Goal: Transaction & Acquisition: Purchase product/service

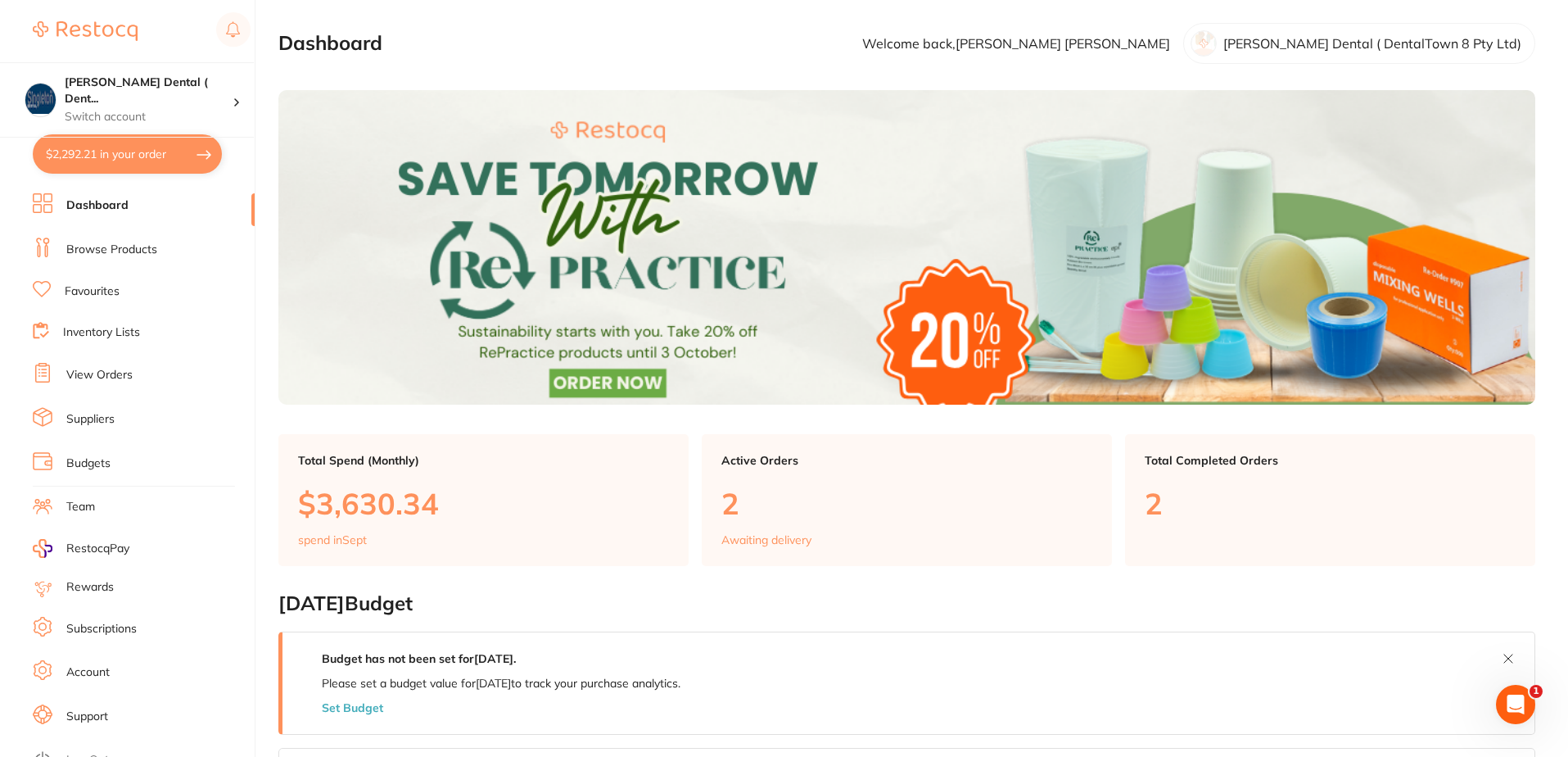
click at [105, 249] on link "Browse Products" at bounding box center [111, 250] width 90 height 16
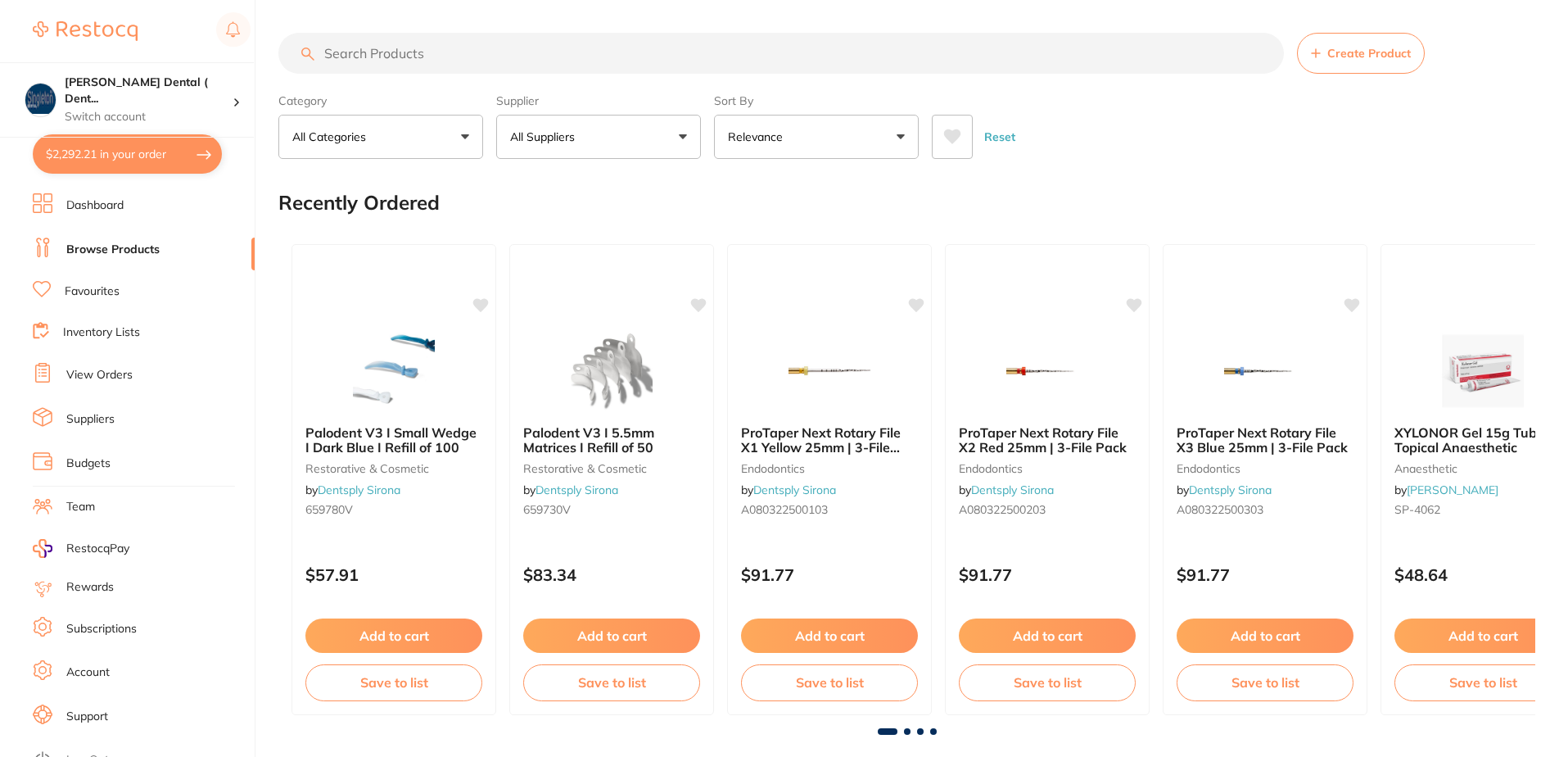
click at [681, 136] on button "All Suppliers" at bounding box center [599, 136] width 205 height 44
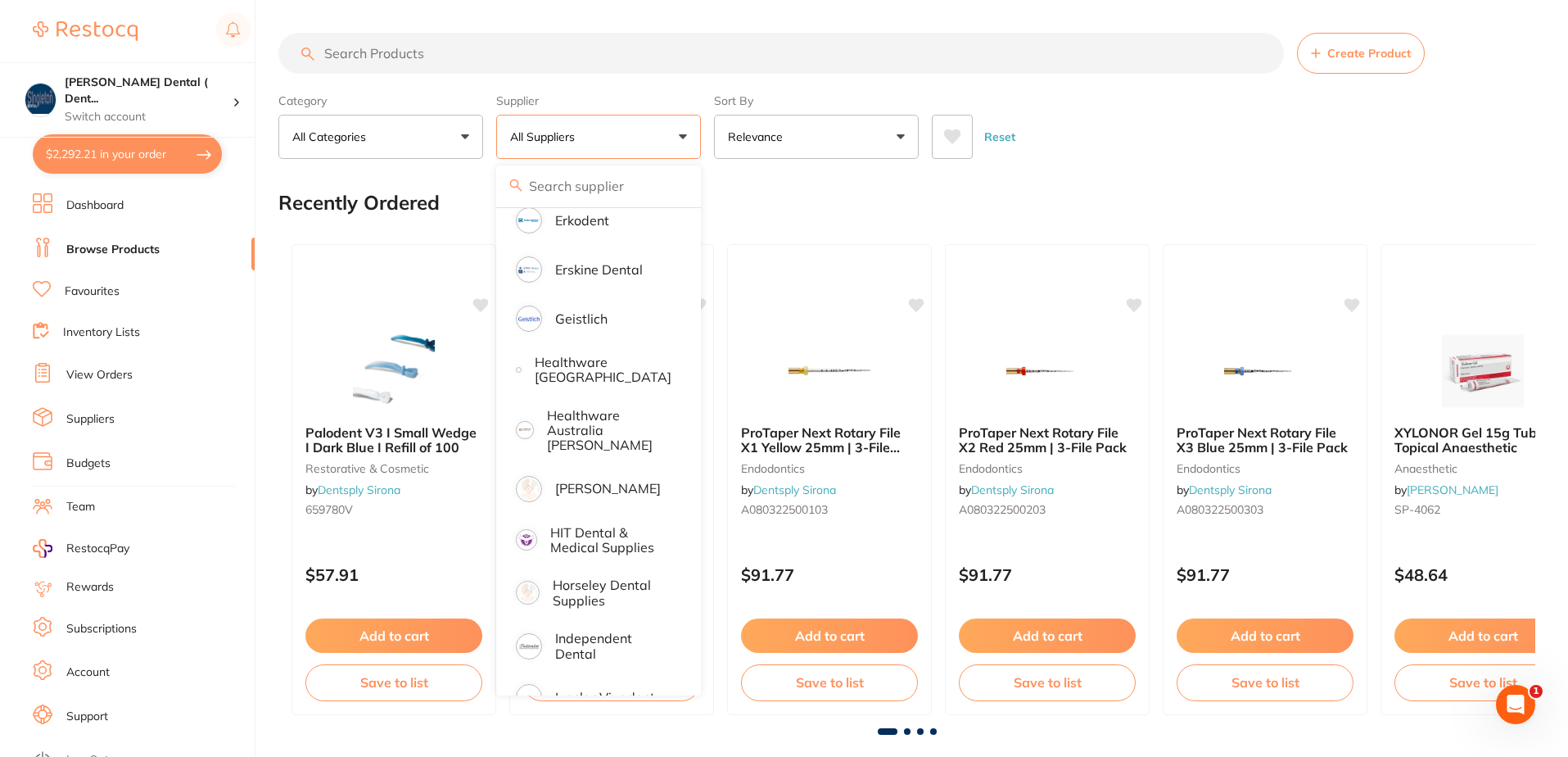
scroll to position [656, 0]
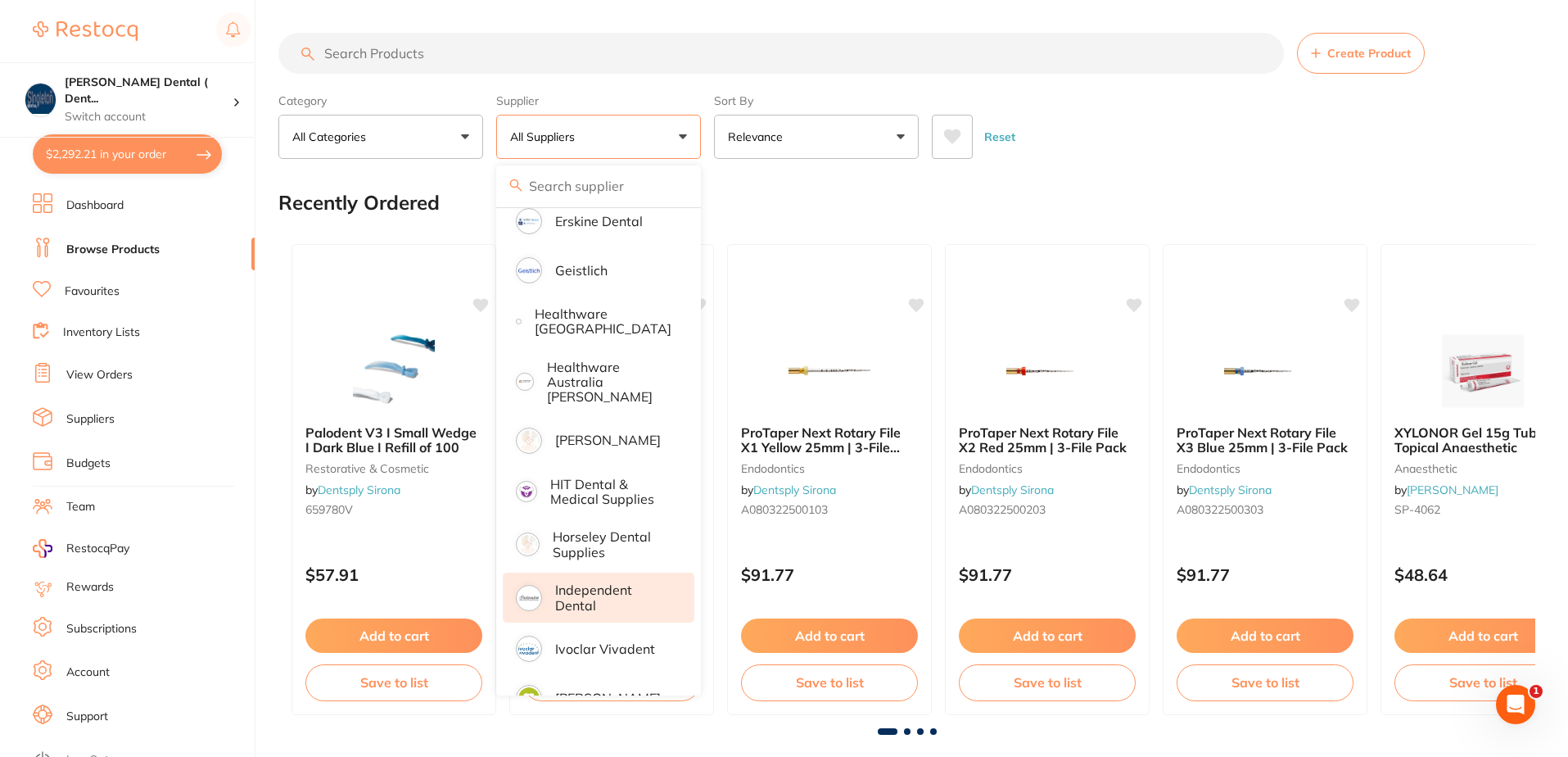
click at [579, 583] on p "Independent Dental" at bounding box center [613, 597] width 116 height 30
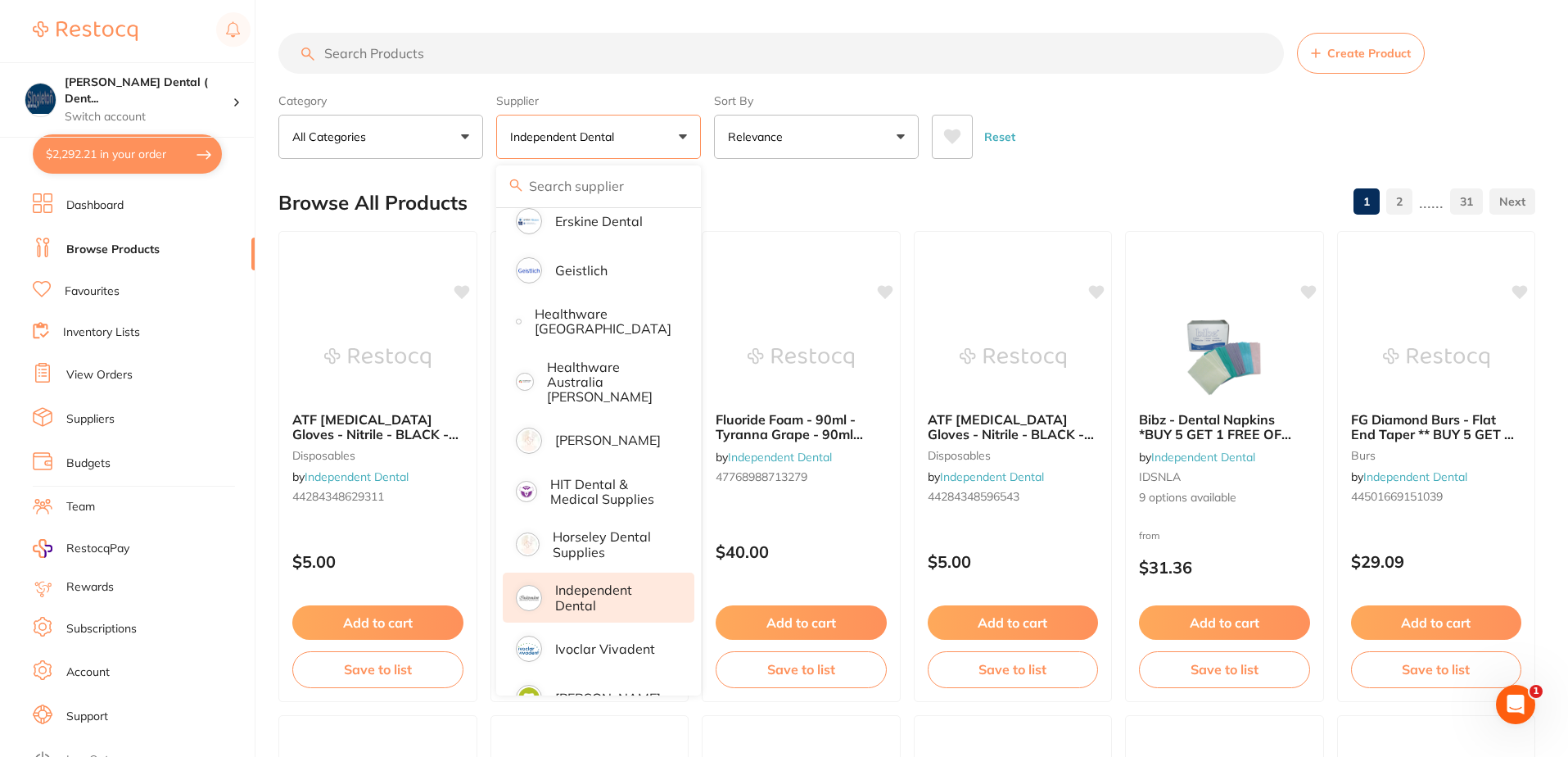
scroll to position [0, 0]
click at [433, 57] on input "search" at bounding box center [781, 53] width 1006 height 41
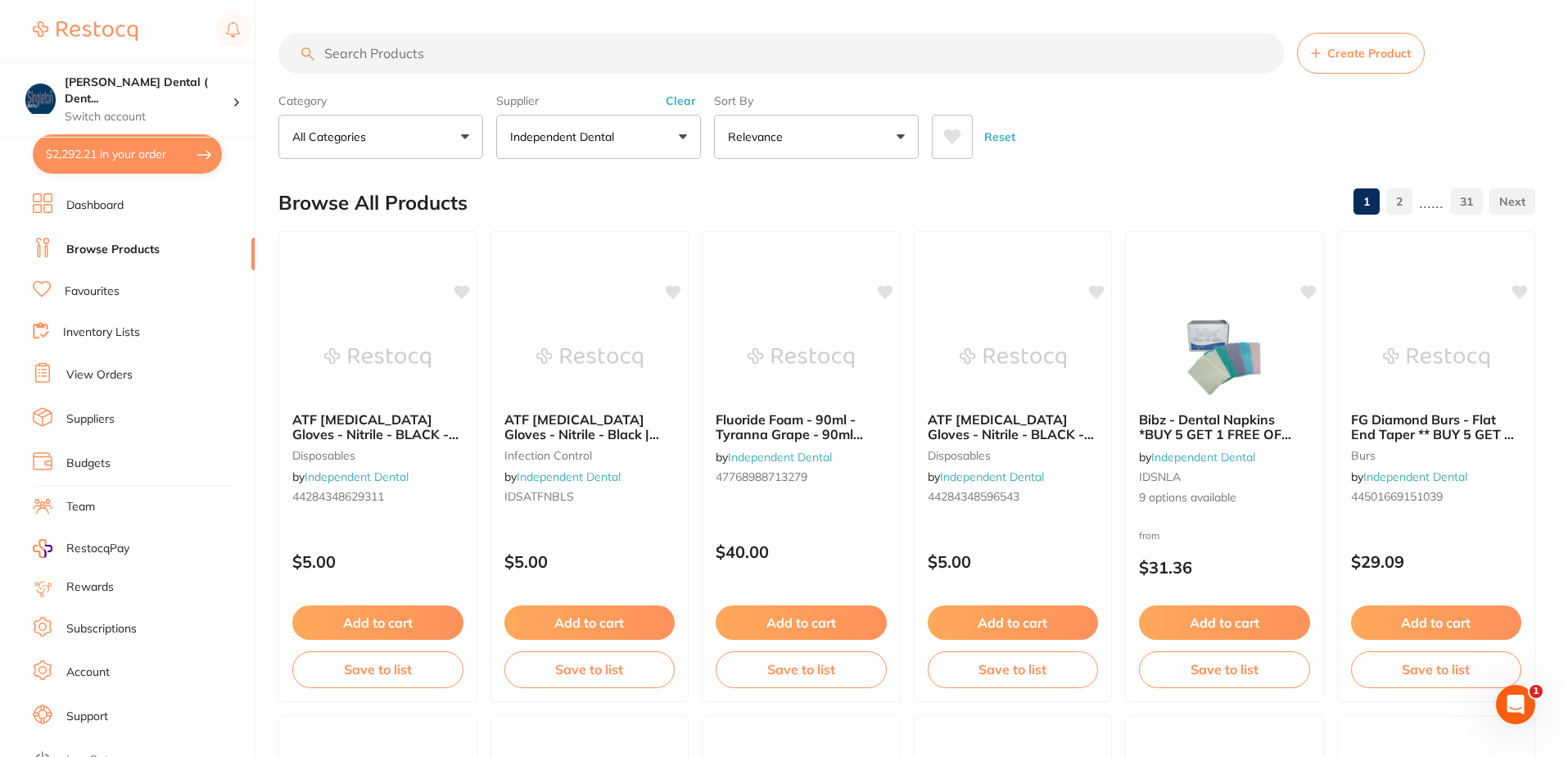
type input "t"
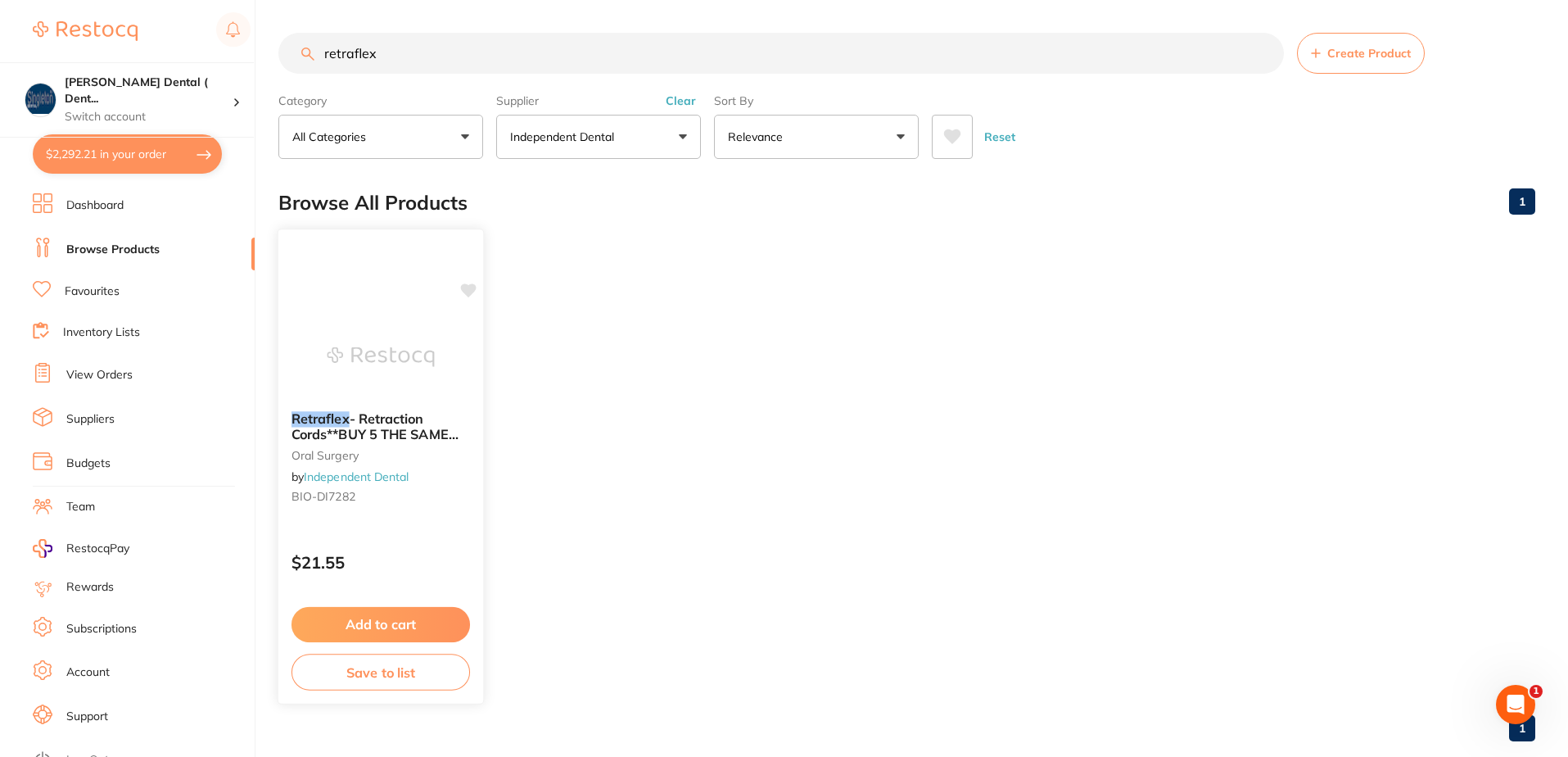
type input "retraflex"
click at [382, 417] on span "- Retraction Cords**BUY 5 THE SAME GET 1 FREE!!** - 0 - Thin" at bounding box center [375, 433] width 167 height 47
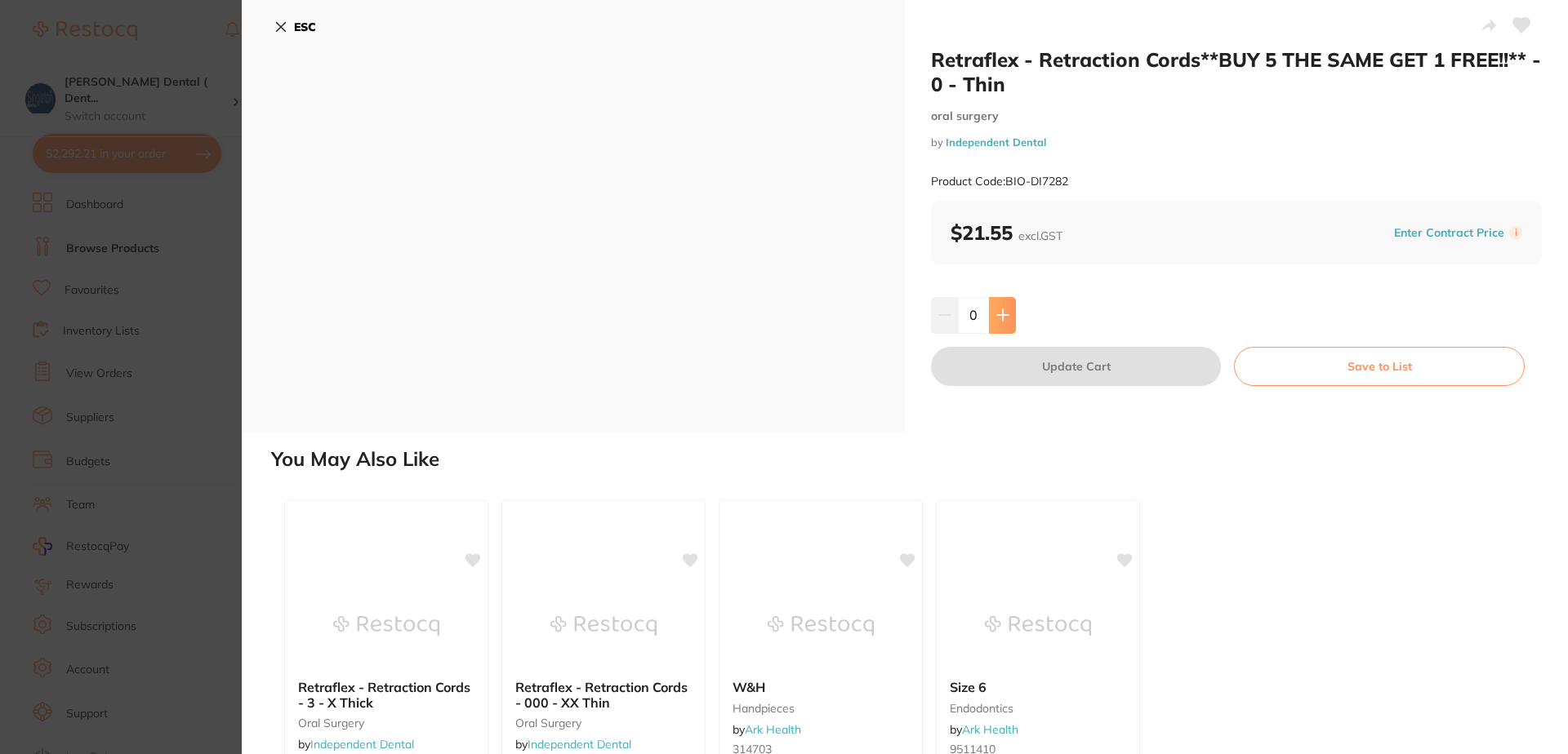
click at [1003, 315] on icon at bounding box center [1002, 316] width 11 height 11
type input "1"
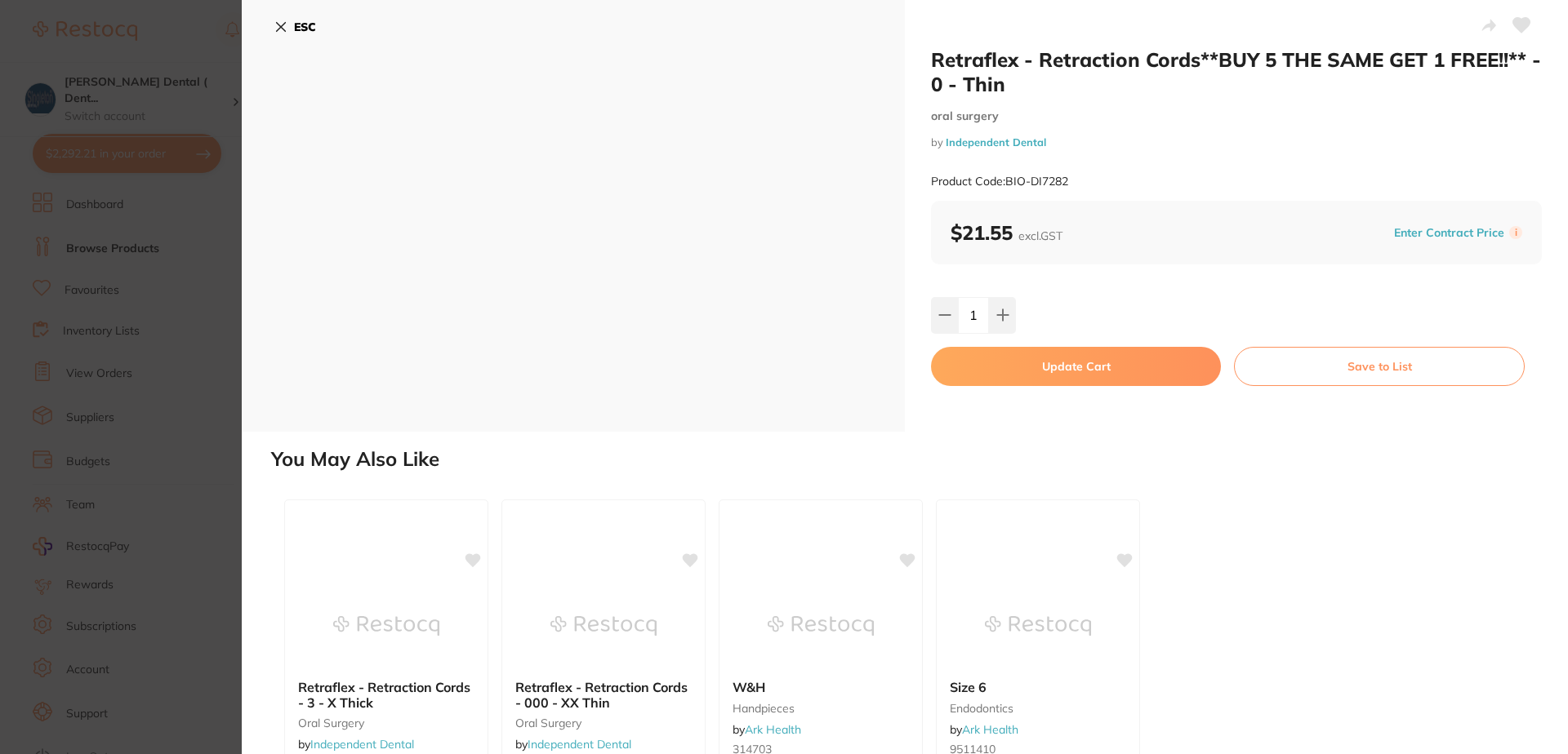
click at [1513, 22] on icon at bounding box center [1522, 25] width 17 height 15
click at [1164, 366] on button "Update Cart" at bounding box center [1076, 366] width 290 height 39
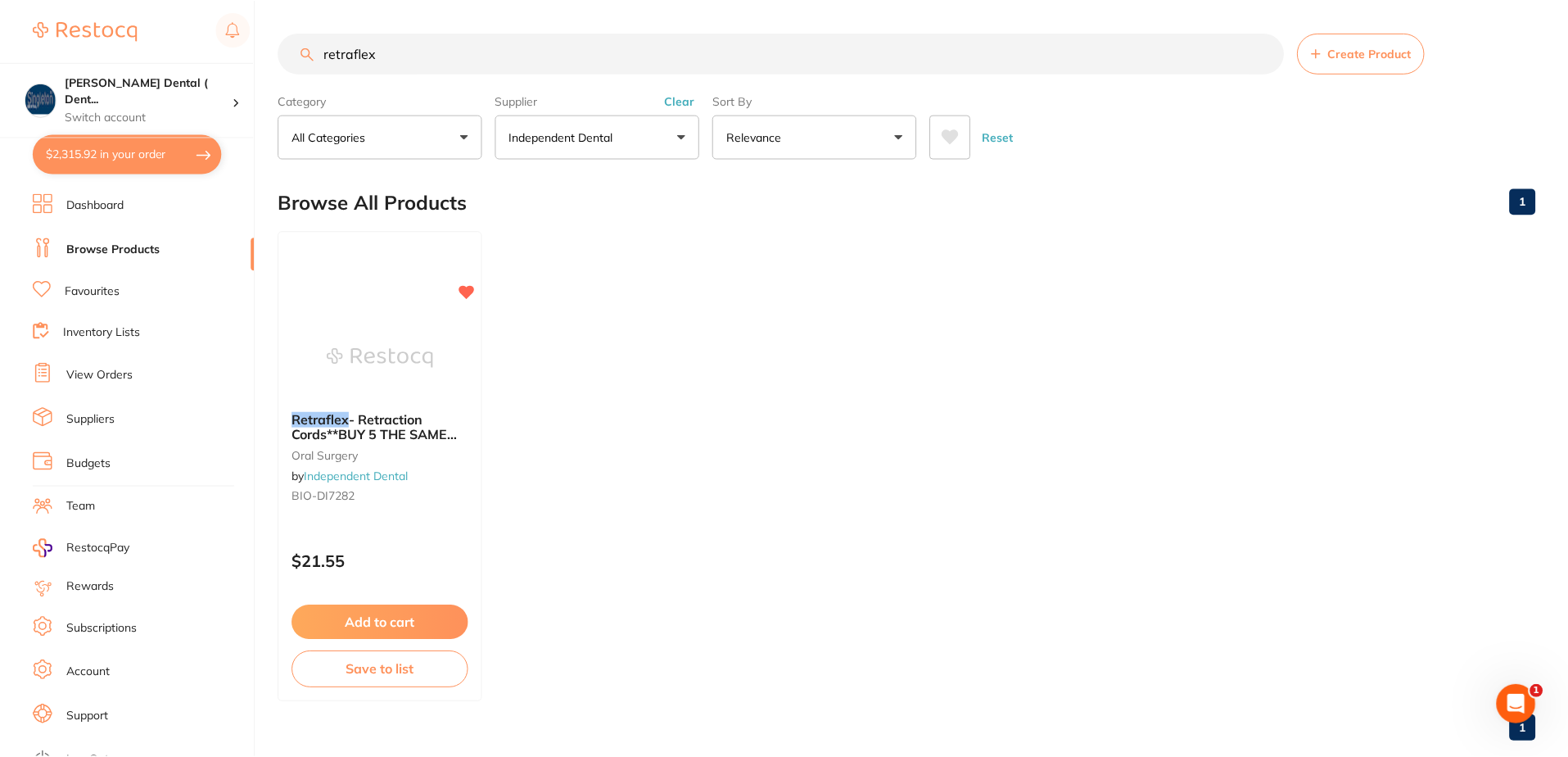
scroll to position [30, 0]
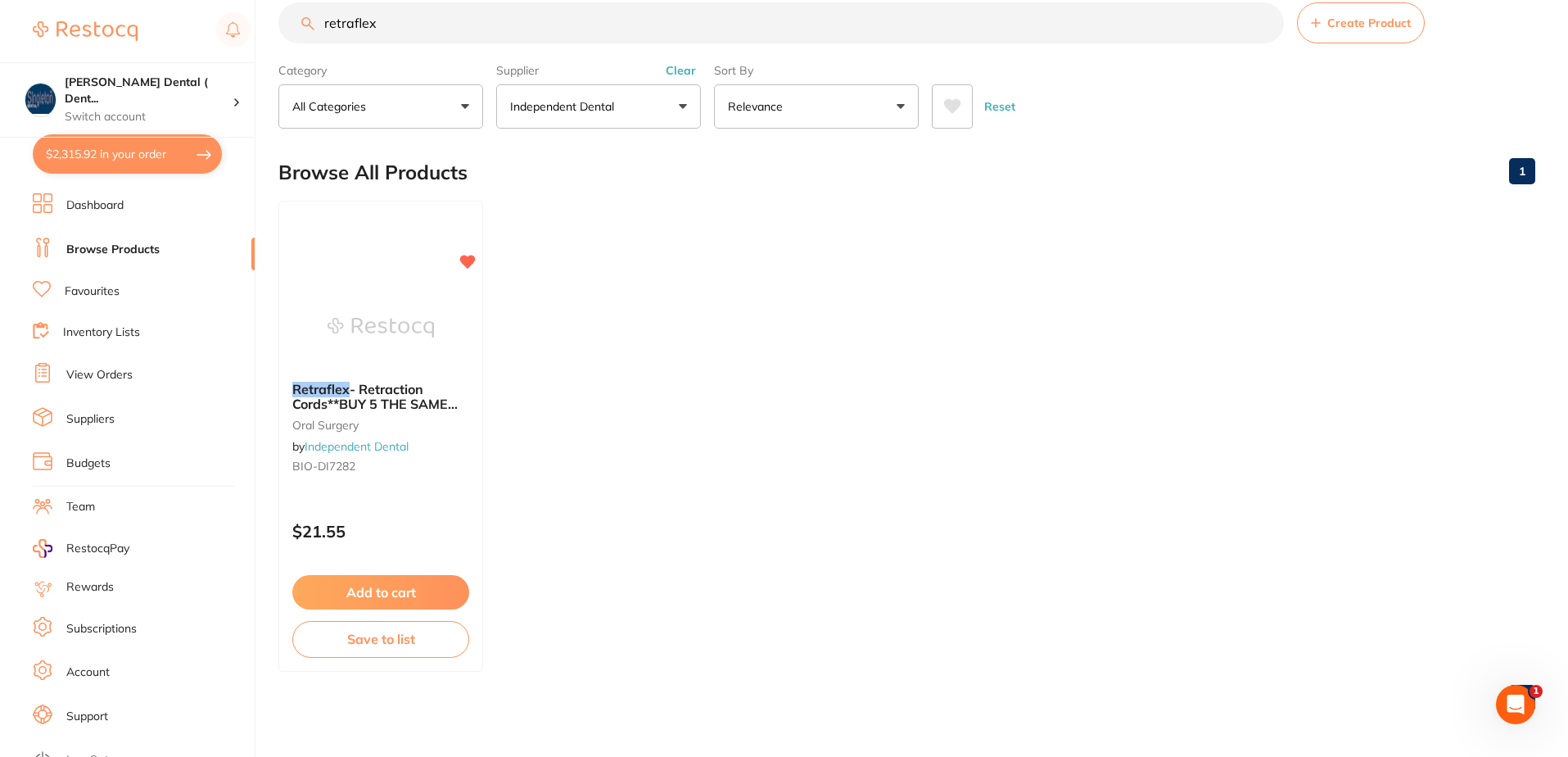
drag, startPoint x: 402, startPoint y: 24, endPoint x: 308, endPoint y: 34, distance: 94.5
click at [308, 34] on input "retraflex" at bounding box center [781, 23] width 1006 height 41
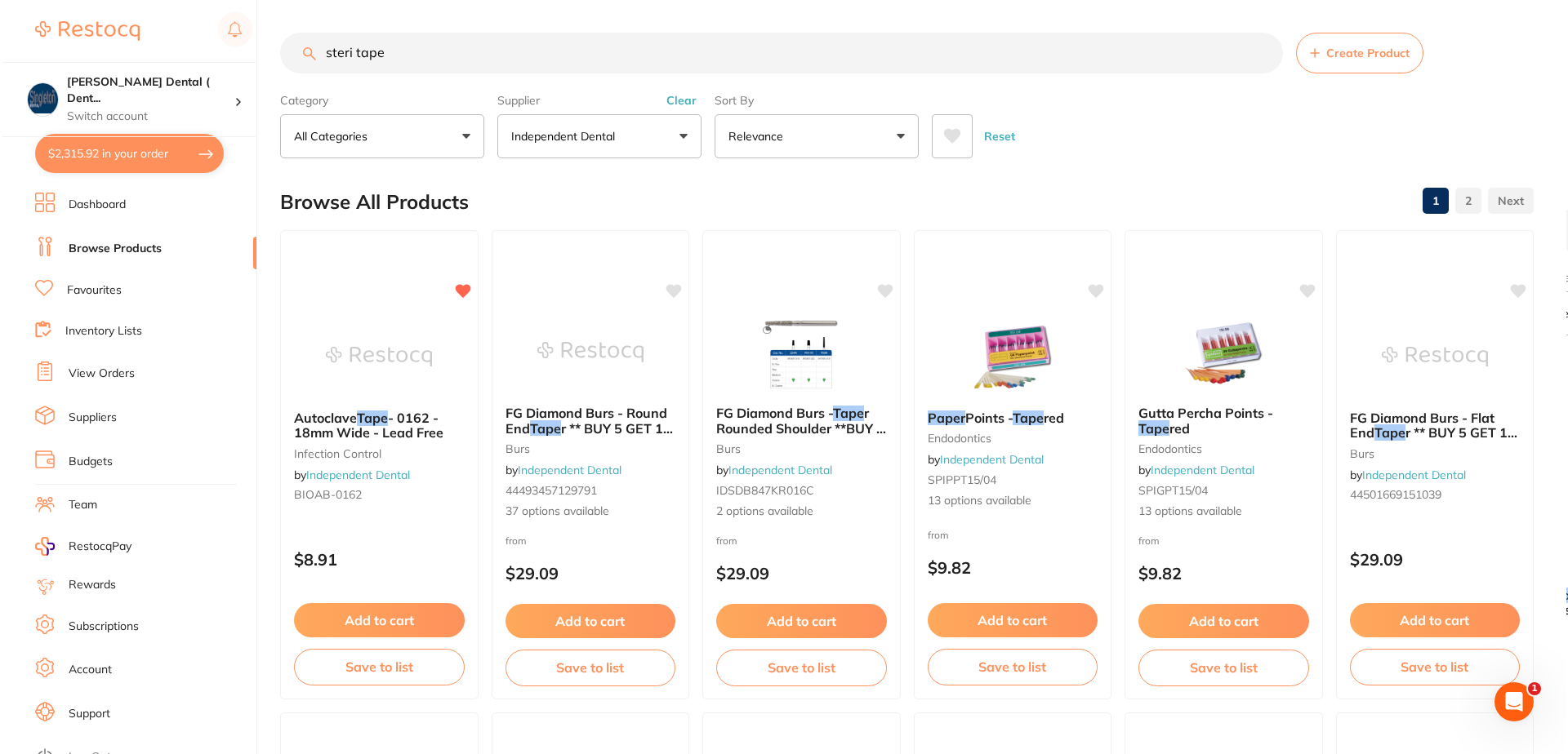
scroll to position [0, 0]
drag, startPoint x: 391, startPoint y: 51, endPoint x: 298, endPoint y: 58, distance: 93.3
click at [298, 58] on input "steri tape" at bounding box center [779, 53] width 1003 height 41
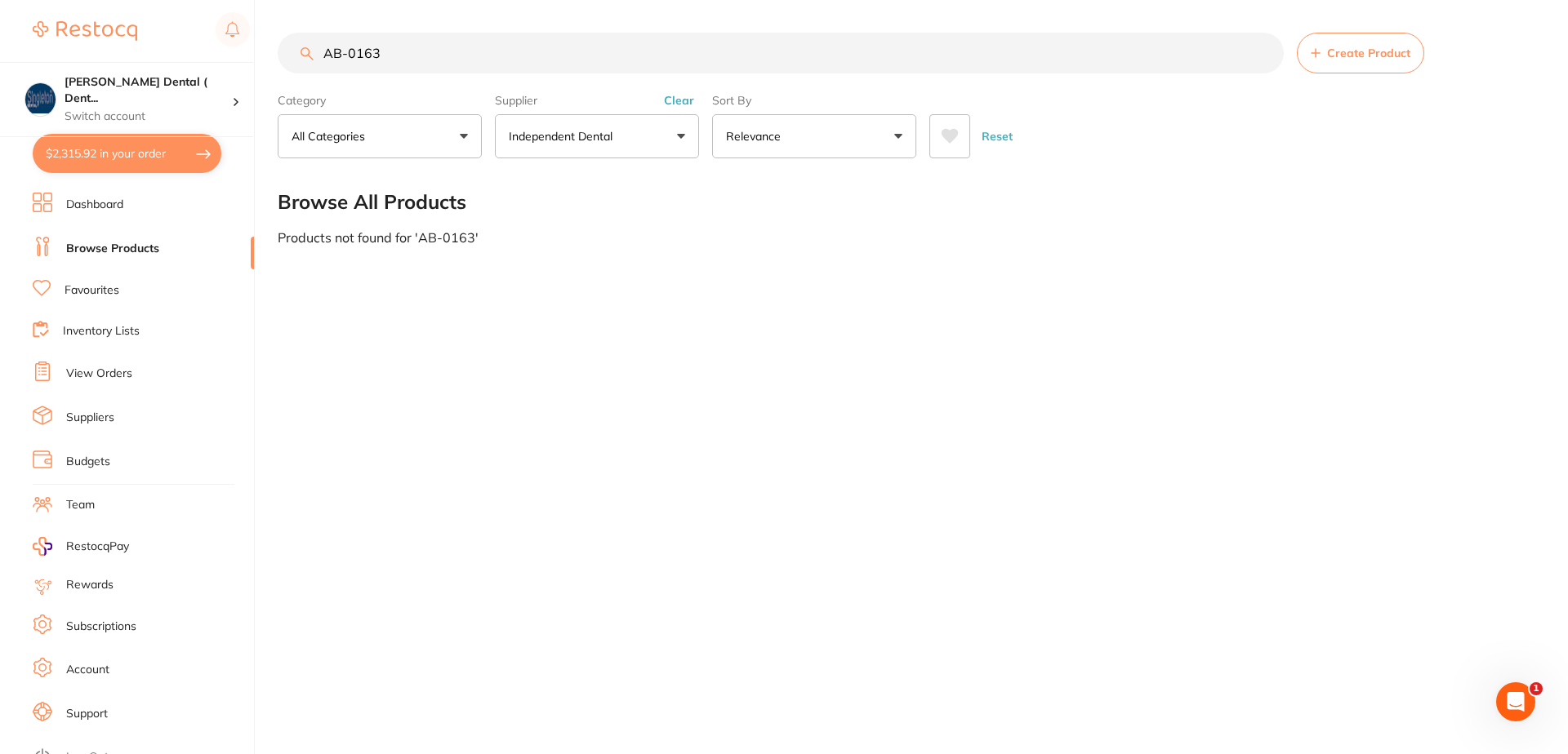
type input "AB-0163"
click at [133, 161] on button "$2,315.92 in your order" at bounding box center [127, 153] width 189 height 39
checkbox input "true"
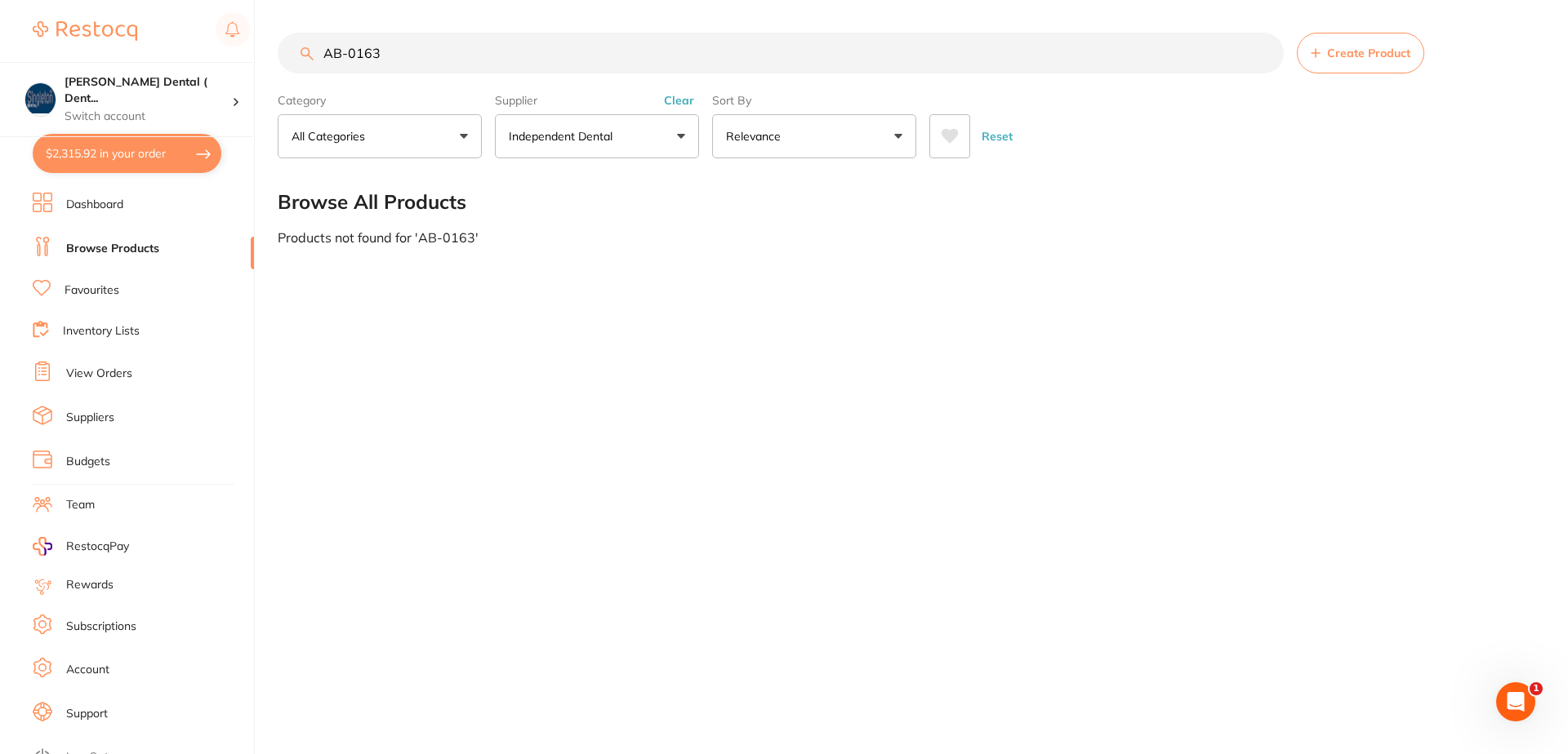
checkbox input "true"
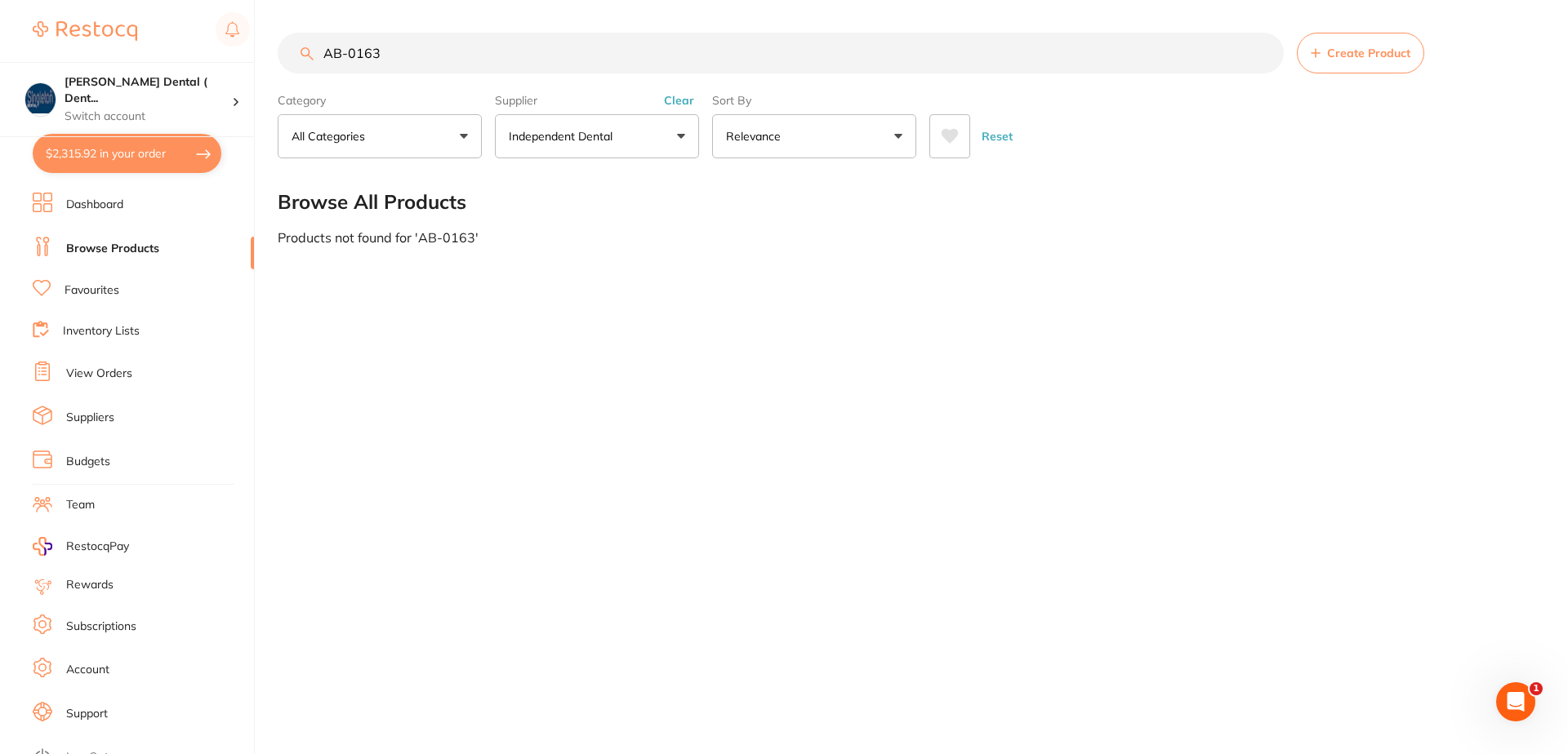
checkbox input "true"
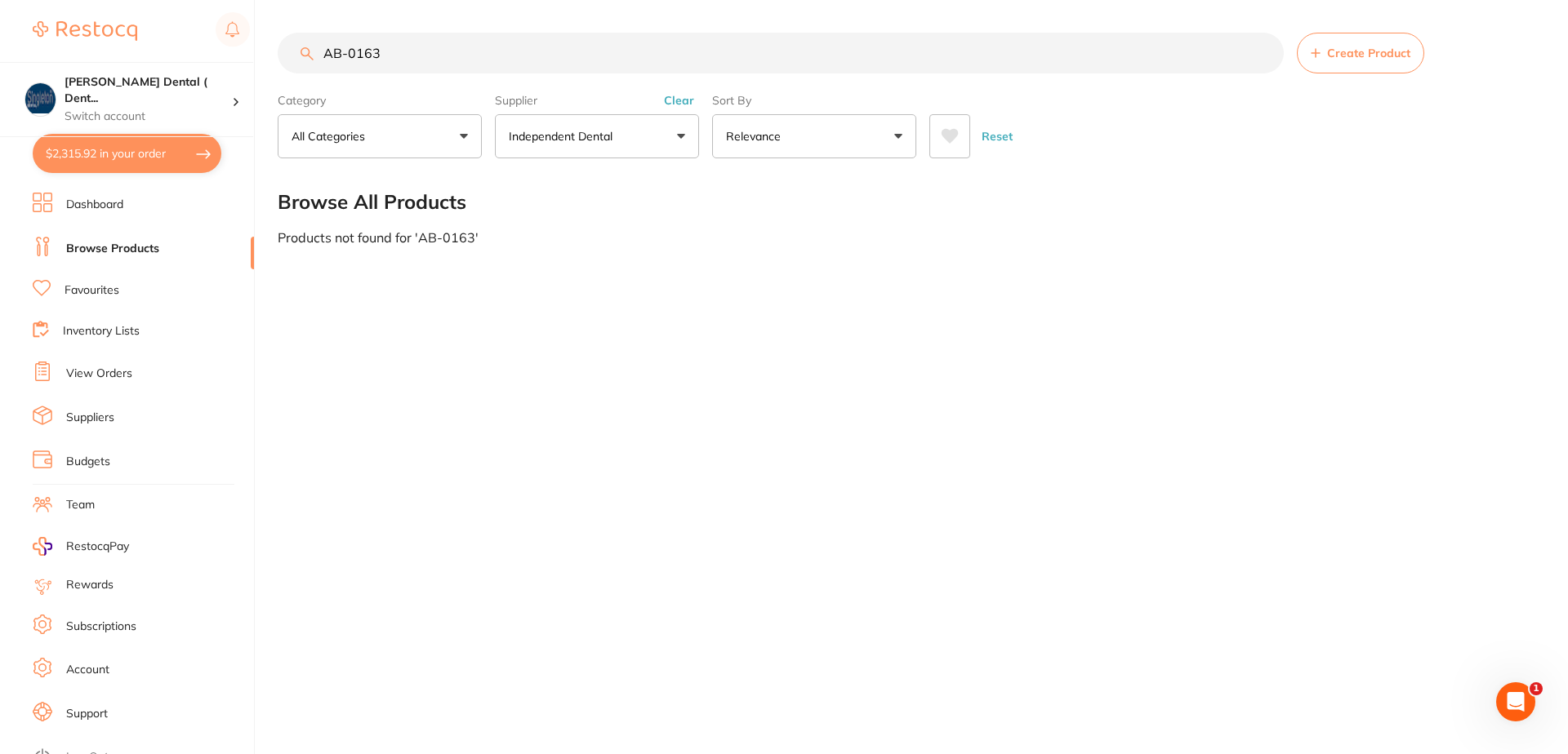
checkbox input "true"
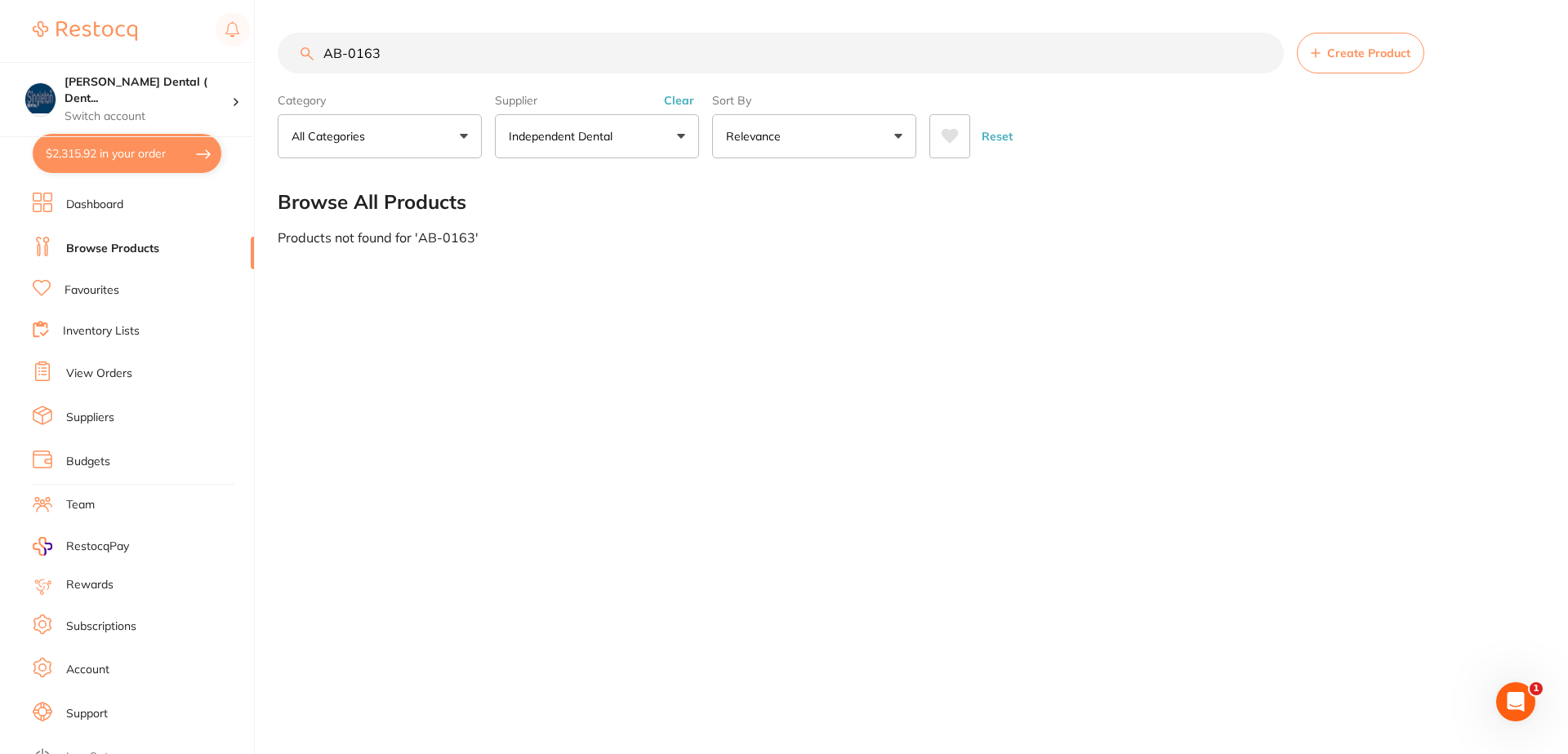
checkbox input "true"
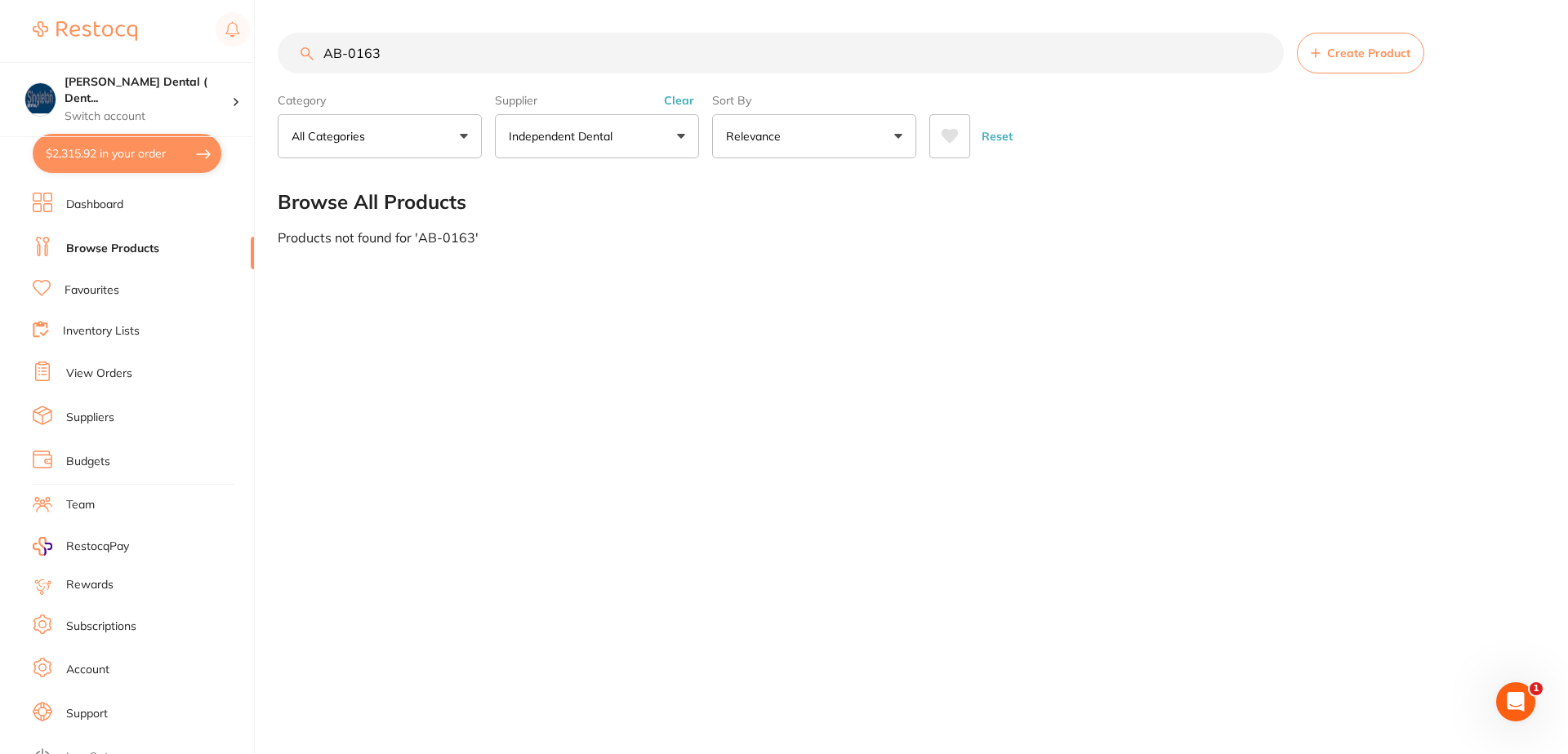
checkbox input "true"
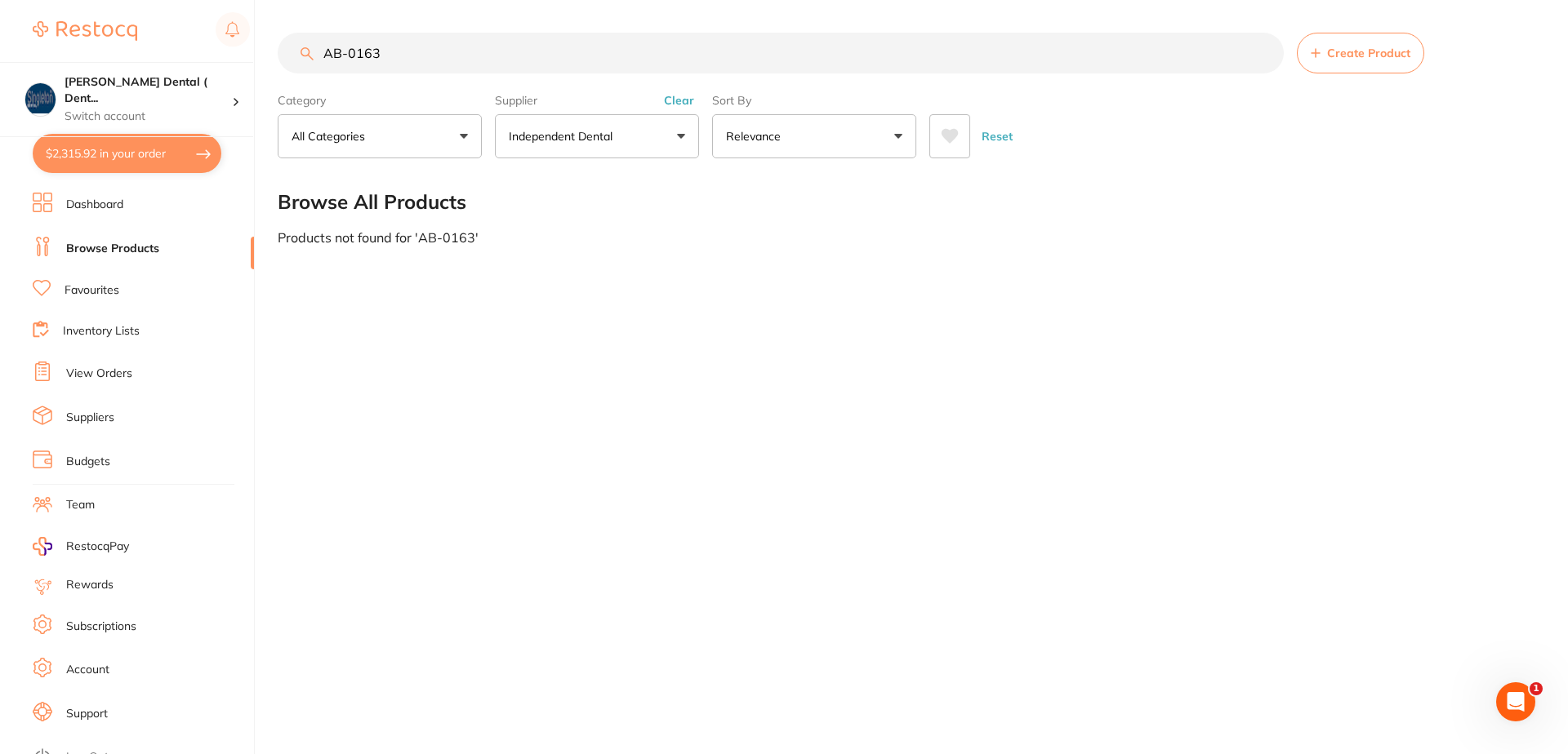
checkbox input "true"
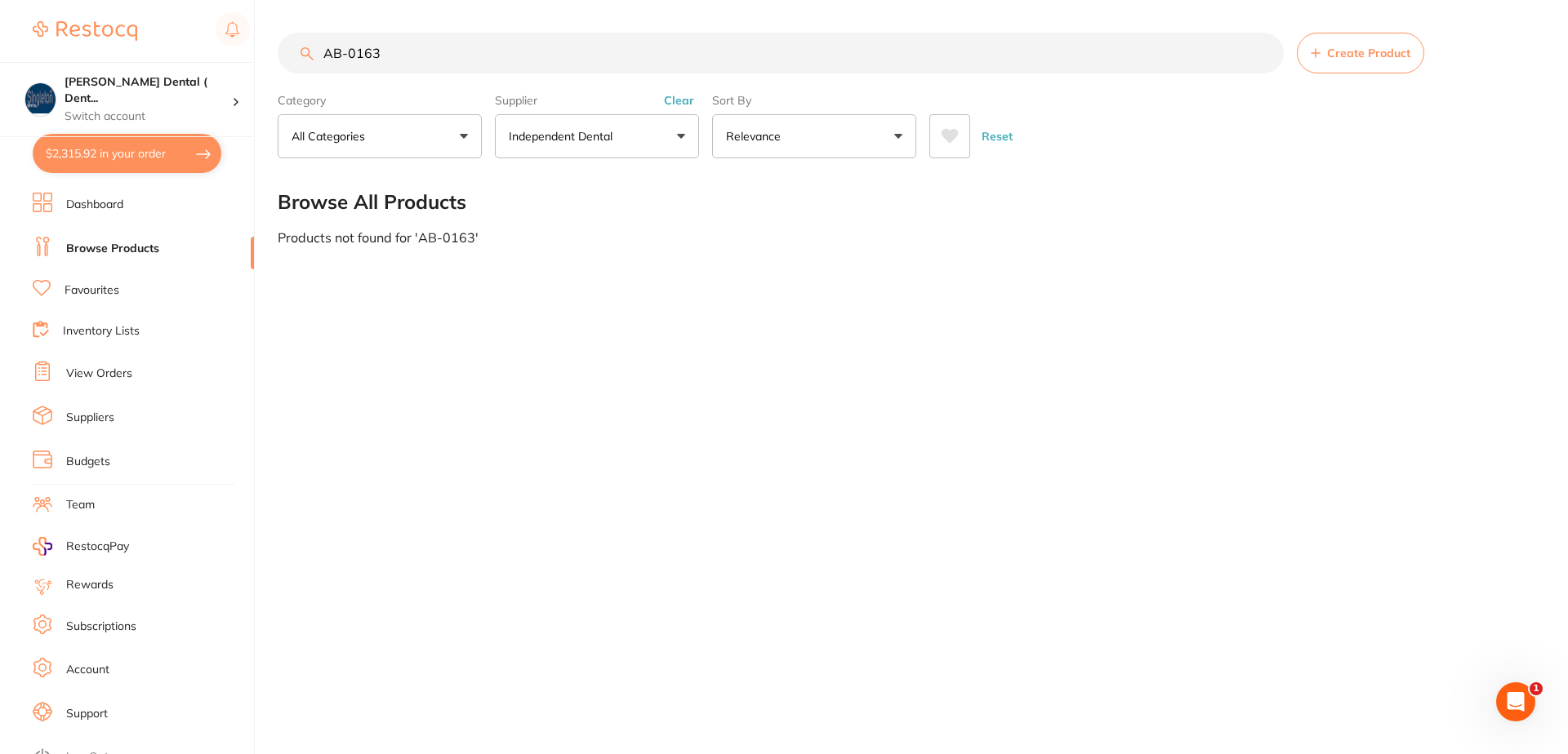
checkbox input "true"
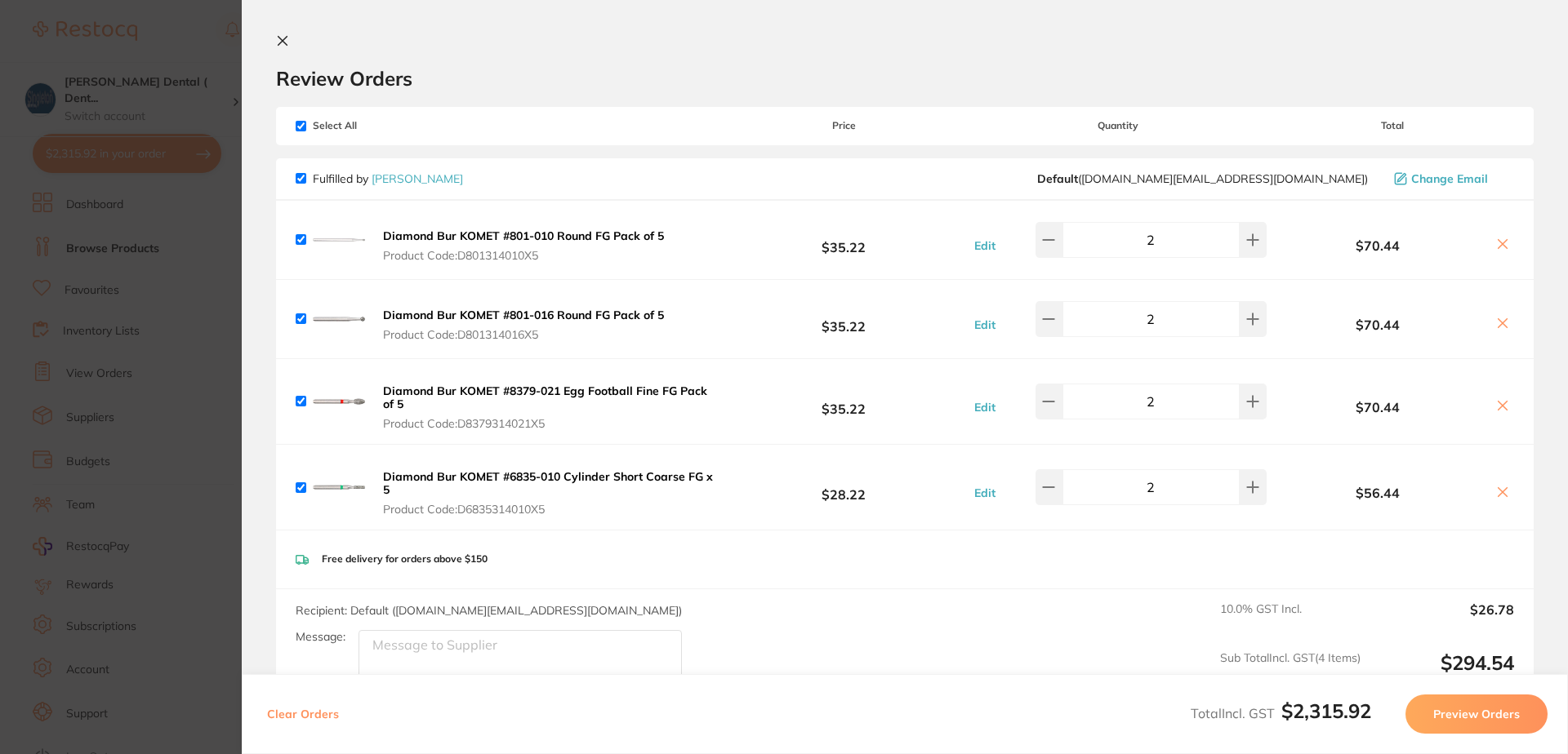
click at [278, 35] on icon at bounding box center [282, 41] width 13 height 13
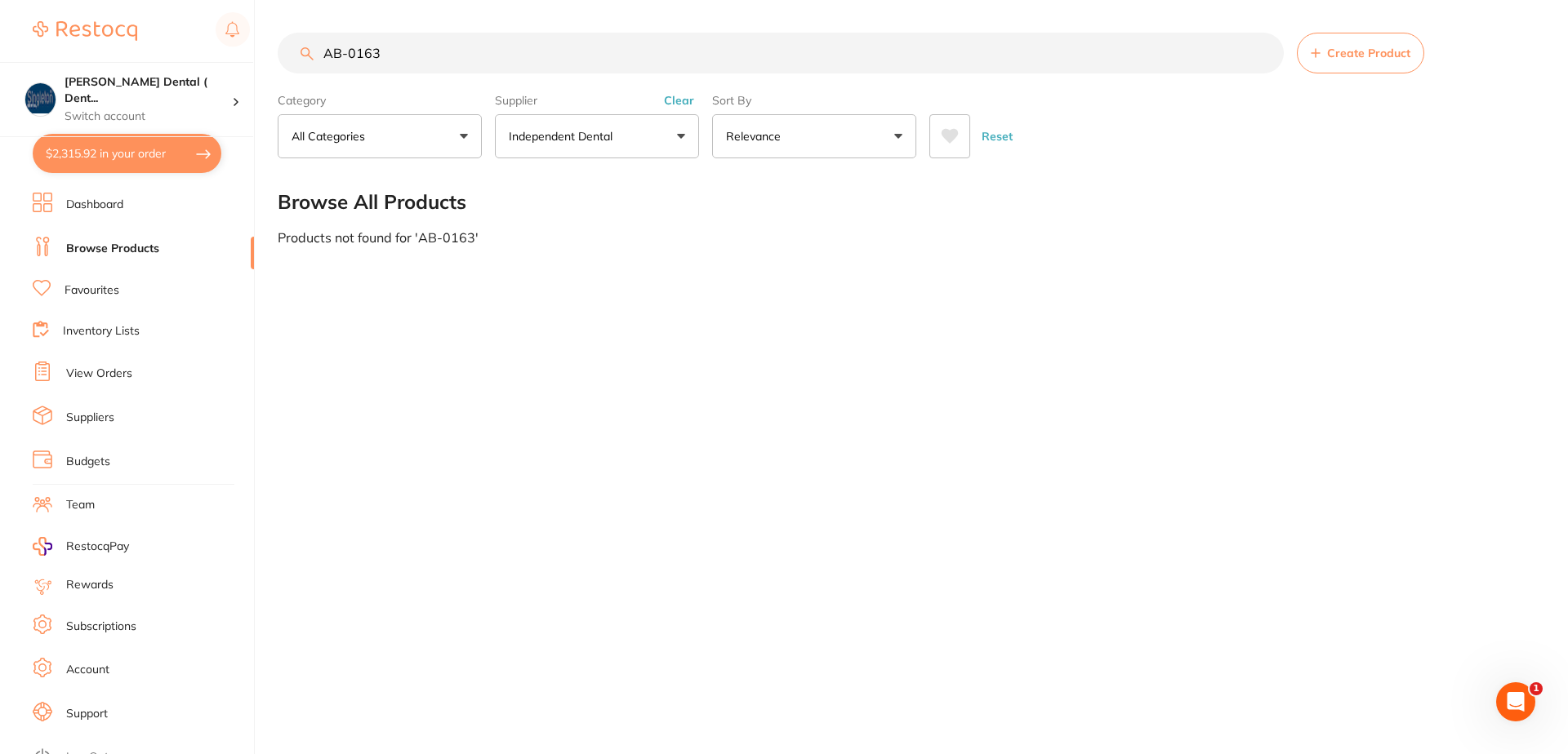
click at [681, 137] on button "Independent Dental" at bounding box center [597, 136] width 204 height 44
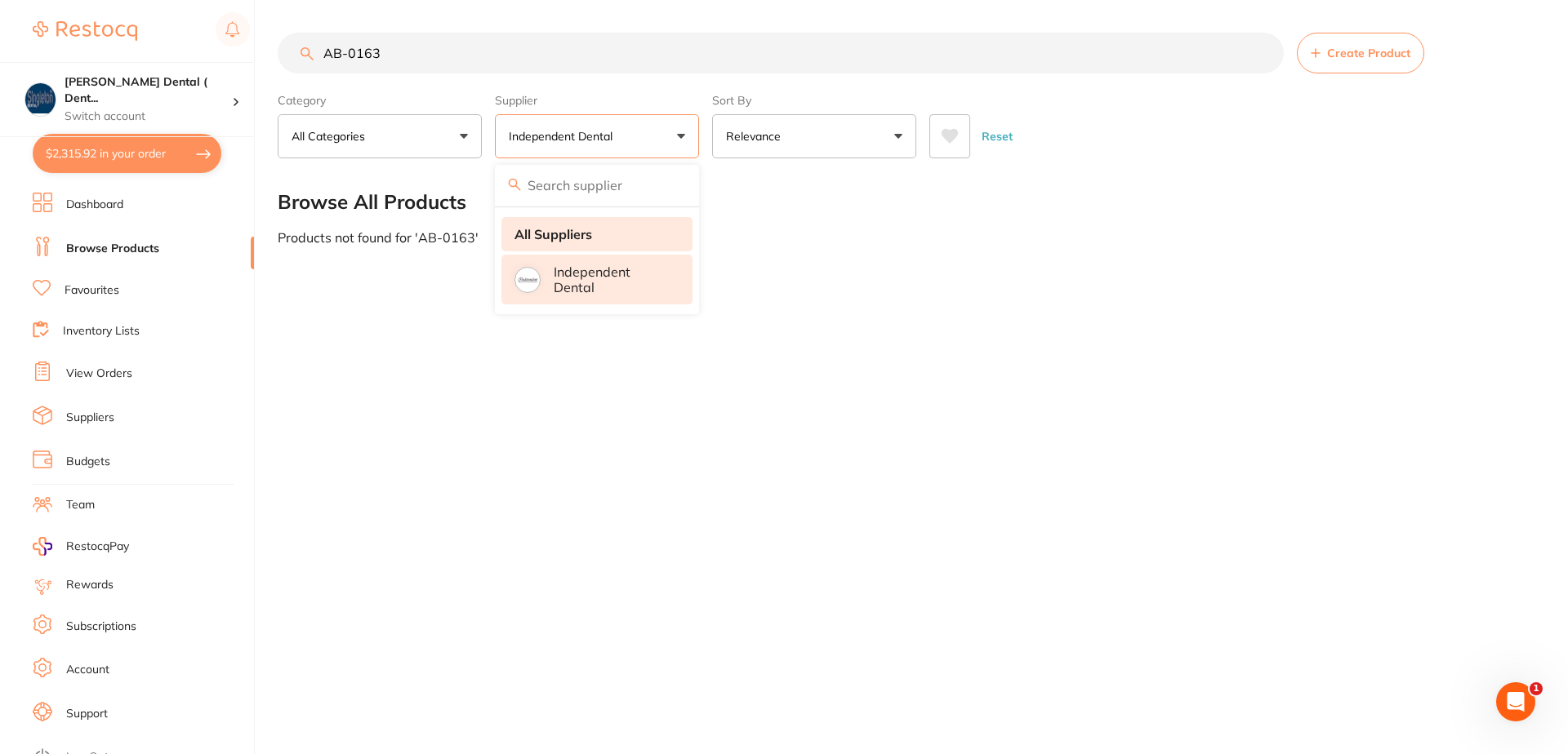
click at [575, 230] on strong "All Suppliers" at bounding box center [553, 234] width 77 height 15
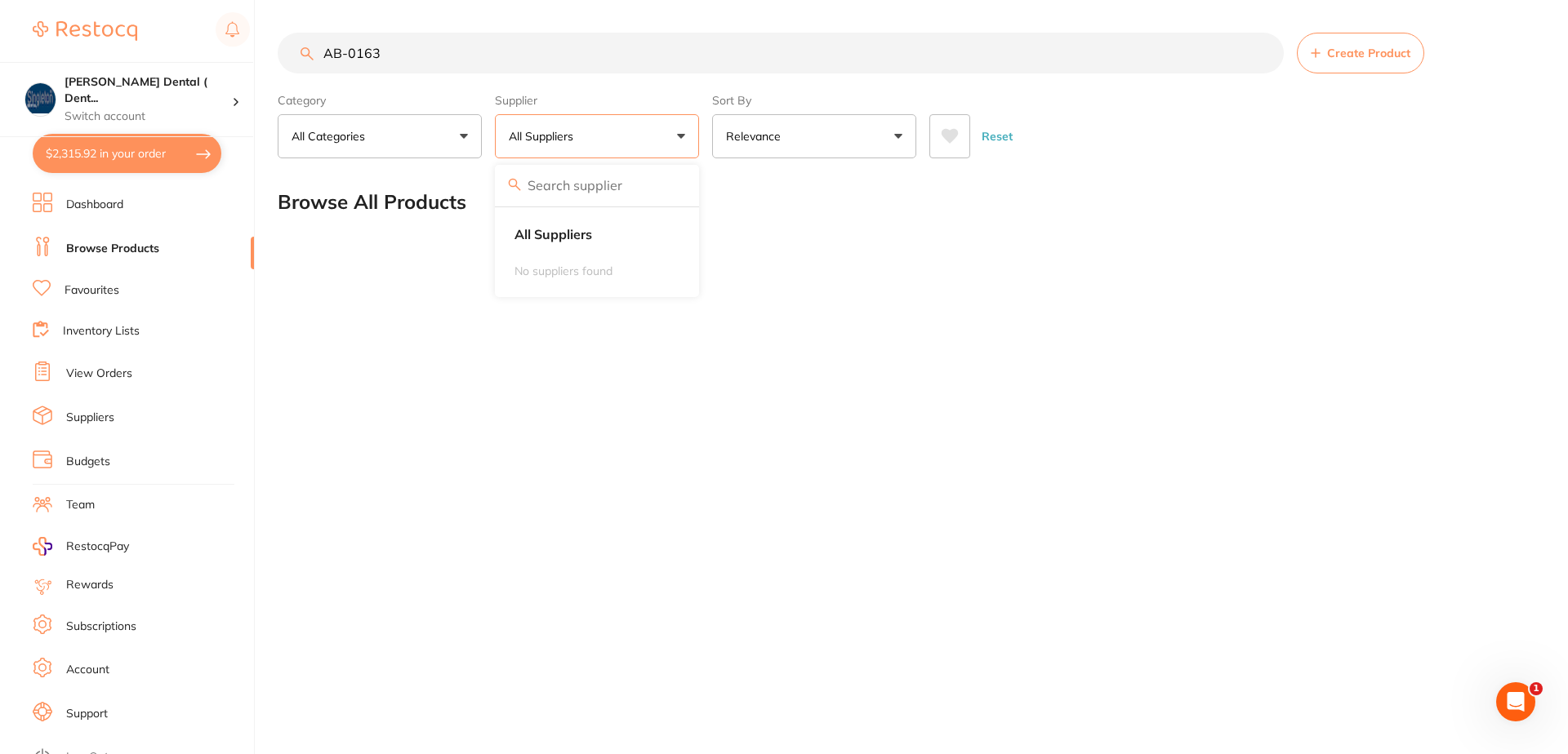
drag, startPoint x: 381, startPoint y: 50, endPoint x: 304, endPoint y: 42, distance: 77.4
click at [304, 42] on input "AB-0163" at bounding box center [781, 53] width 1006 height 41
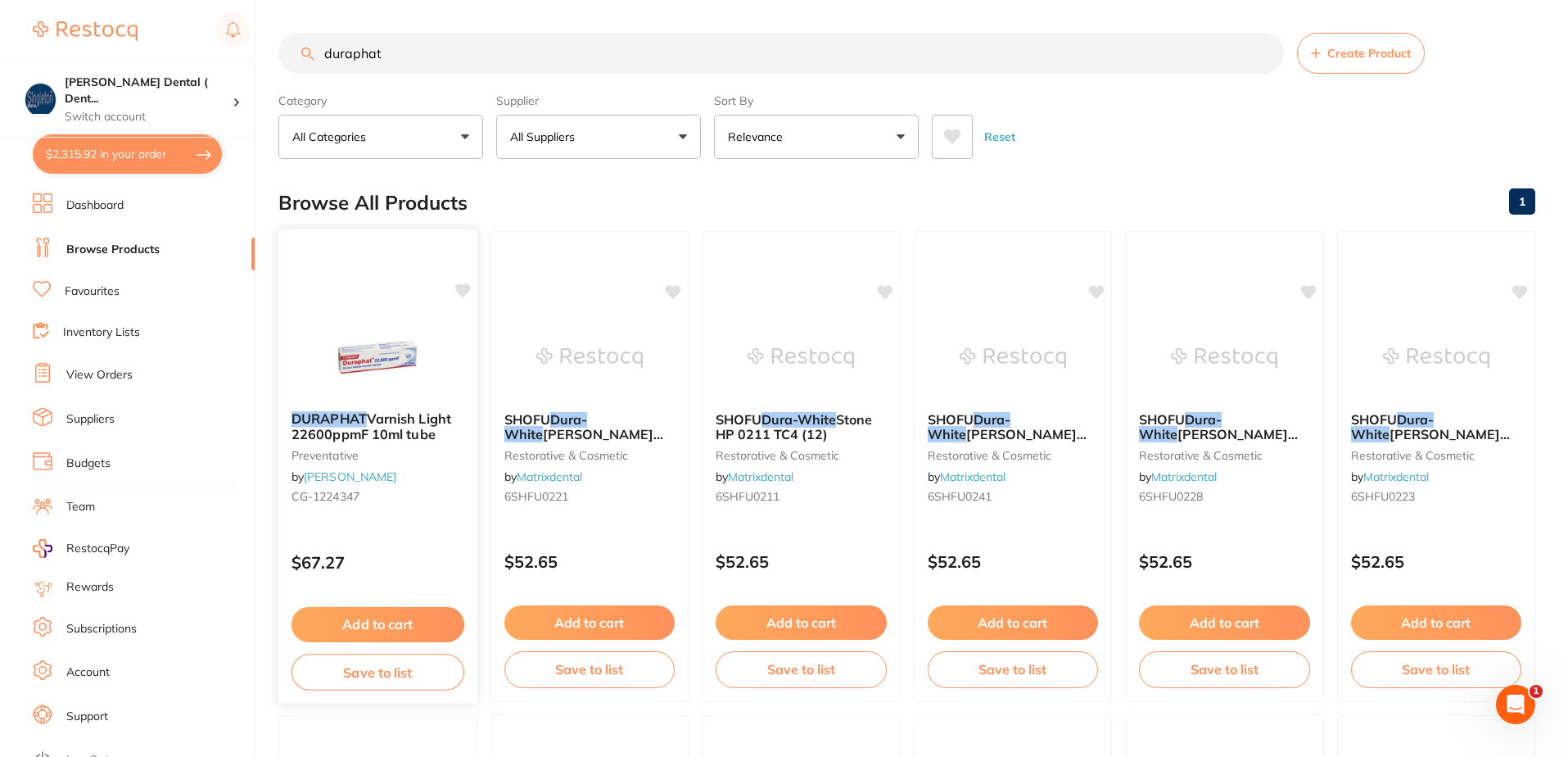
type input "duraphat"
click at [378, 622] on button "Add to cart" at bounding box center [377, 624] width 173 height 36
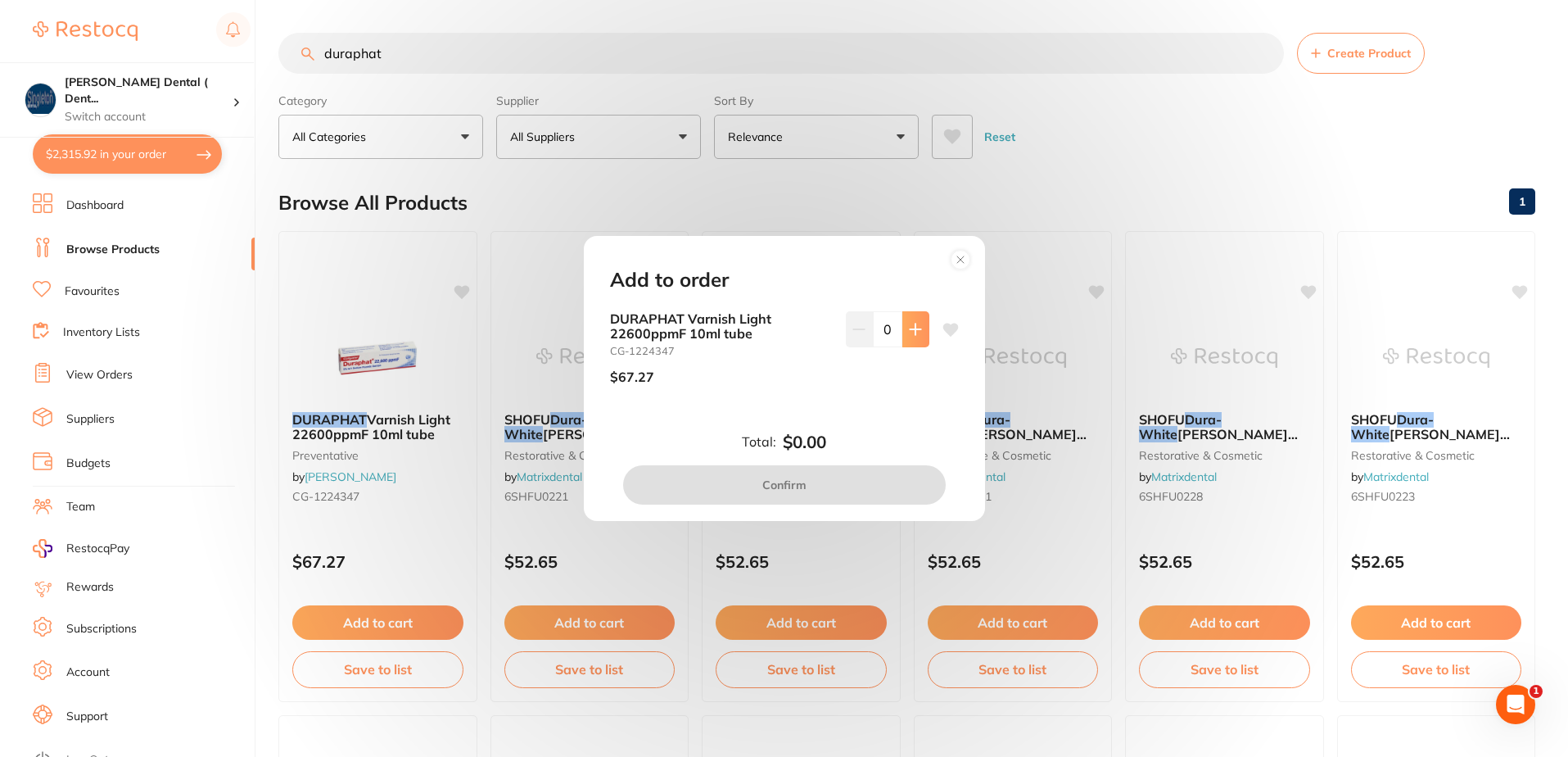
click at [912, 330] on icon at bounding box center [916, 329] width 11 height 11
type input "1"
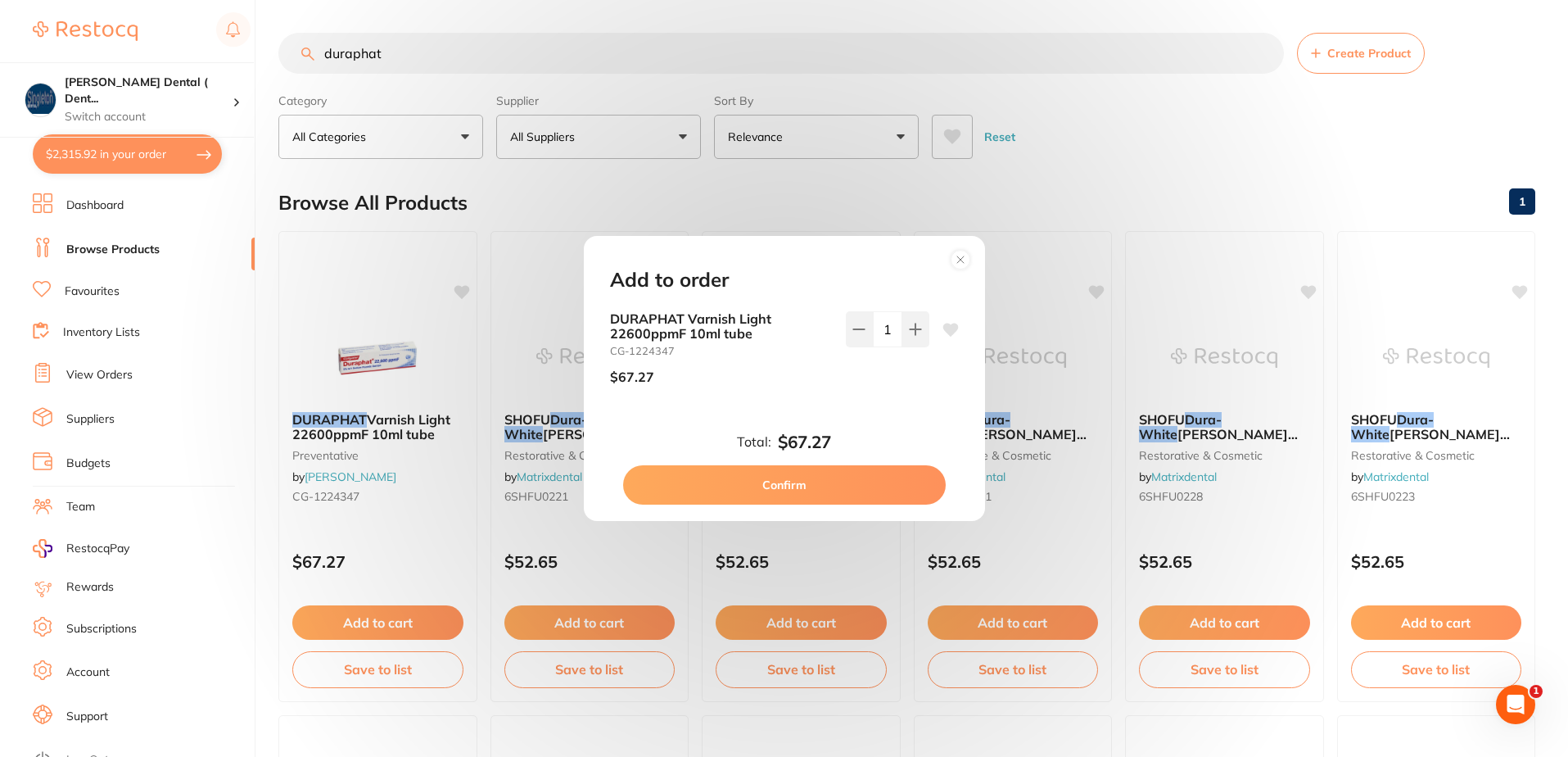
click at [946, 327] on icon at bounding box center [950, 329] width 16 height 13
drag, startPoint x: 388, startPoint y: 48, endPoint x: 308, endPoint y: 55, distance: 80.3
click at [292, 56] on div "Add to order DURAPHAT Varnish Light 22600ppmF 10ml tube CG-1224347 $67.27 1 Tot…" at bounding box center [784, 378] width 1568 height 757
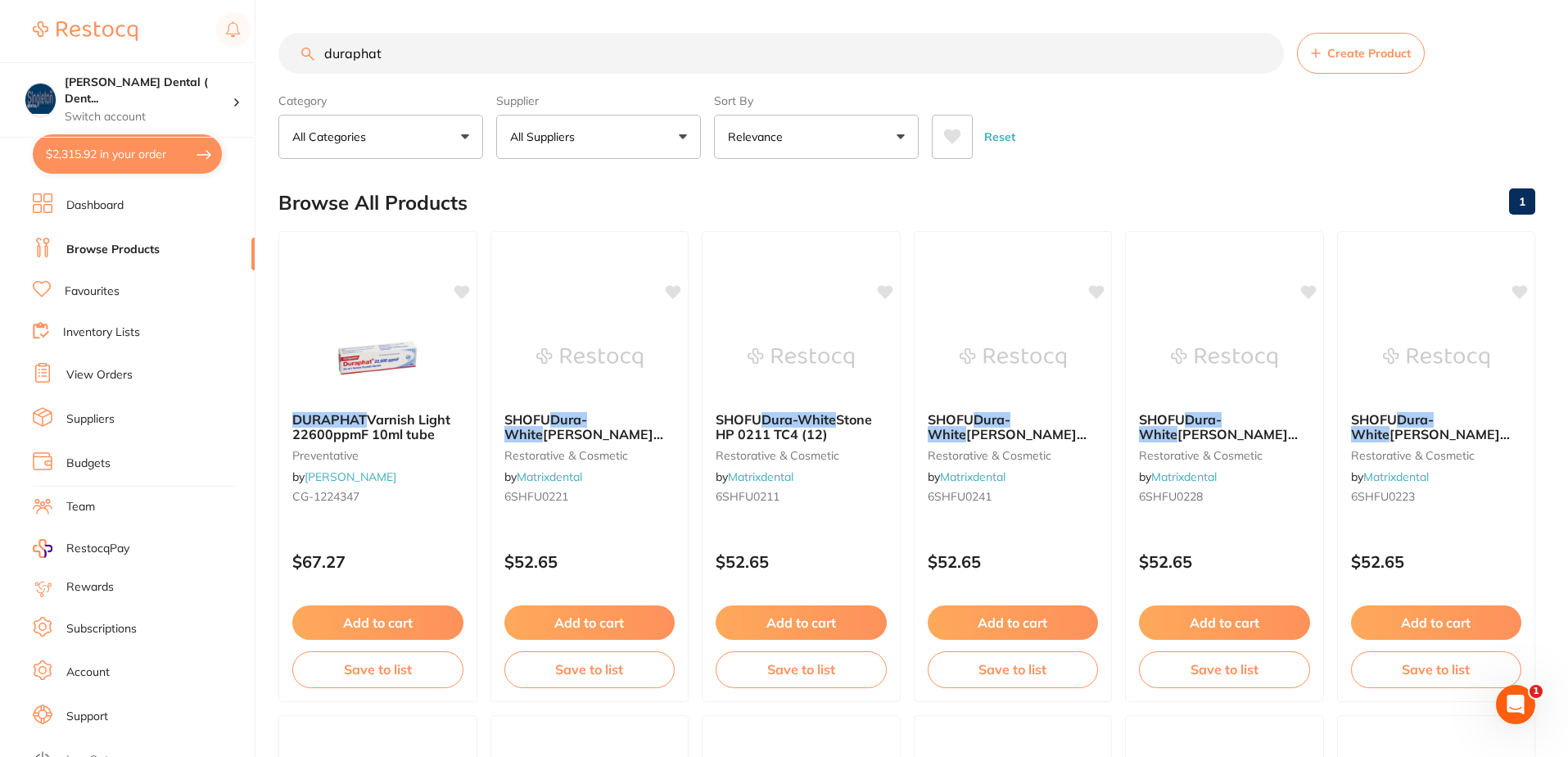
click at [119, 150] on button "$2,315.92 in your order" at bounding box center [127, 154] width 189 height 39
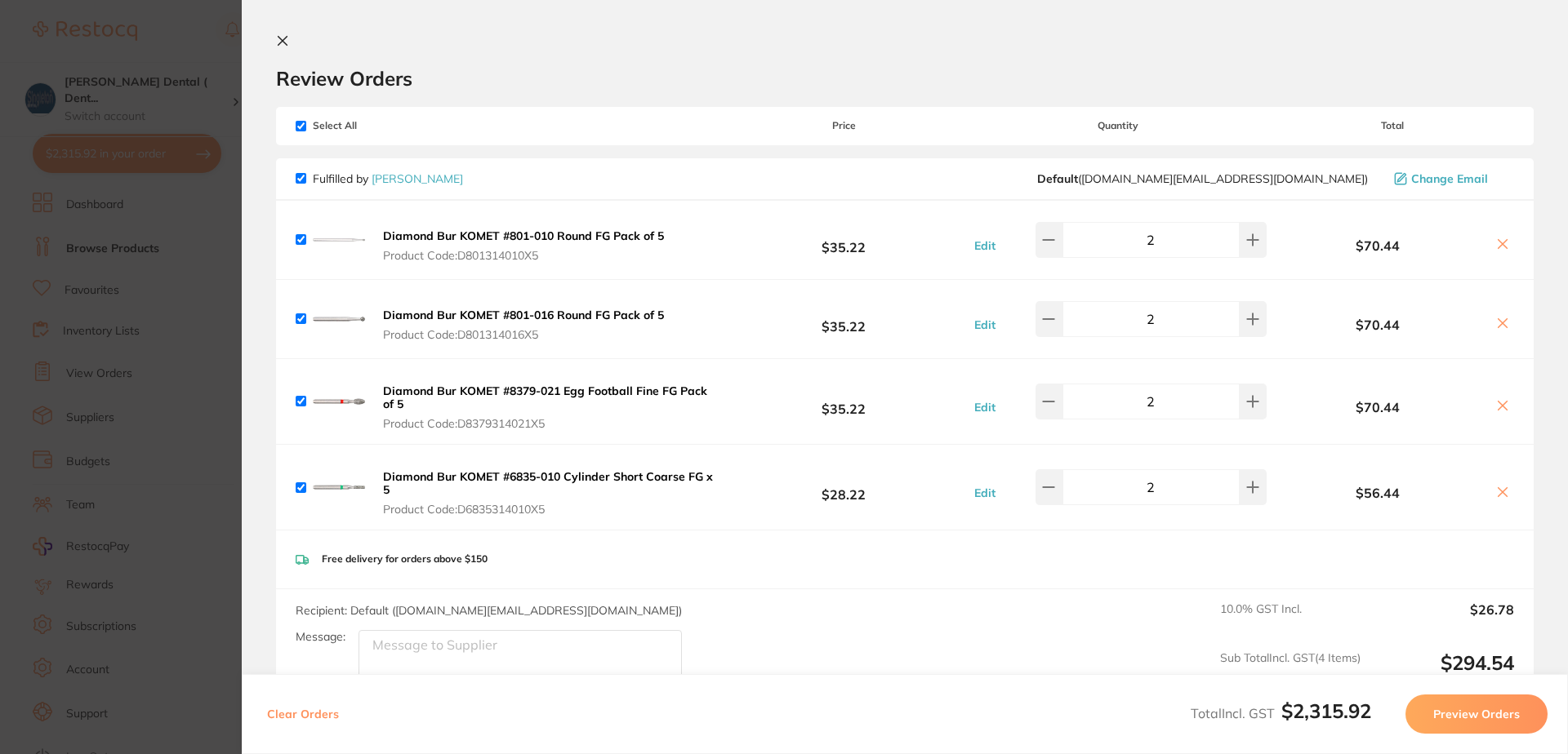
click at [282, 36] on icon at bounding box center [282, 41] width 13 height 13
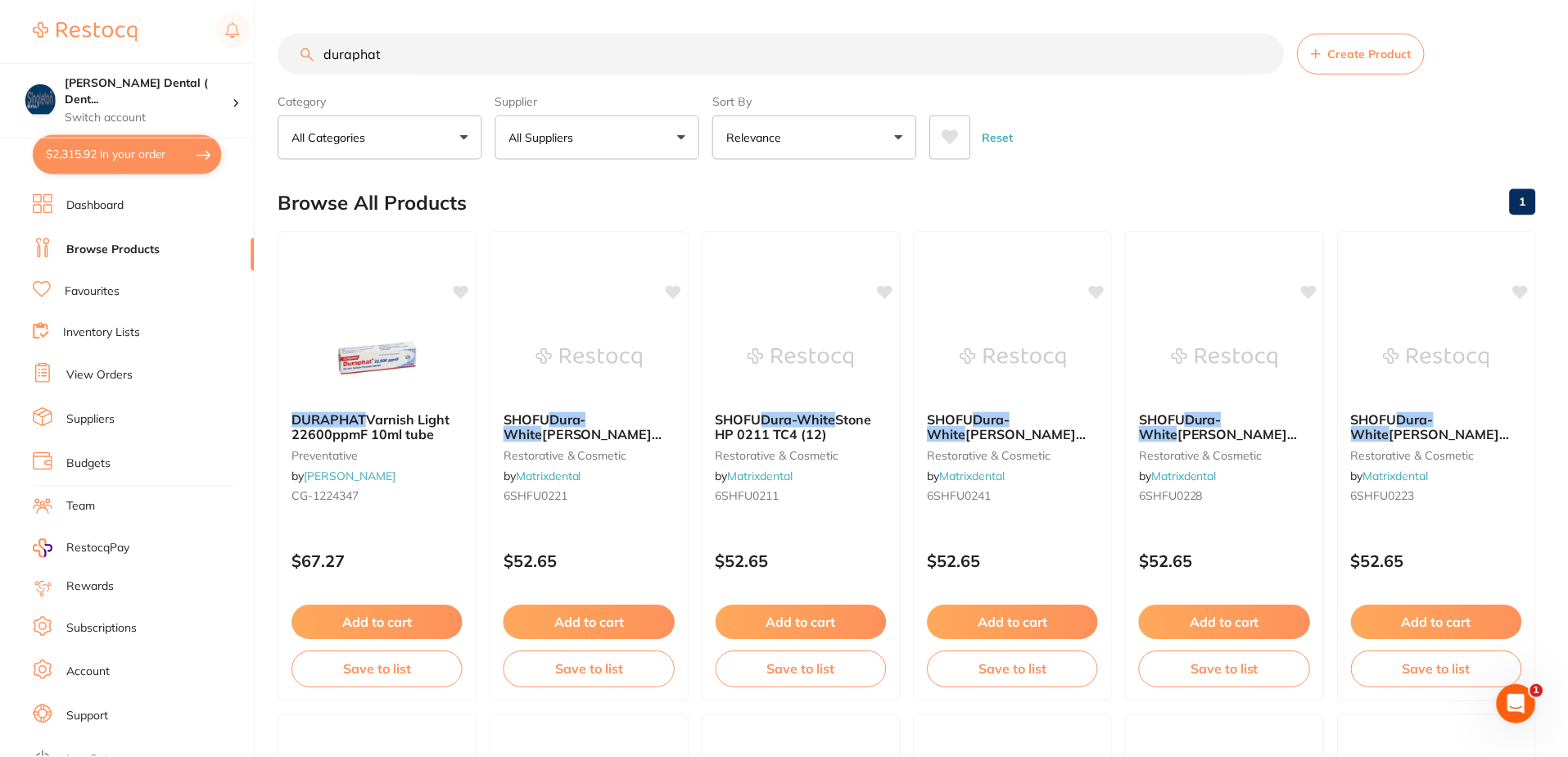
scroll to position [30, 0]
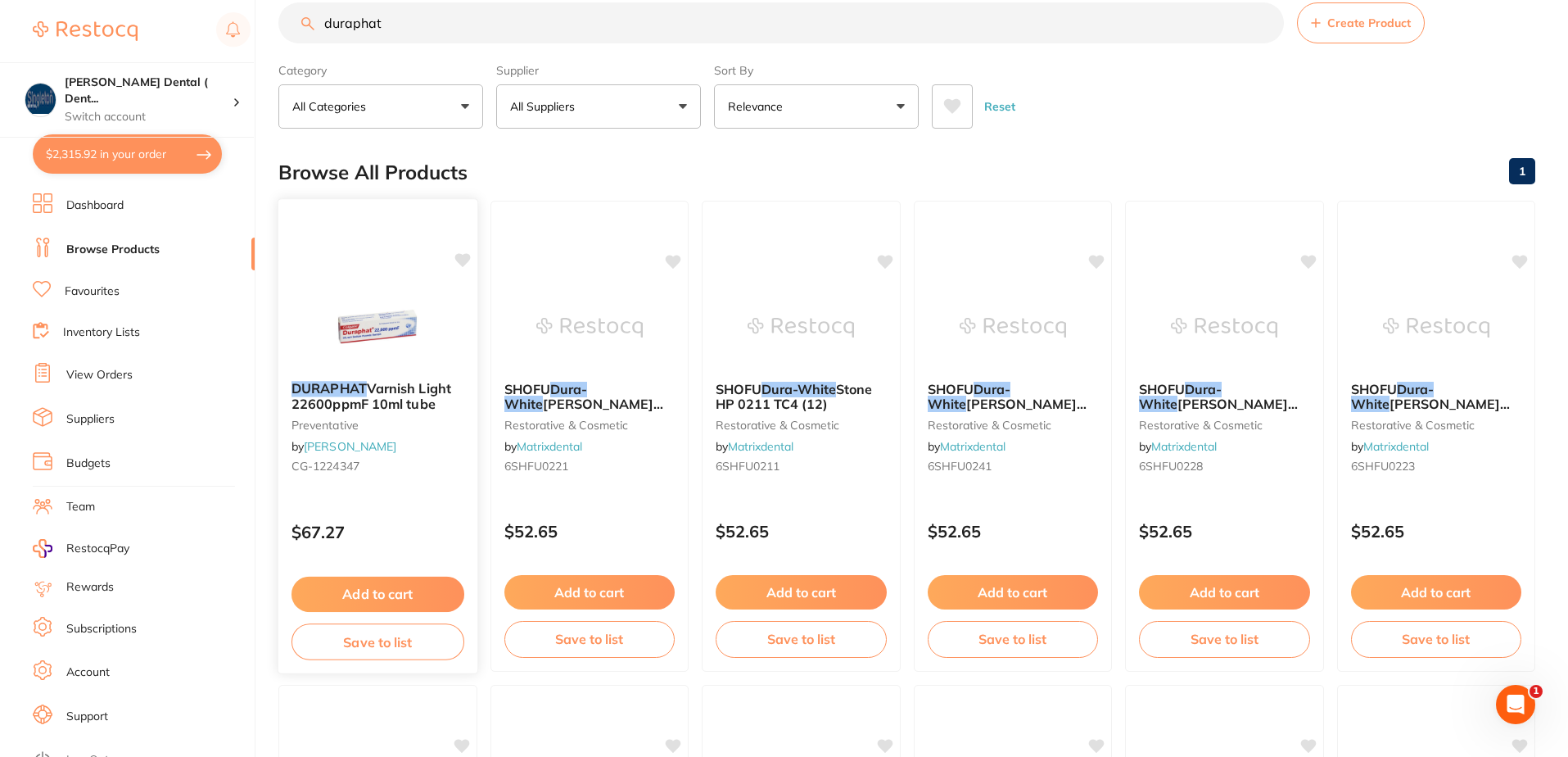
click at [354, 595] on button "Add to cart" at bounding box center [377, 594] width 173 height 36
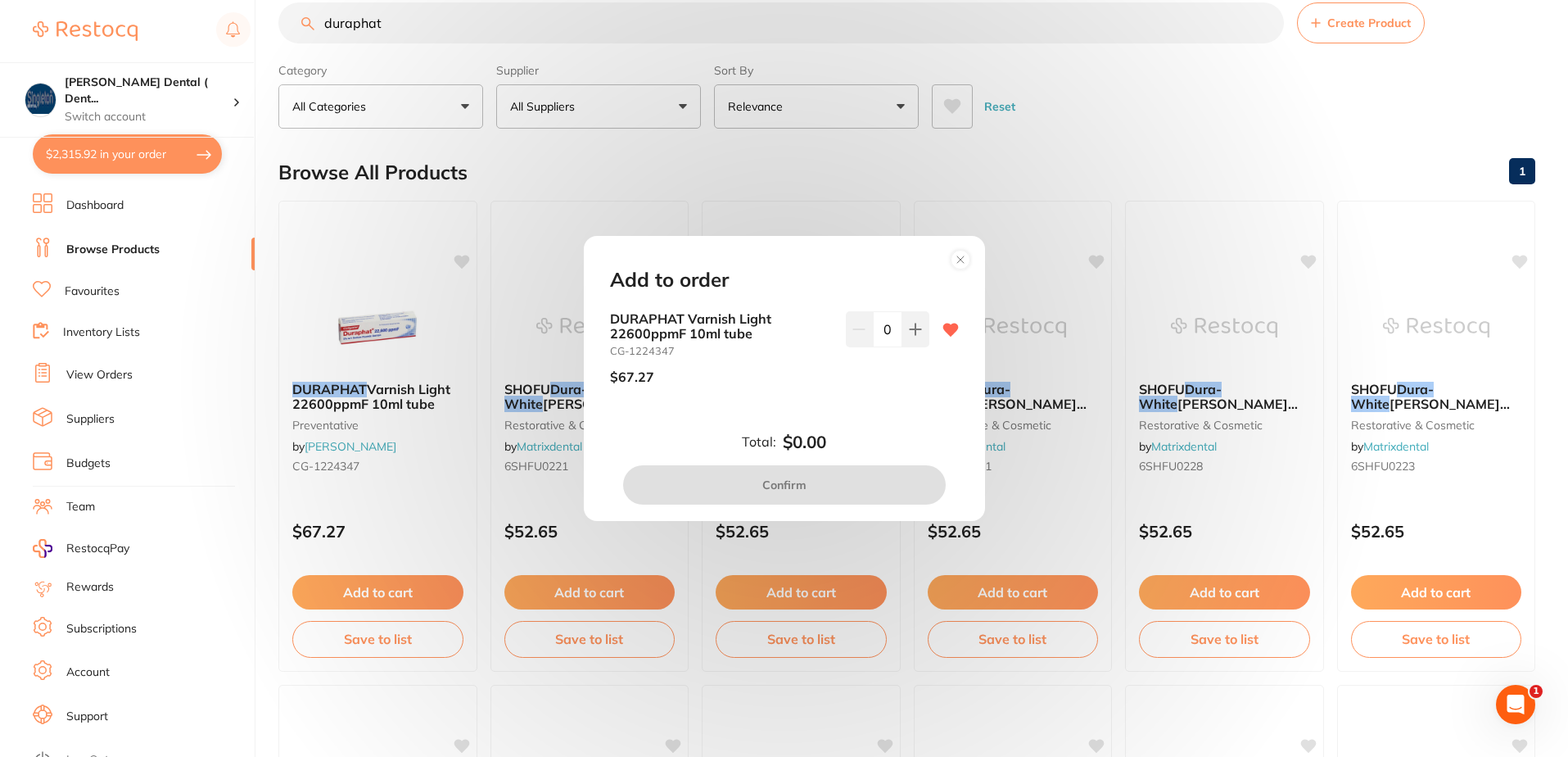
scroll to position [0, 0]
click at [919, 331] on button at bounding box center [916, 329] width 27 height 36
type input "1"
click at [789, 487] on button "Confirm" at bounding box center [784, 485] width 323 height 39
checkbox input "false"
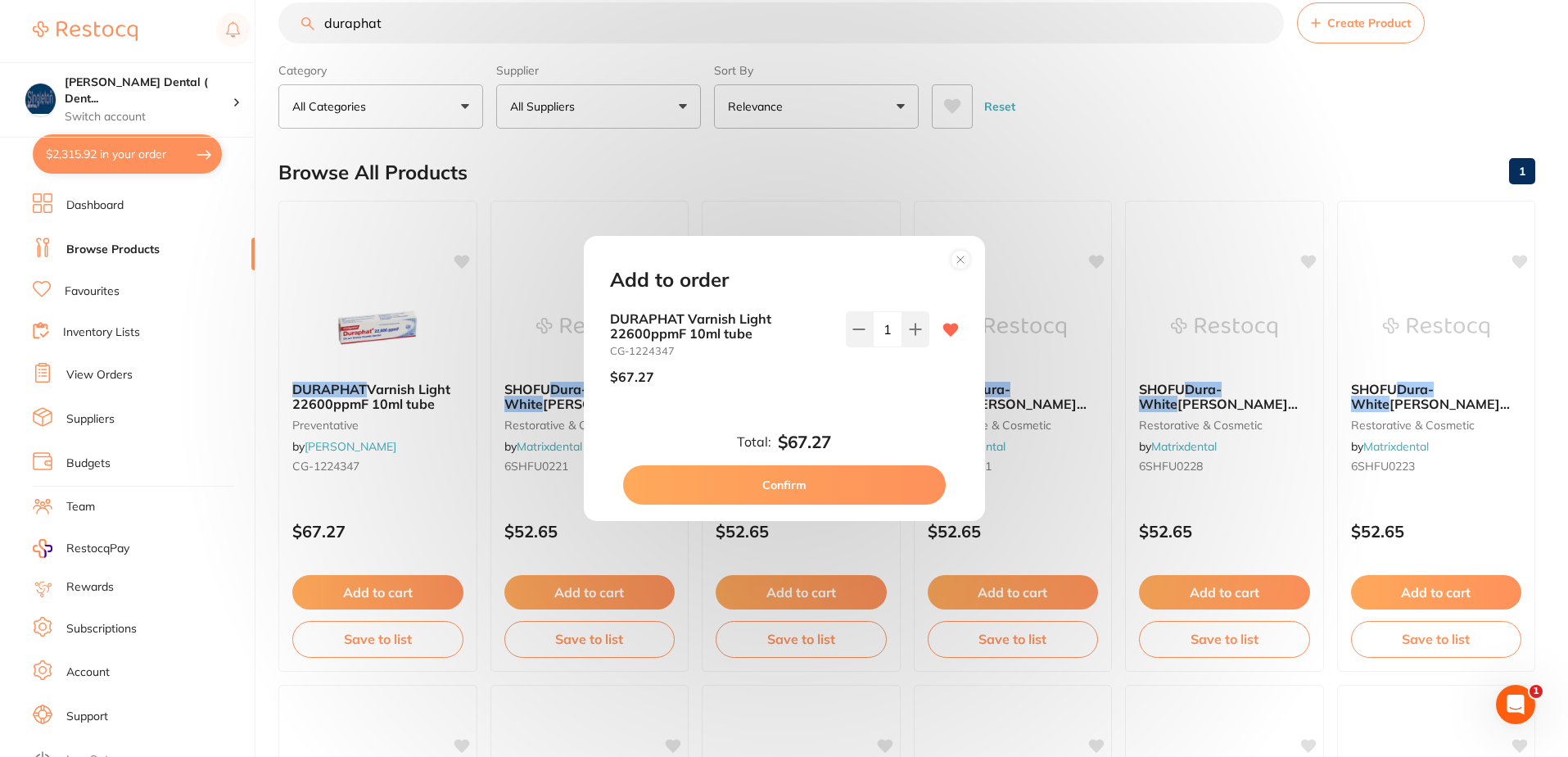
checkbox input "false"
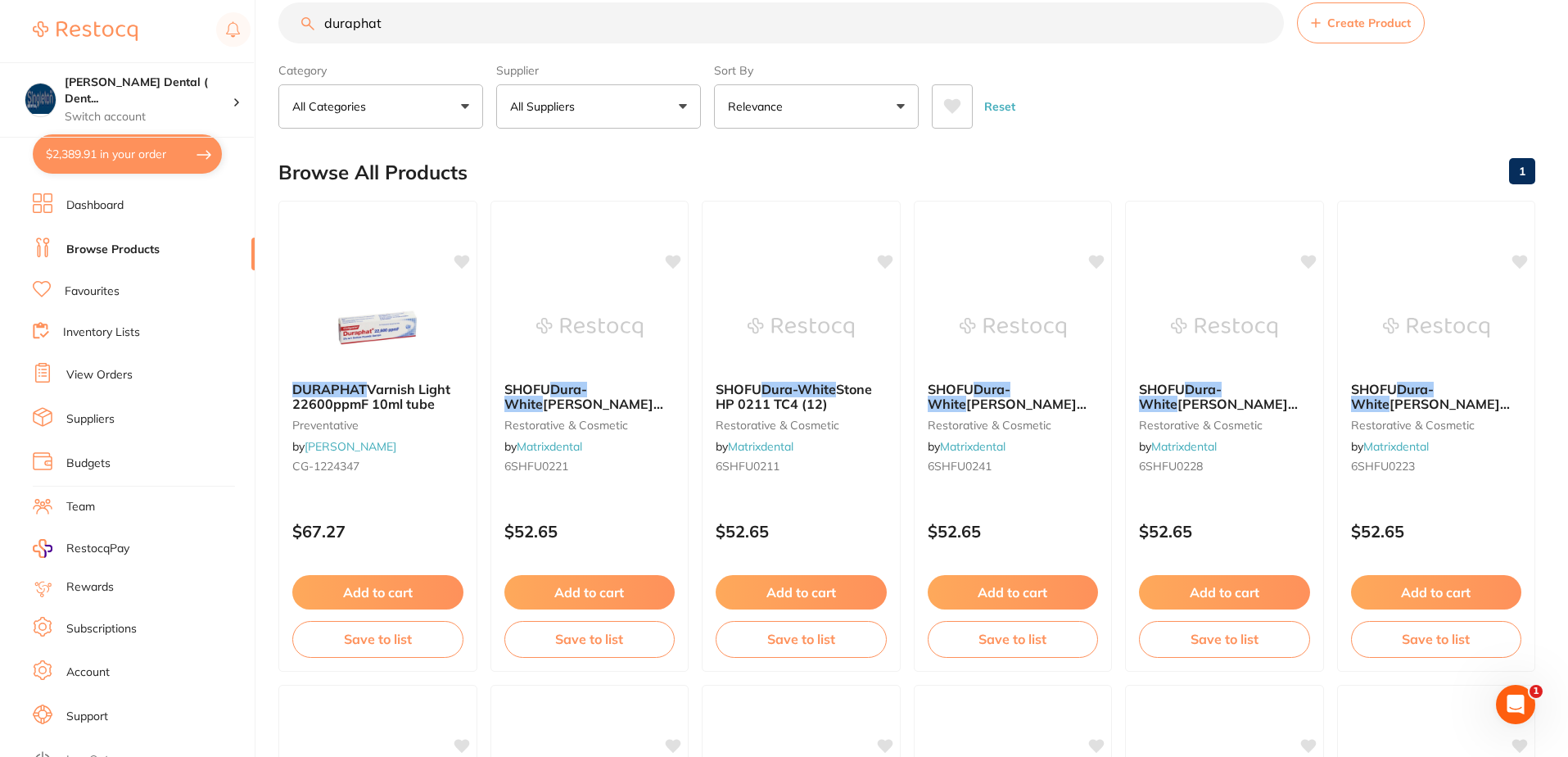
drag, startPoint x: 378, startPoint y: 25, endPoint x: 327, endPoint y: 27, distance: 51.0
click at [327, 27] on input "duraphat" at bounding box center [781, 23] width 1006 height 41
drag, startPoint x: 401, startPoint y: 28, endPoint x: 304, endPoint y: 37, distance: 97.4
click at [306, 36] on input "duraphat" at bounding box center [781, 23] width 1006 height 41
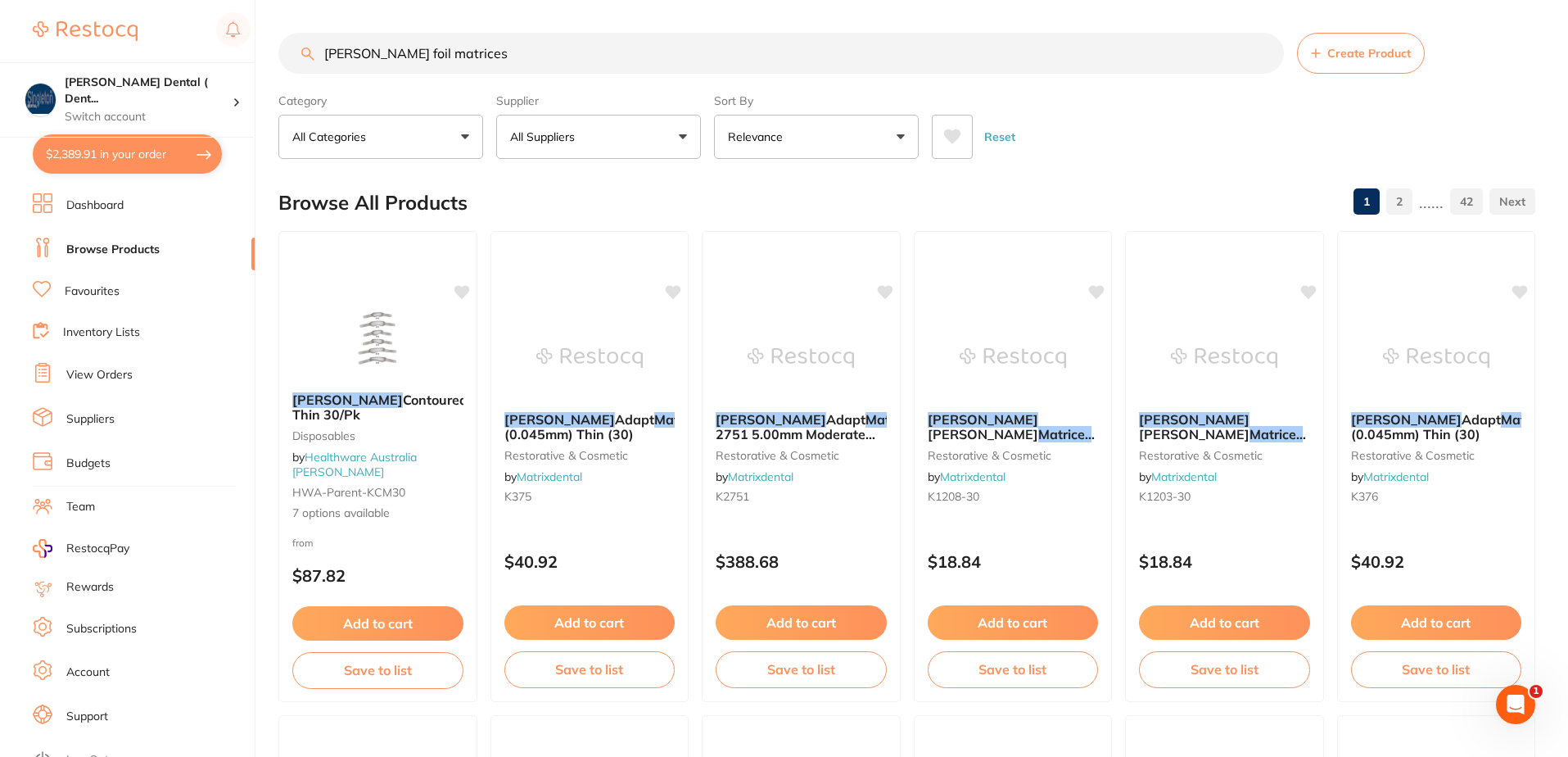
drag, startPoint x: 435, startPoint y: 51, endPoint x: 283, endPoint y: 59, distance: 152.2
click at [285, 59] on input "kerr foil matrices" at bounding box center [781, 53] width 1006 height 41
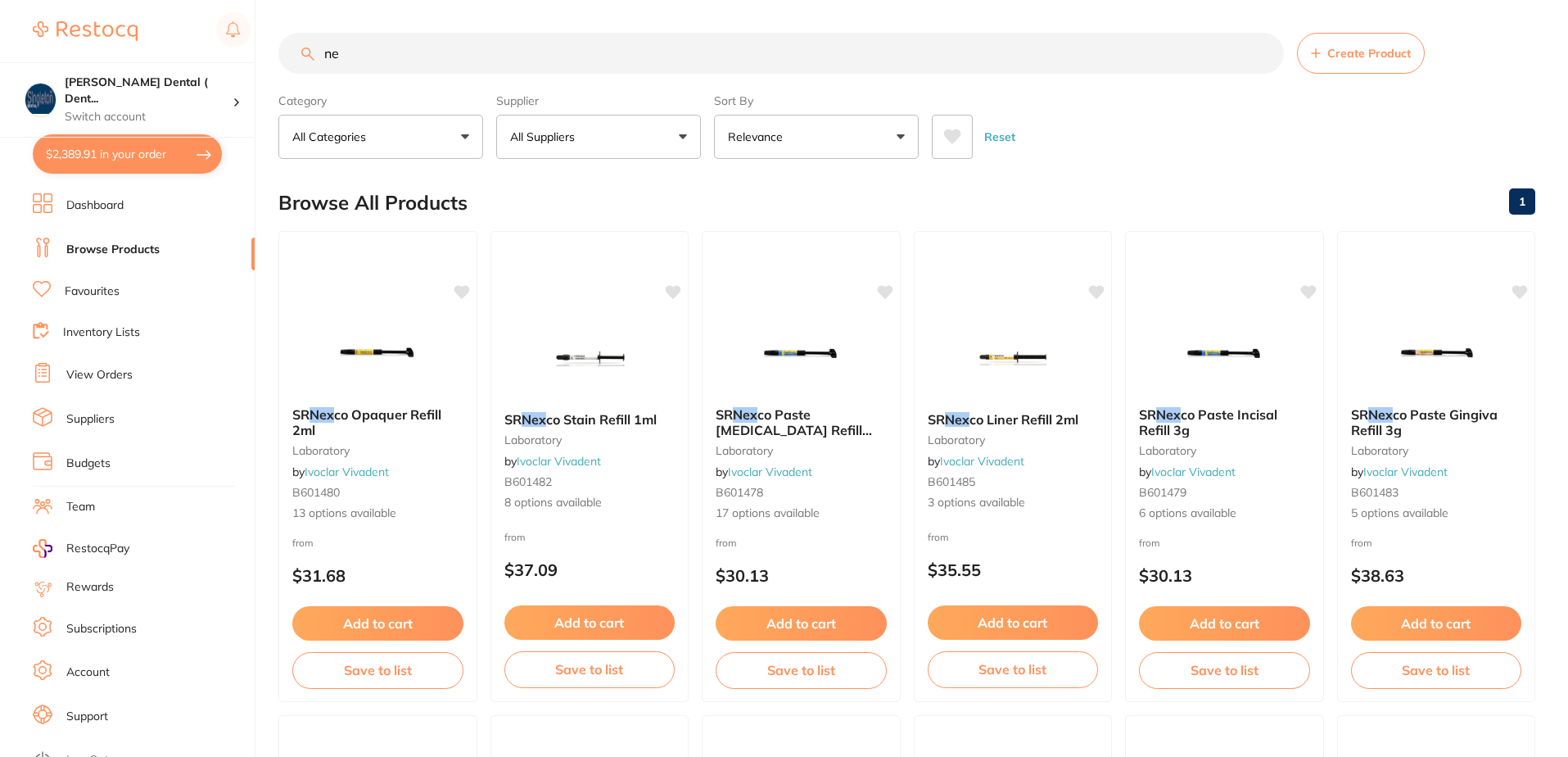
type input "n"
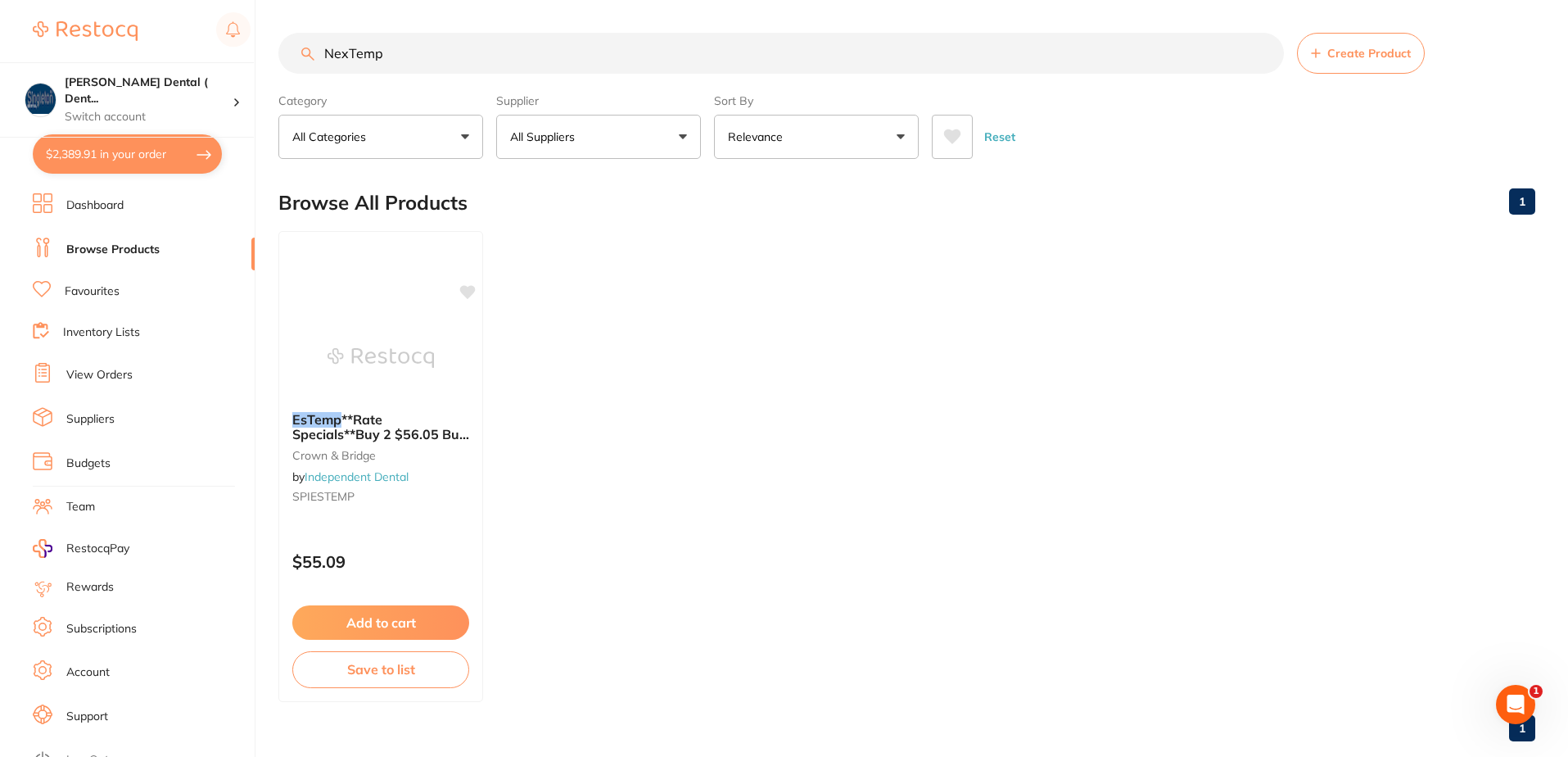
click at [325, 50] on input "NexTemp" at bounding box center [781, 53] width 1006 height 41
drag, startPoint x: 384, startPoint y: 56, endPoint x: 316, endPoint y: 54, distance: 68.0
click at [316, 54] on input "NexTemp" at bounding box center [781, 53] width 1006 height 41
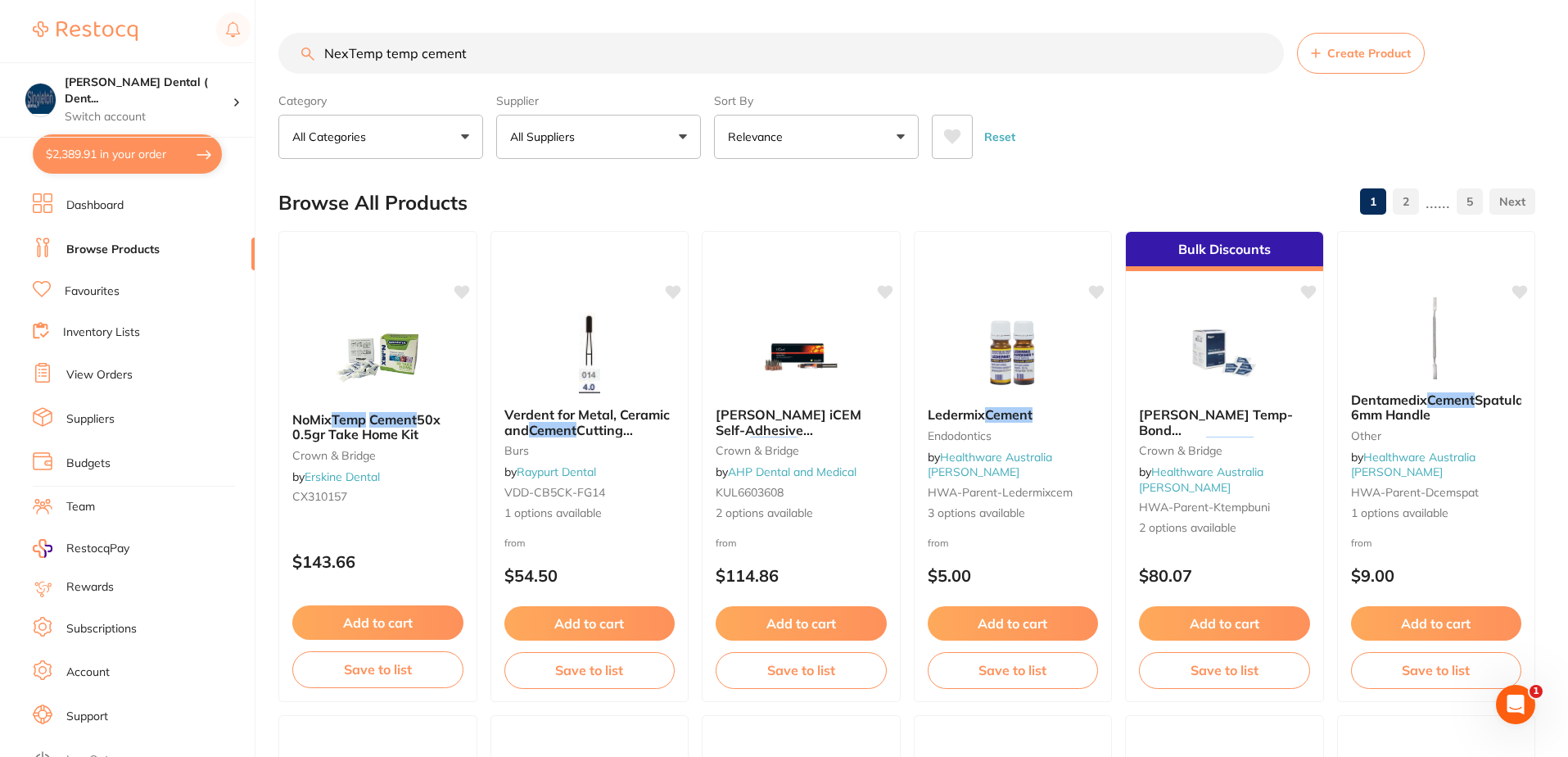
click at [324, 52] on input "NexTemp temp cement" at bounding box center [781, 53] width 1006 height 41
type input "premierNexTemp temp cement"
drag, startPoint x: 519, startPoint y: 52, endPoint x: 284, endPoint y: 27, distance: 236.3
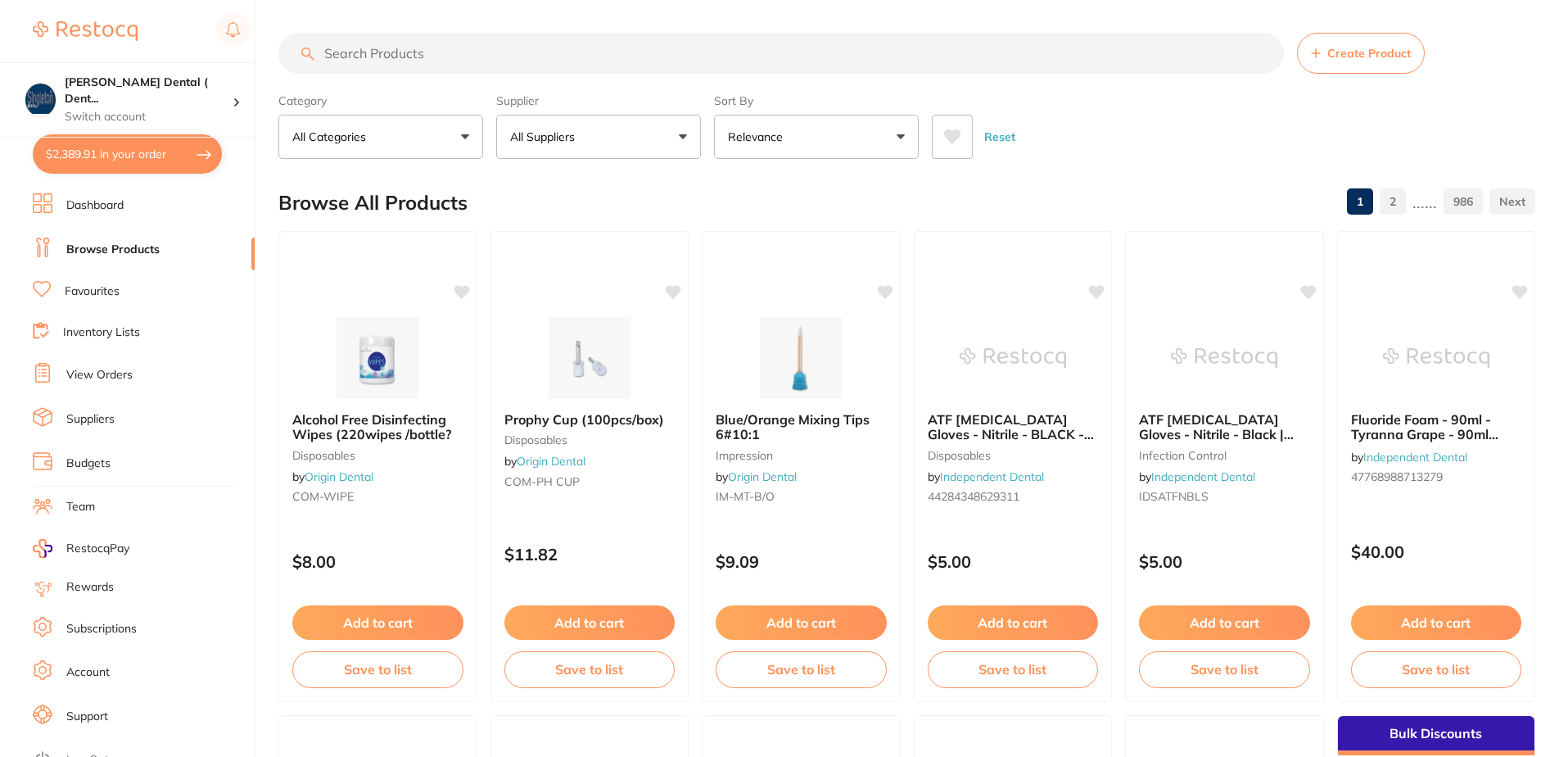
click at [682, 140] on button "All Suppliers" at bounding box center [599, 136] width 205 height 44
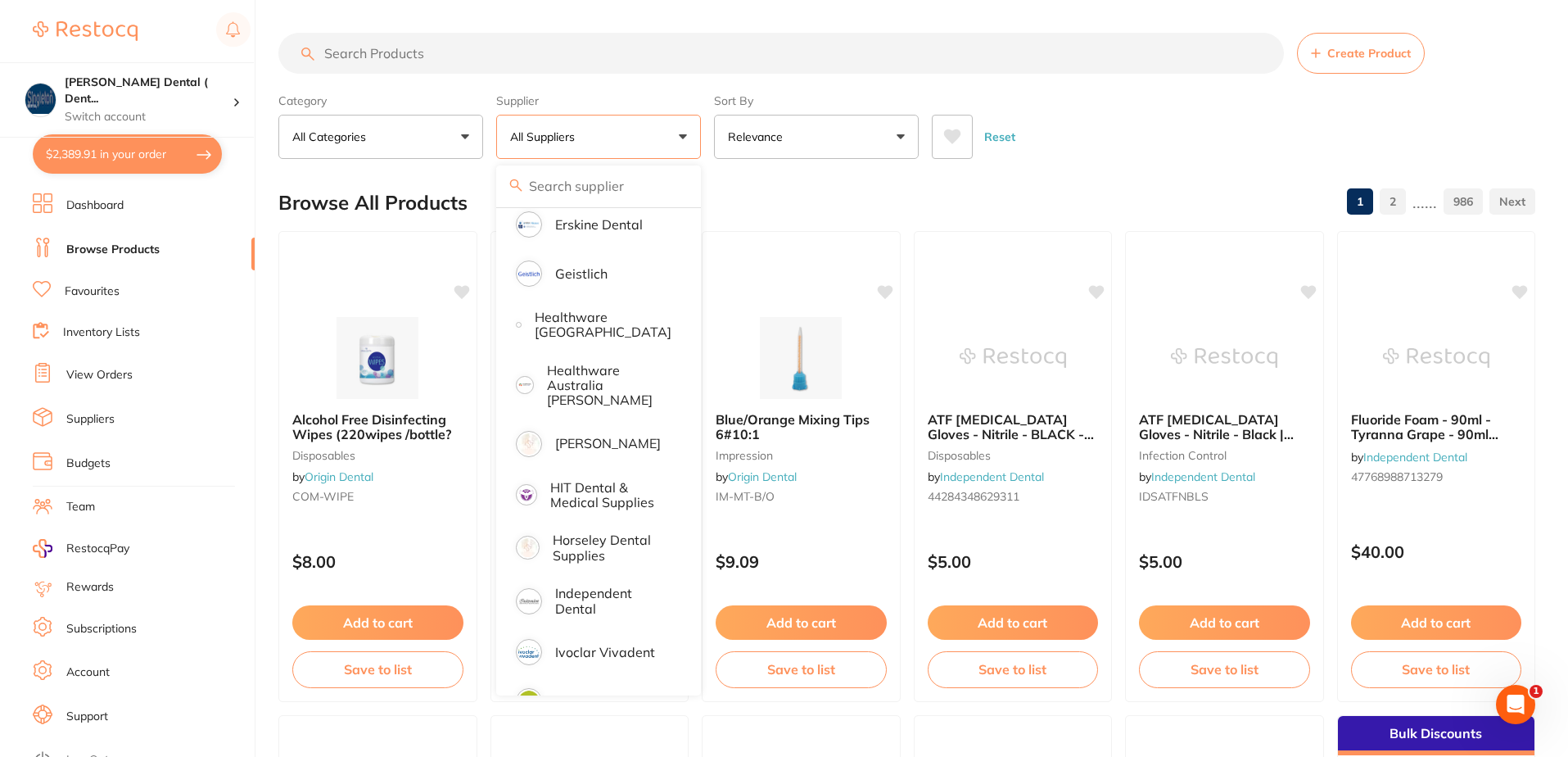
scroll to position [656, 0]
click at [589, 586] on p "Independent Dental" at bounding box center [613, 597] width 116 height 30
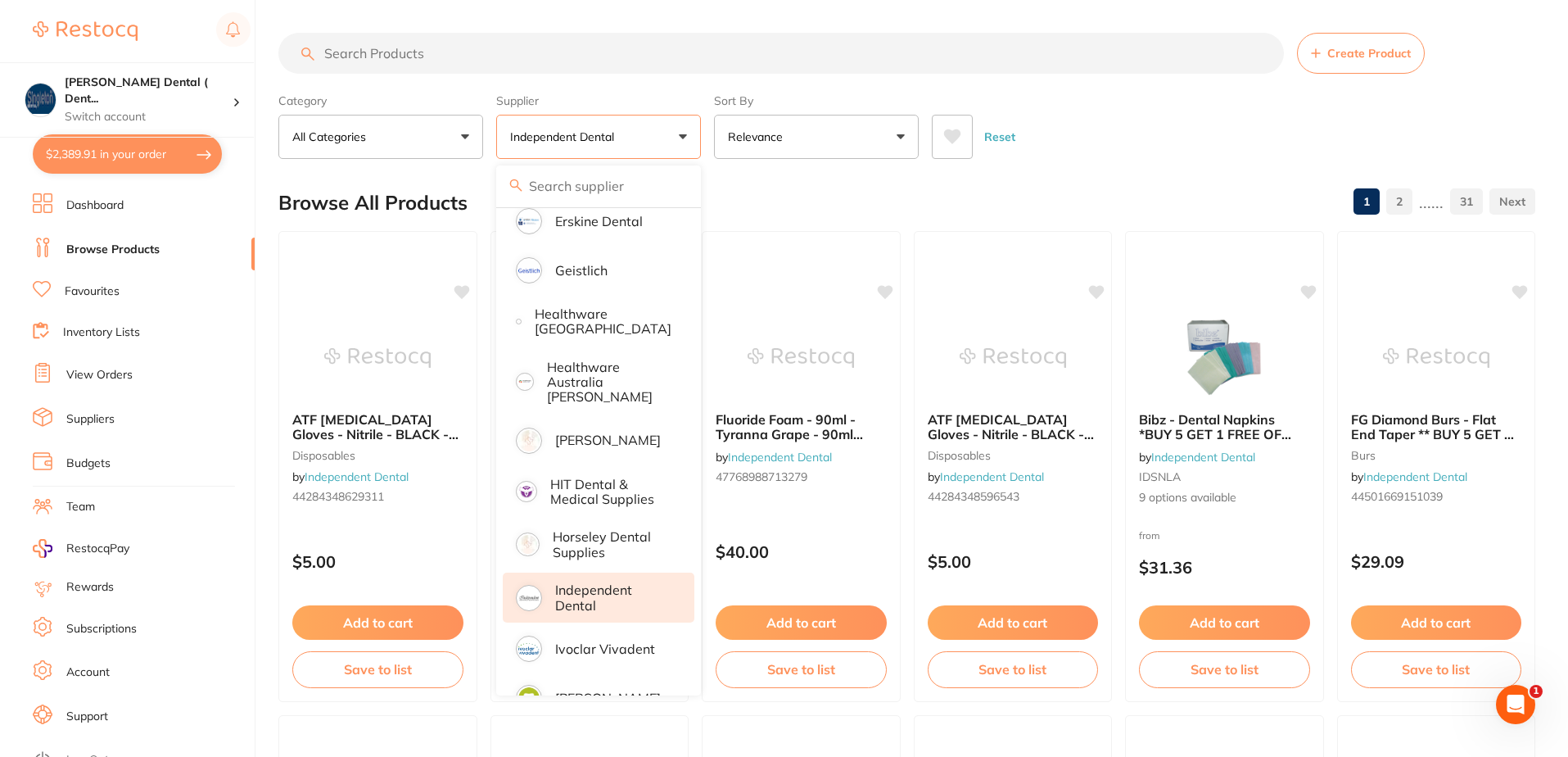
scroll to position [0, 0]
click at [427, 59] on input "search" at bounding box center [781, 53] width 1006 height 41
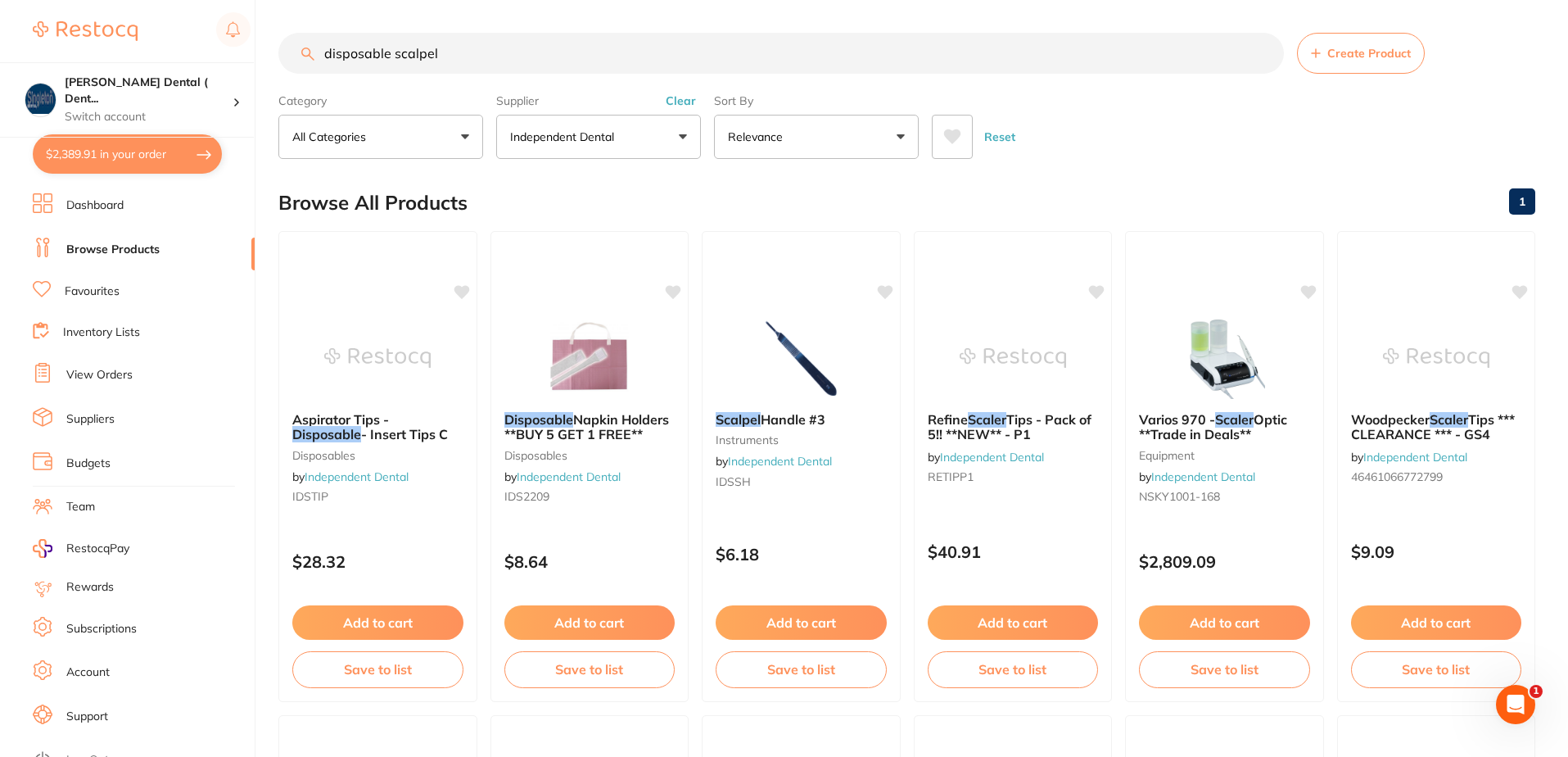
drag, startPoint x: 449, startPoint y: 55, endPoint x: 276, endPoint y: 49, distance: 173.1
click at [276, 49] on div "$2,389.91 Singleton Dental ( Dent... Switch account Singleton Dental ( DentalTo…" at bounding box center [784, 378] width 1568 height 757
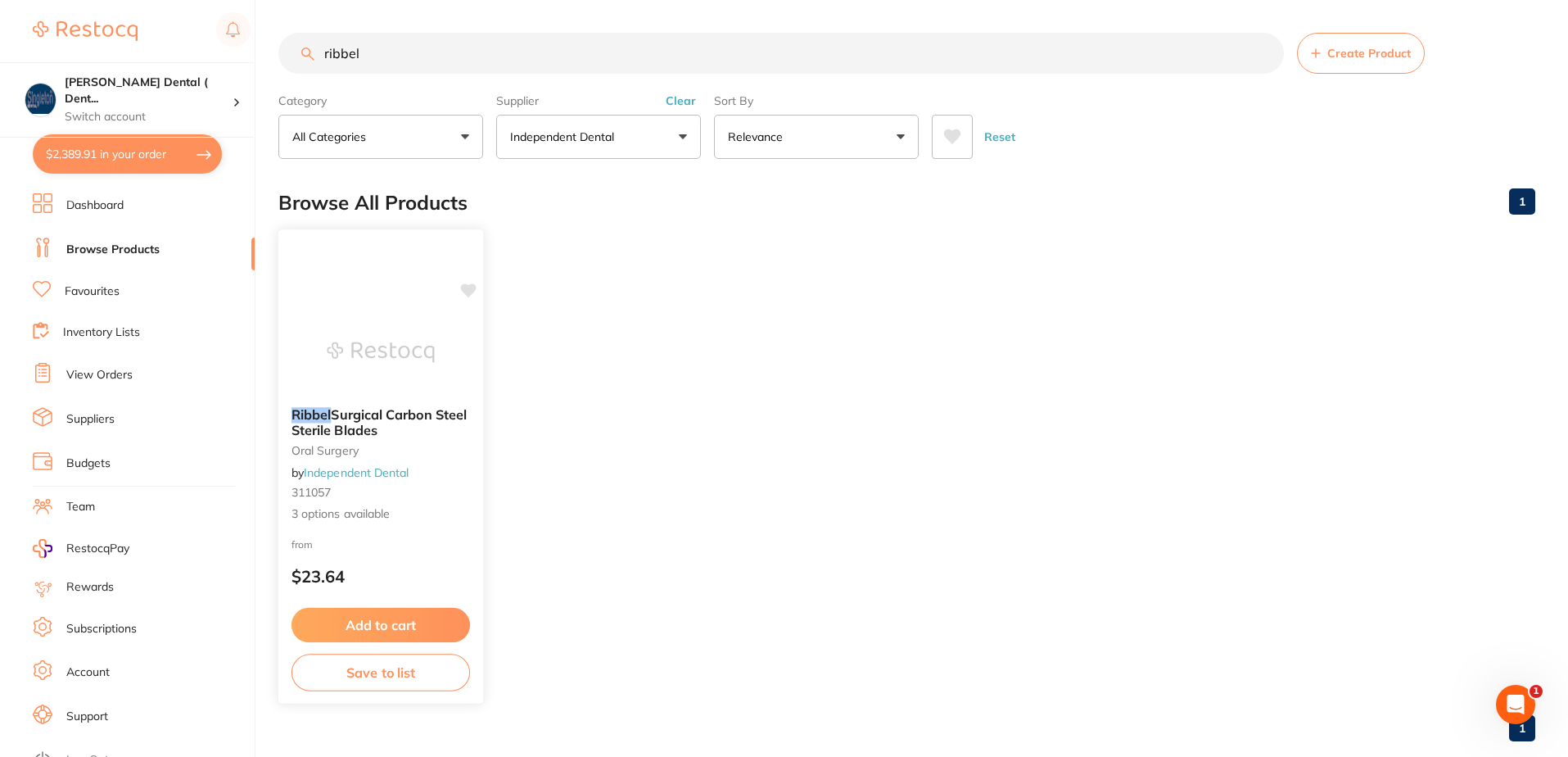
type input "ribbel"
click at [345, 415] on span "Surgical Carbon Steel Sterile Blades" at bounding box center [379, 422] width 175 height 32
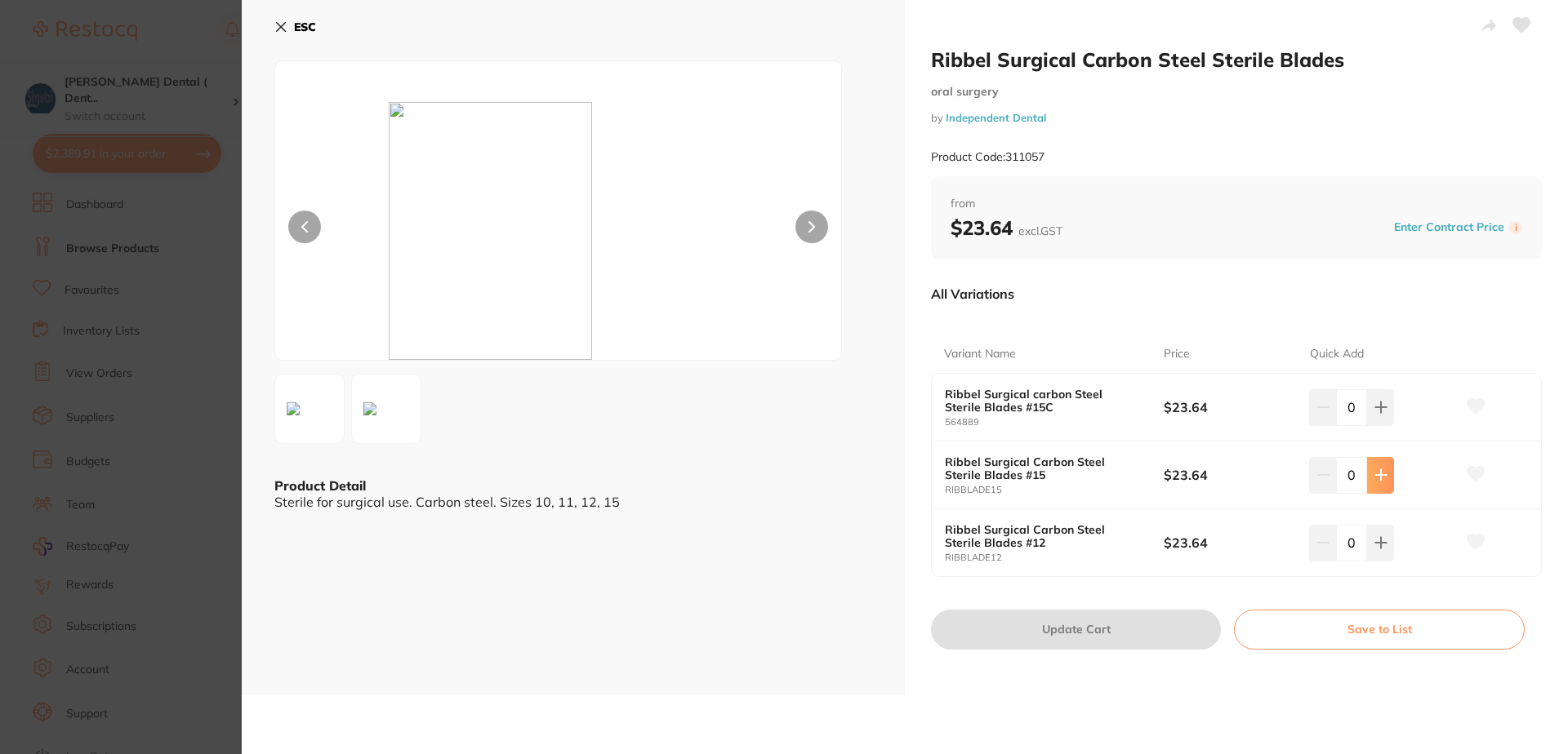
click at [1374, 472] on icon at bounding box center [1380, 474] width 13 height 13
type input "1"
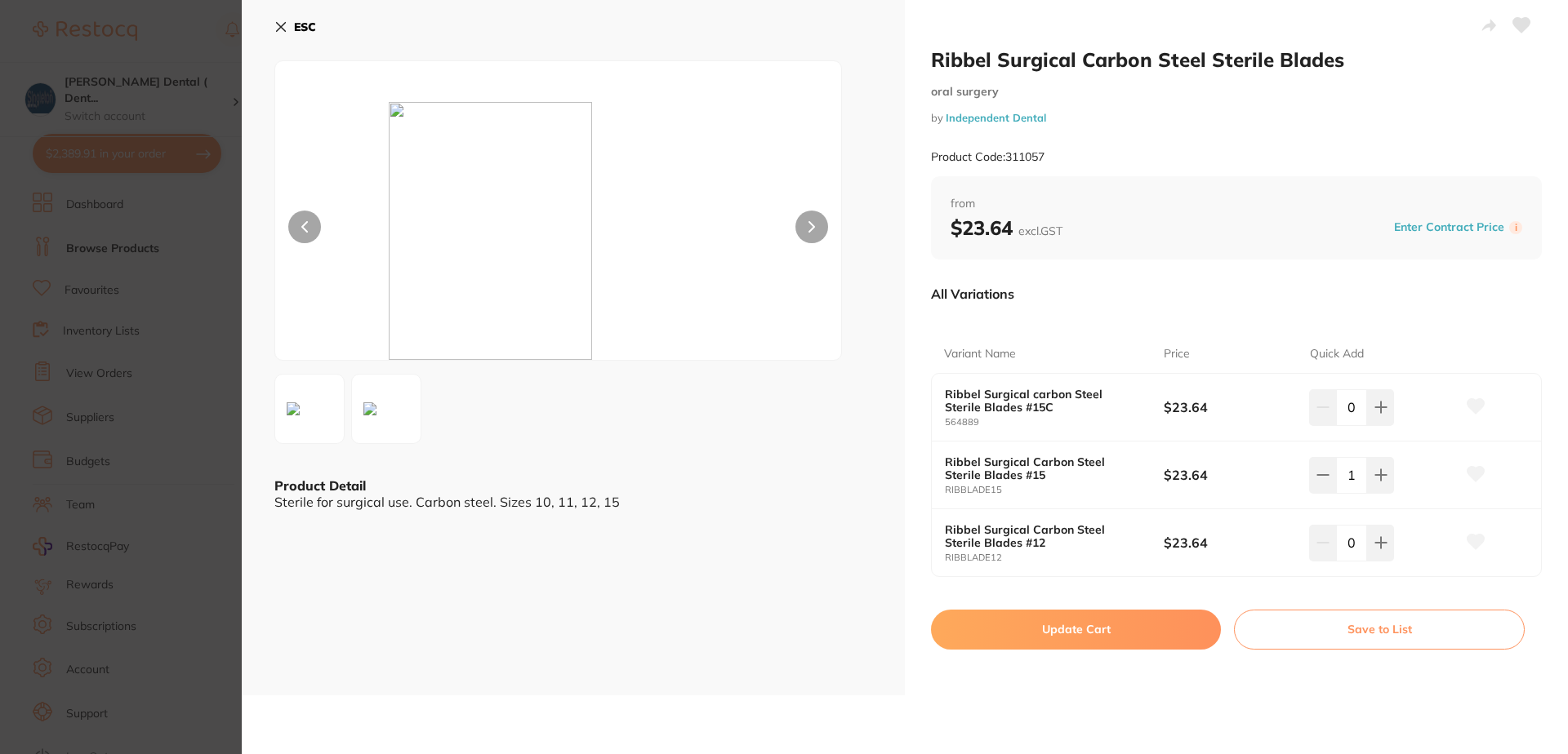
click at [1471, 475] on icon at bounding box center [1476, 474] width 17 height 15
click at [1473, 544] on icon at bounding box center [1476, 542] width 17 height 15
click at [1070, 626] on button "Update Cart" at bounding box center [1076, 628] width 290 height 39
checkbox input "false"
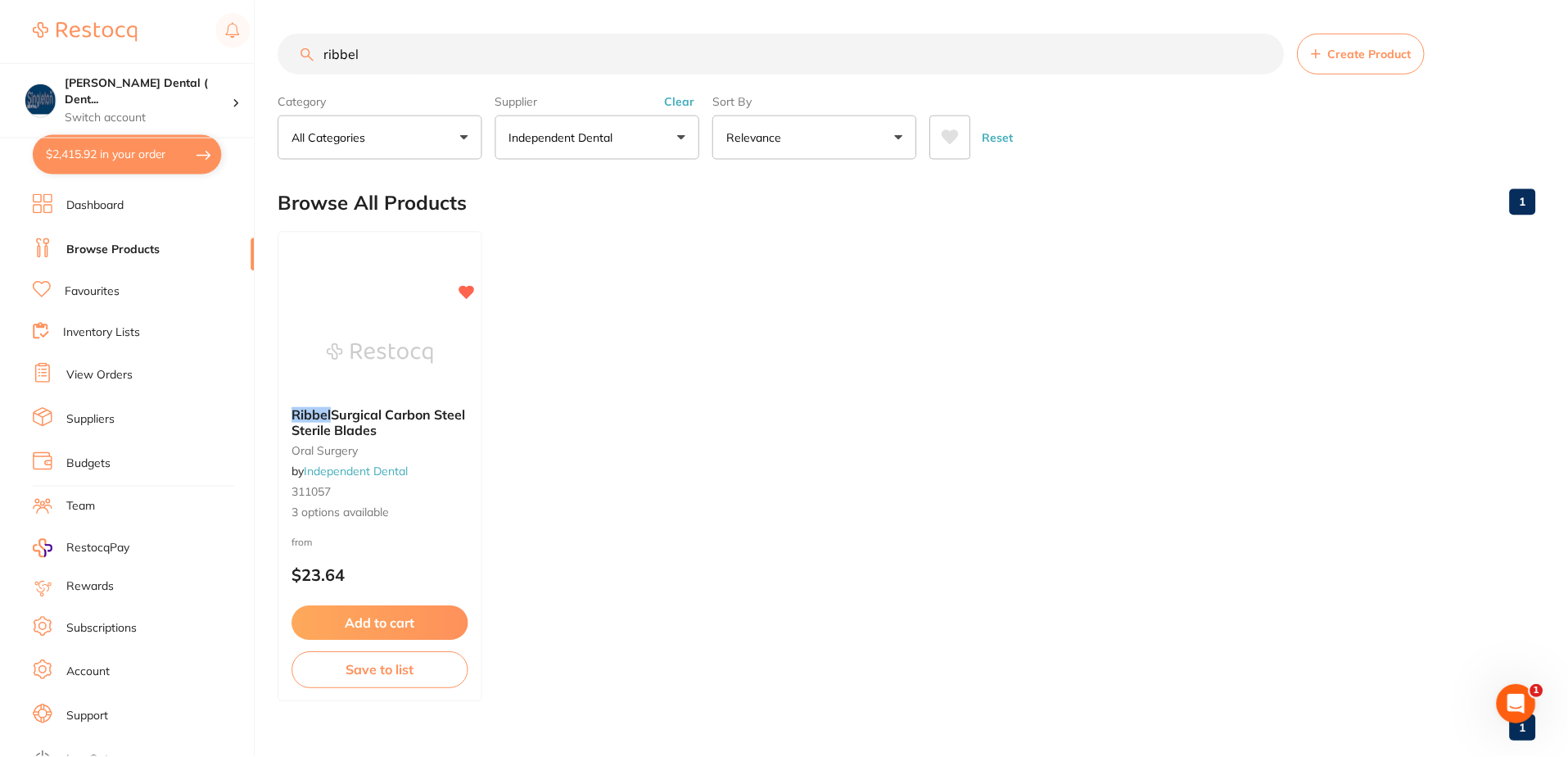
scroll to position [1, 0]
click at [197, 152] on button "$2,415.92 in your order" at bounding box center [127, 154] width 189 height 39
checkbox input "true"
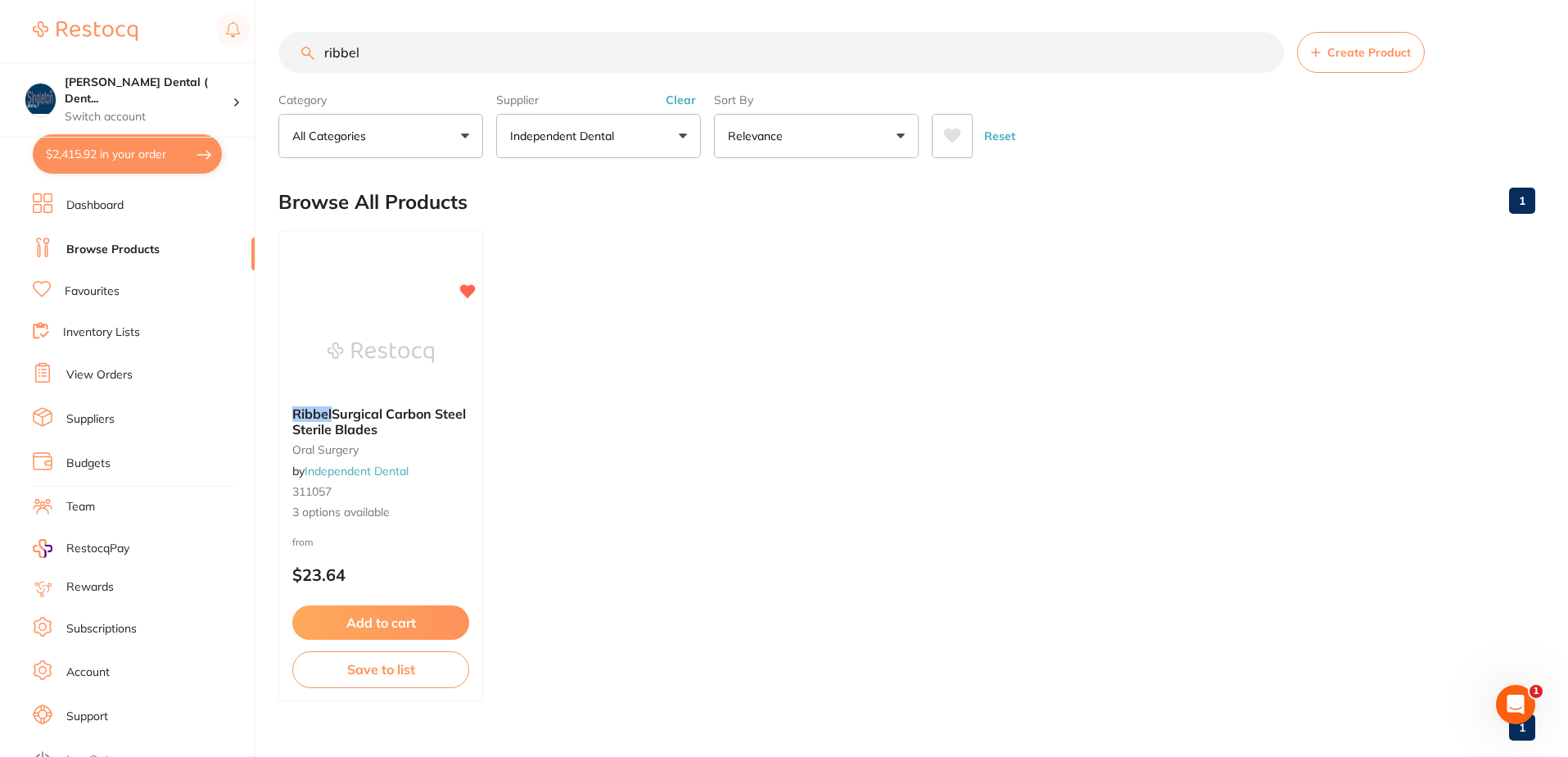
checkbox input "true"
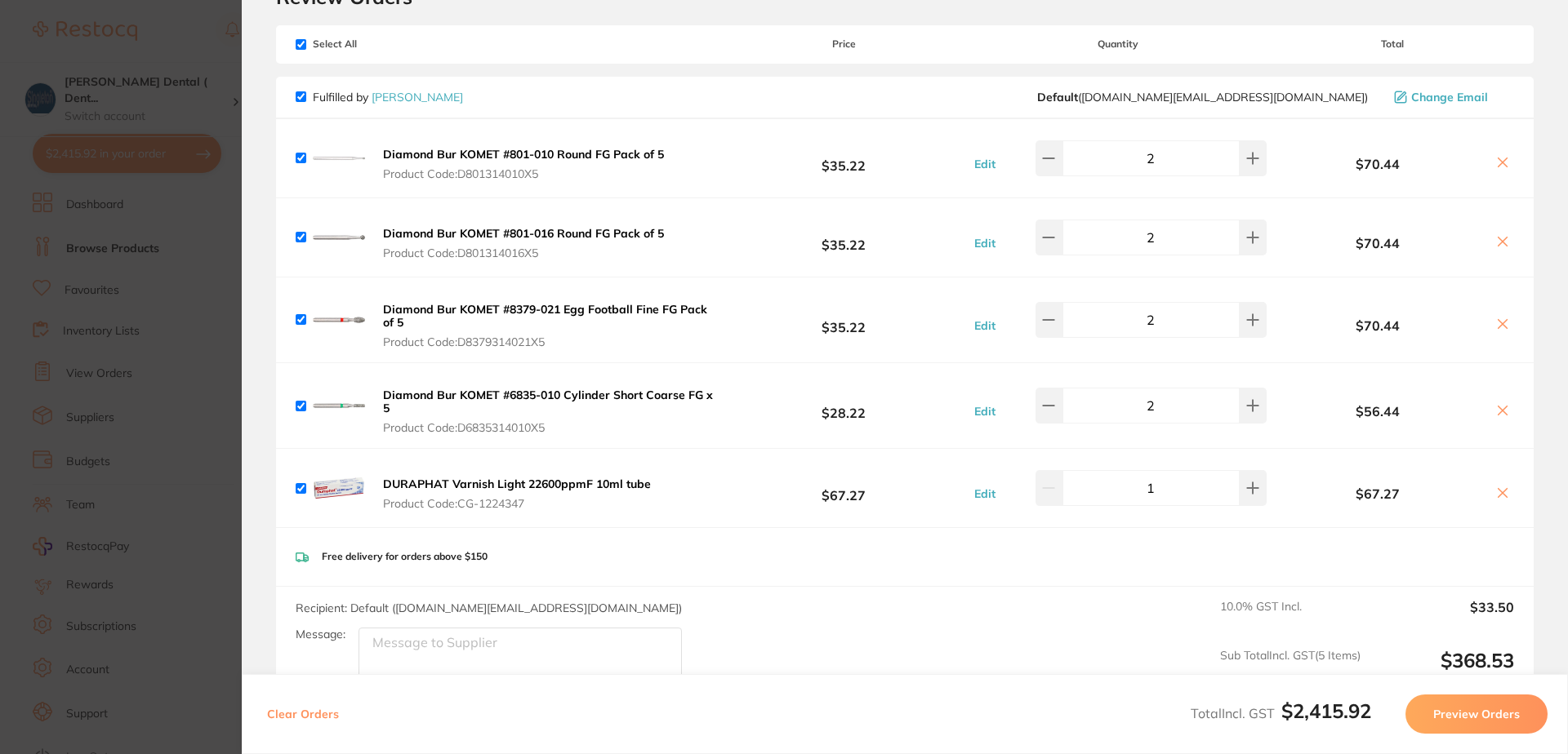
scroll to position [0, 0]
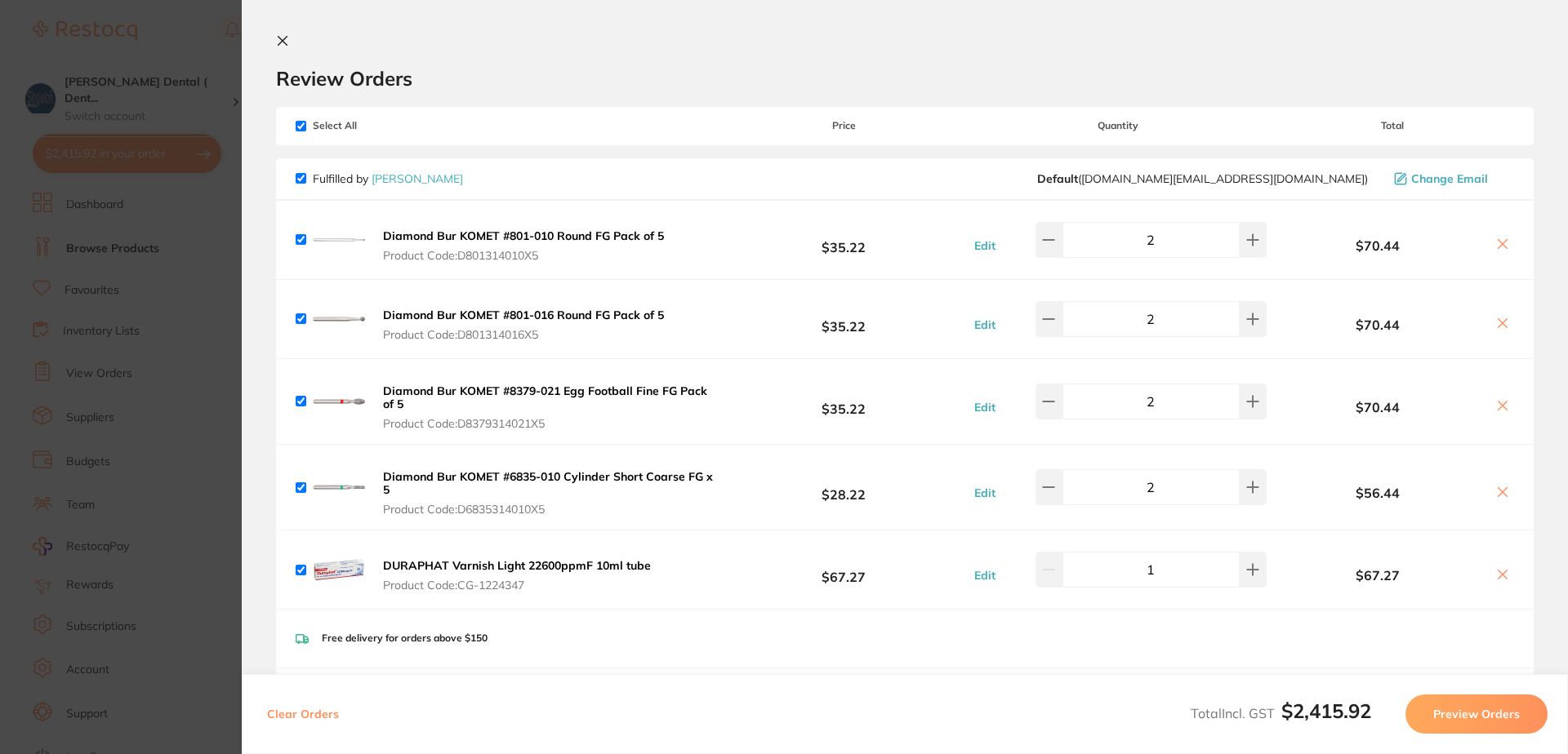
click at [286, 36] on icon at bounding box center [283, 41] width 9 height 9
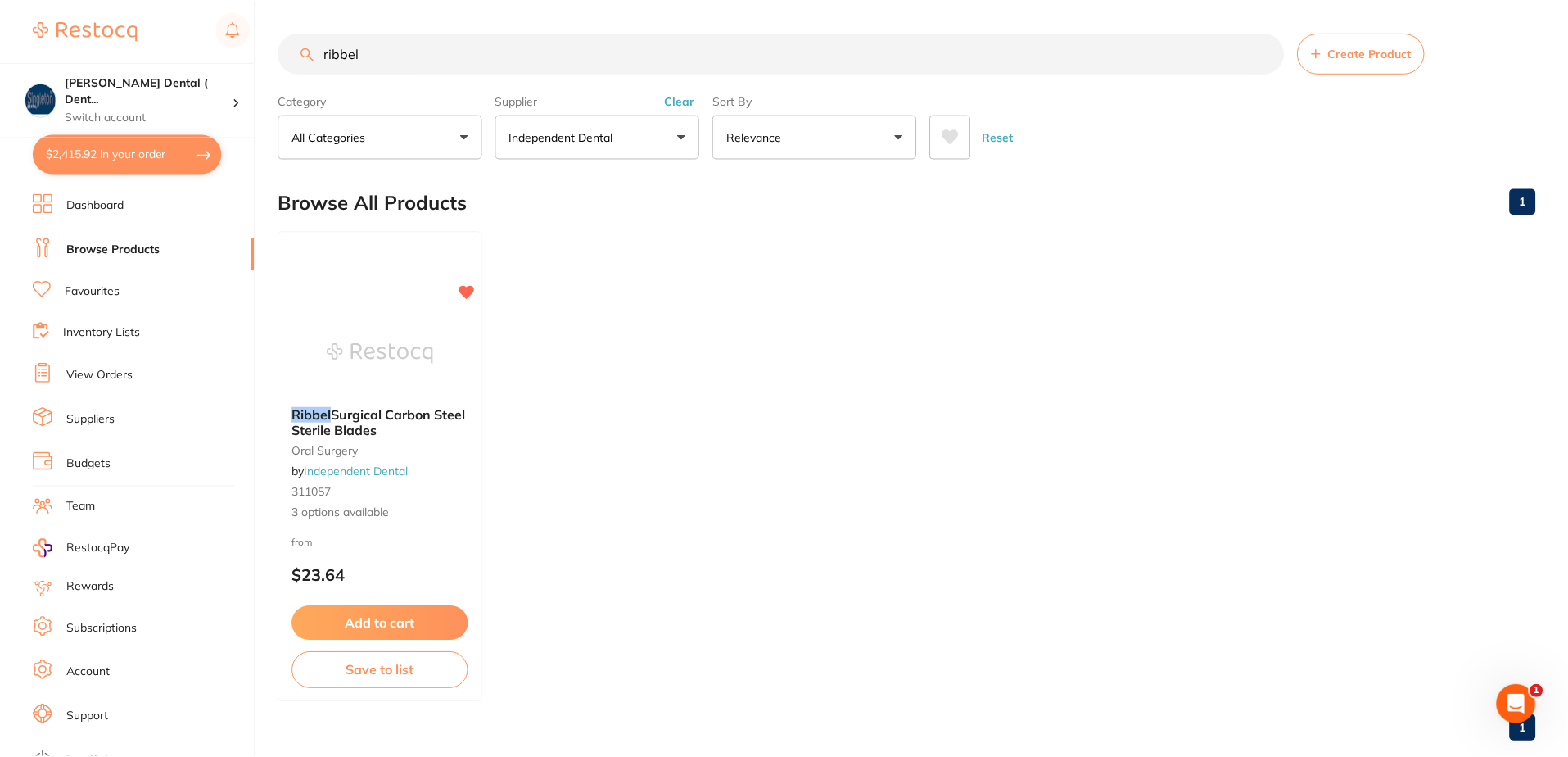
scroll to position [1, 0]
click at [683, 139] on button "Independent Dental" at bounding box center [599, 136] width 205 height 44
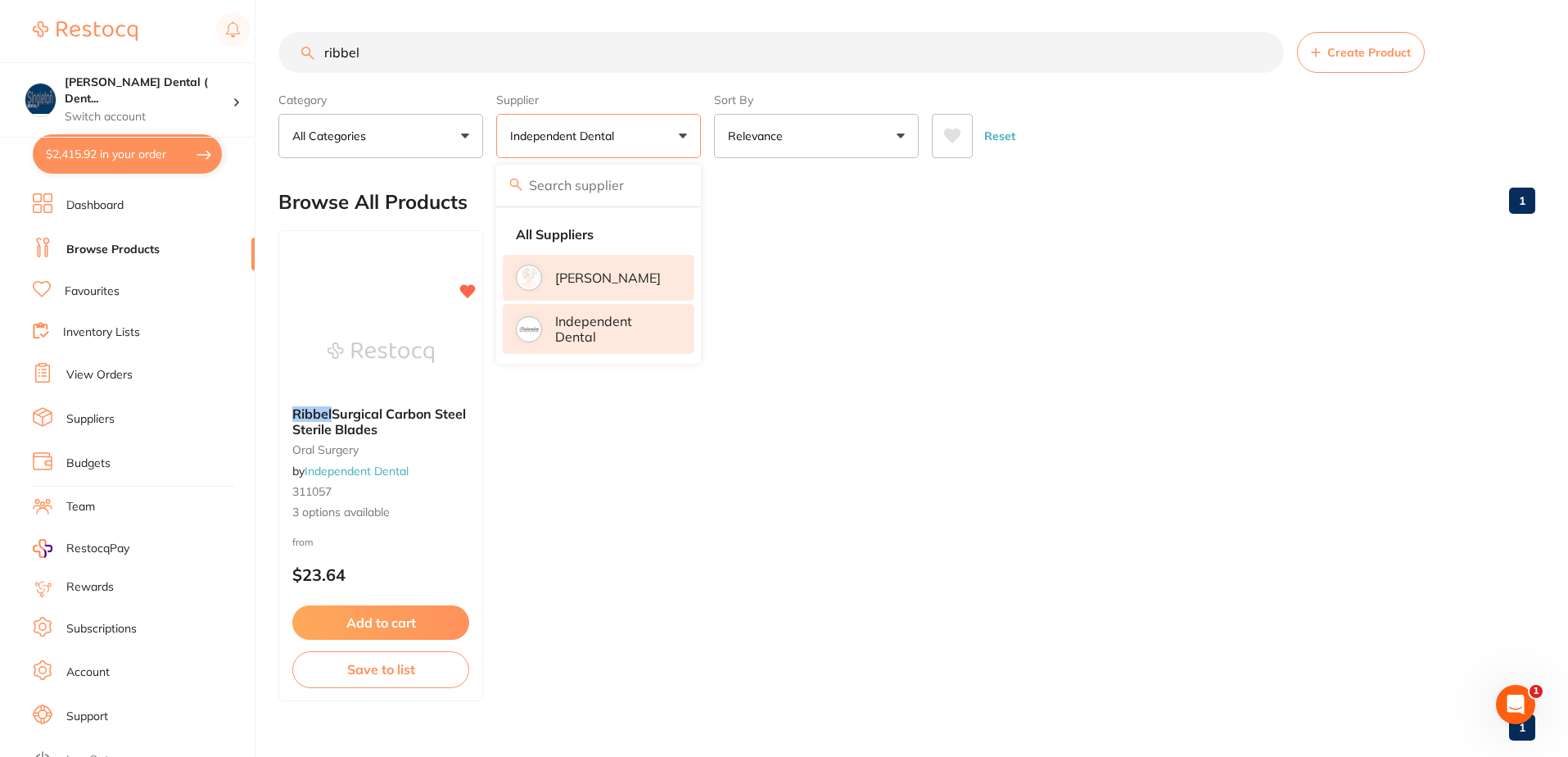
click at [592, 274] on p "[PERSON_NAME]" at bounding box center [609, 278] width 106 height 15
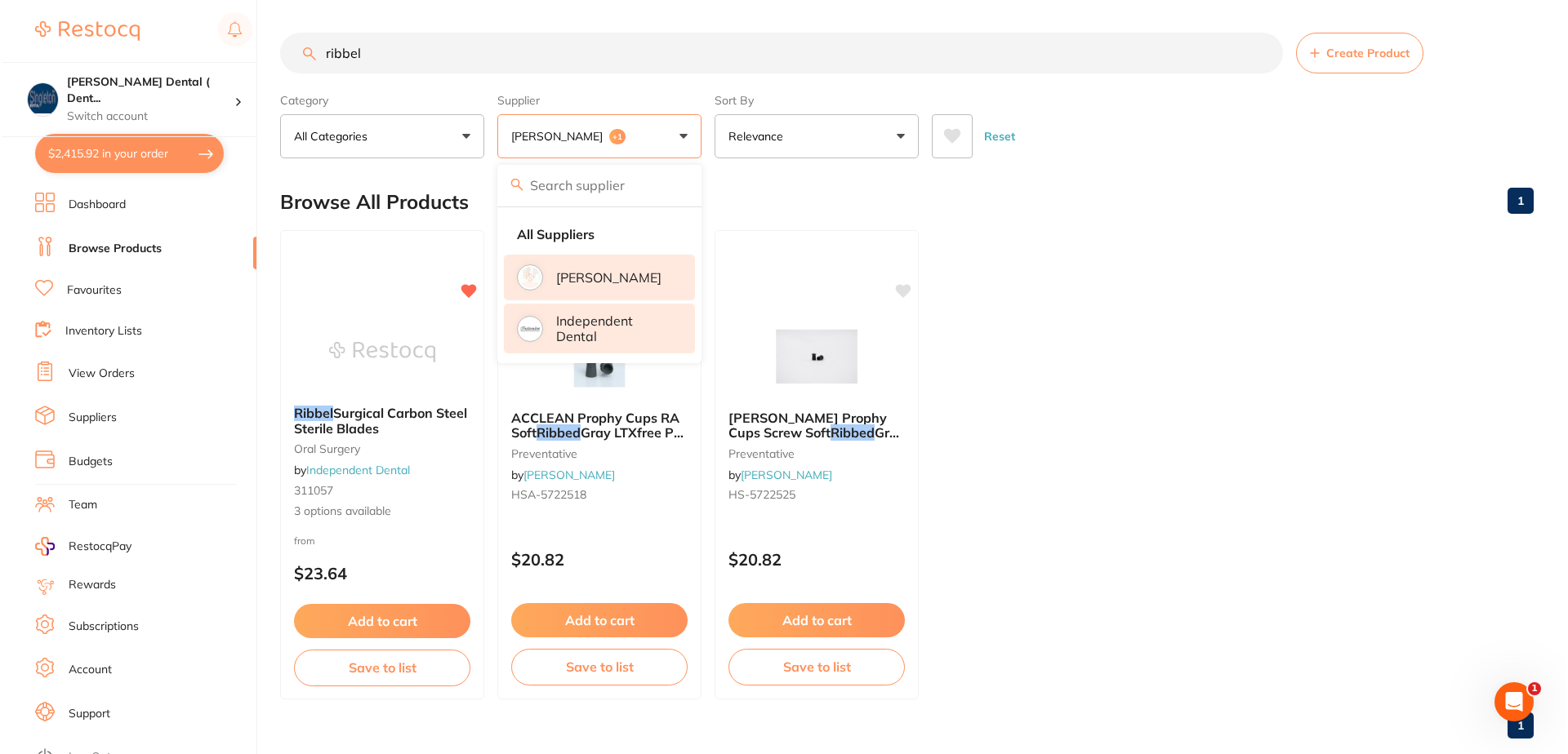
scroll to position [0, 0]
click at [363, 51] on input "ribbel" at bounding box center [779, 53] width 1003 height 41
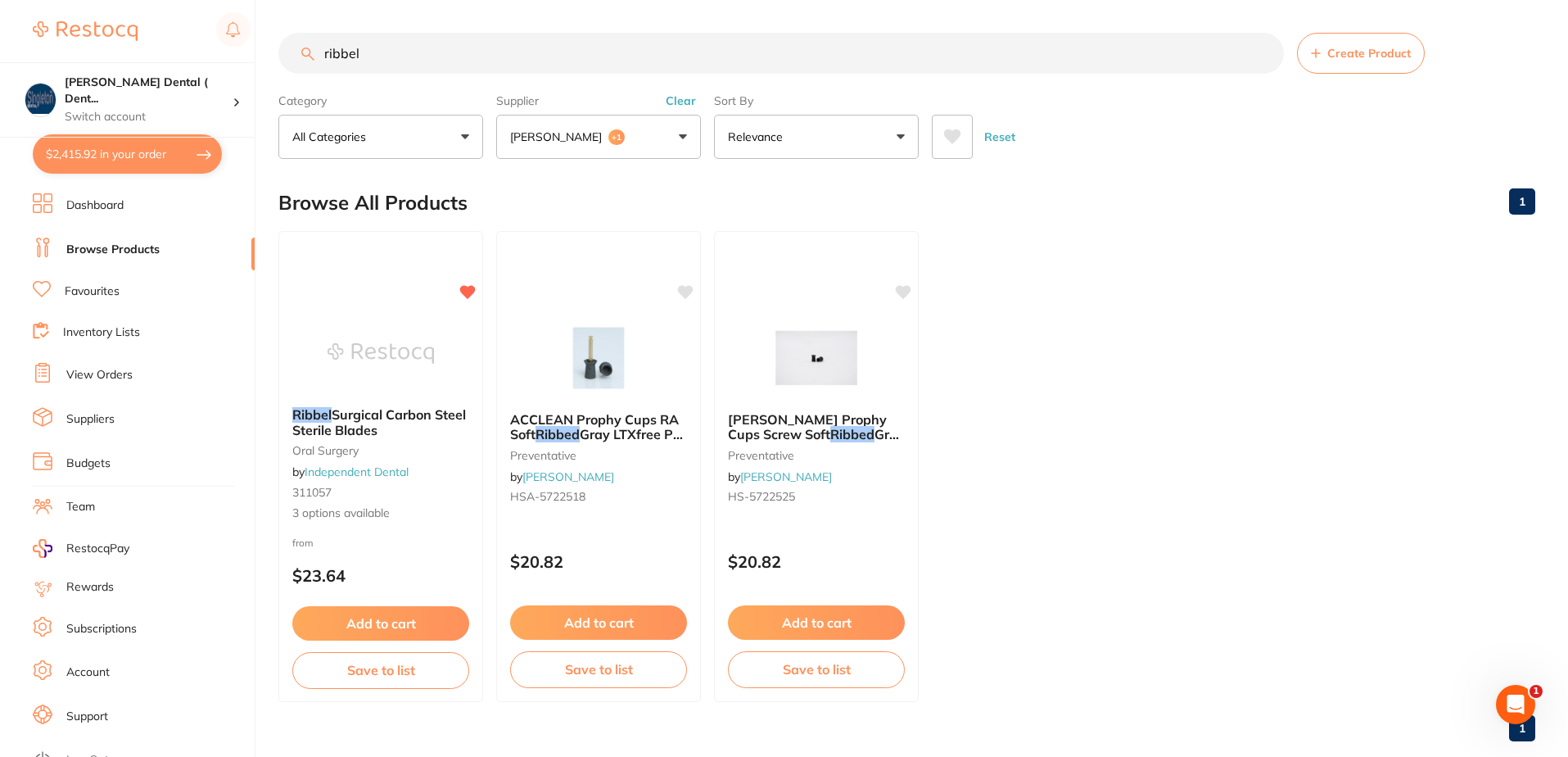
drag, startPoint x: 364, startPoint y: 51, endPoint x: 318, endPoint y: 50, distance: 46.0
click at [318, 50] on input "ribbel" at bounding box center [781, 53] width 1006 height 41
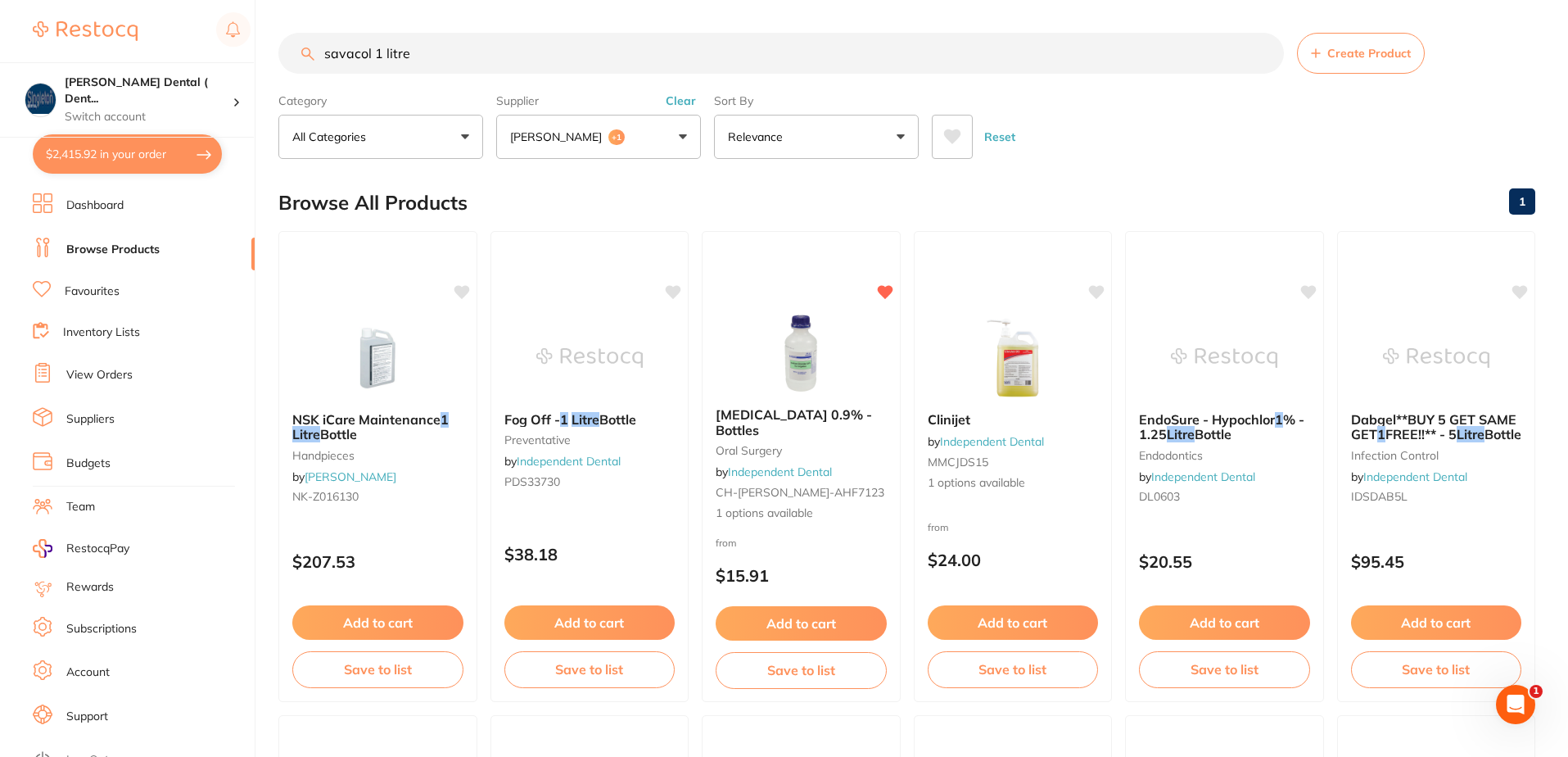
type input "savacol 1 litre"
click at [625, 137] on span "+1" at bounding box center [617, 138] width 16 height 16
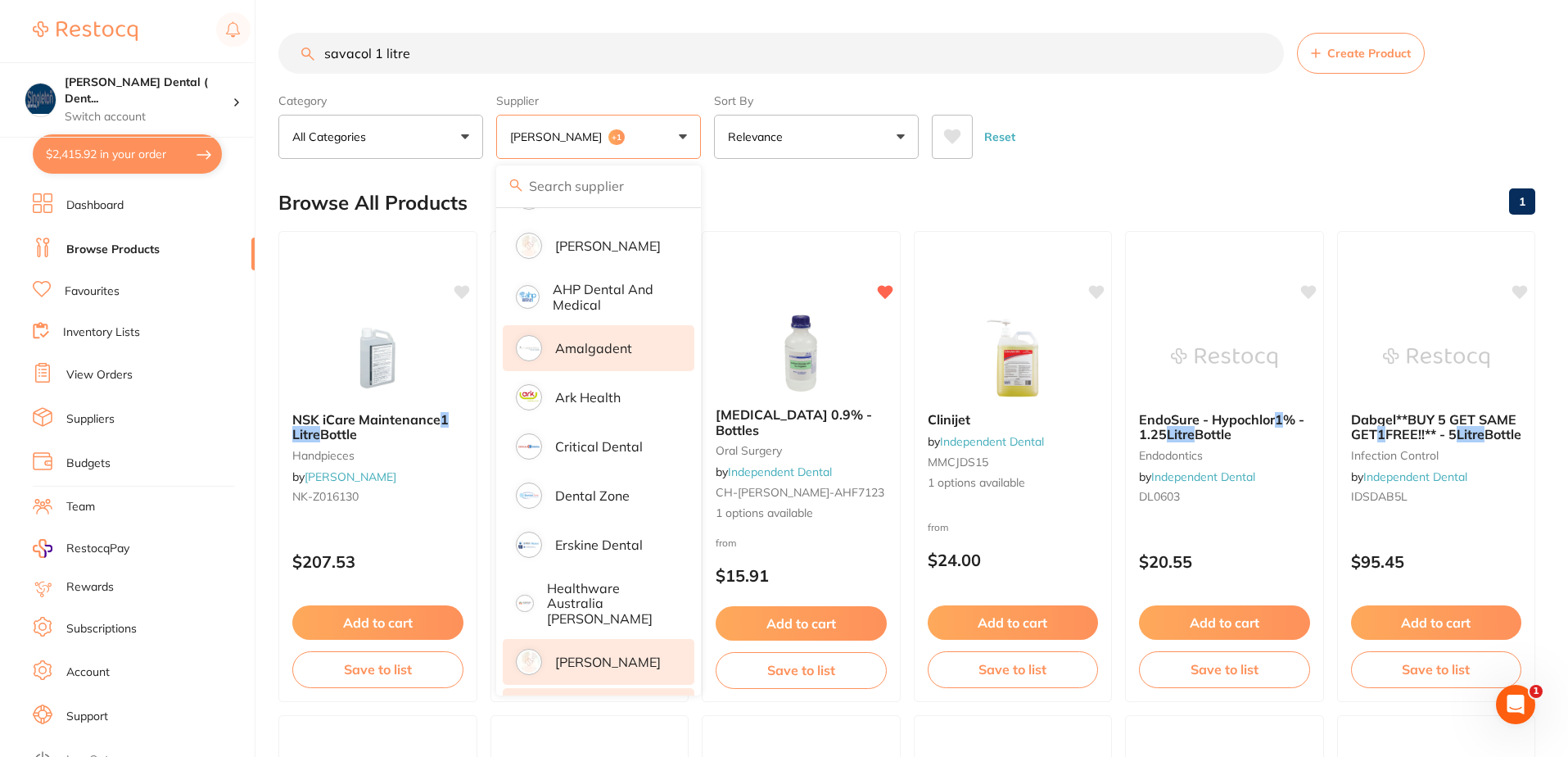
scroll to position [164, 0]
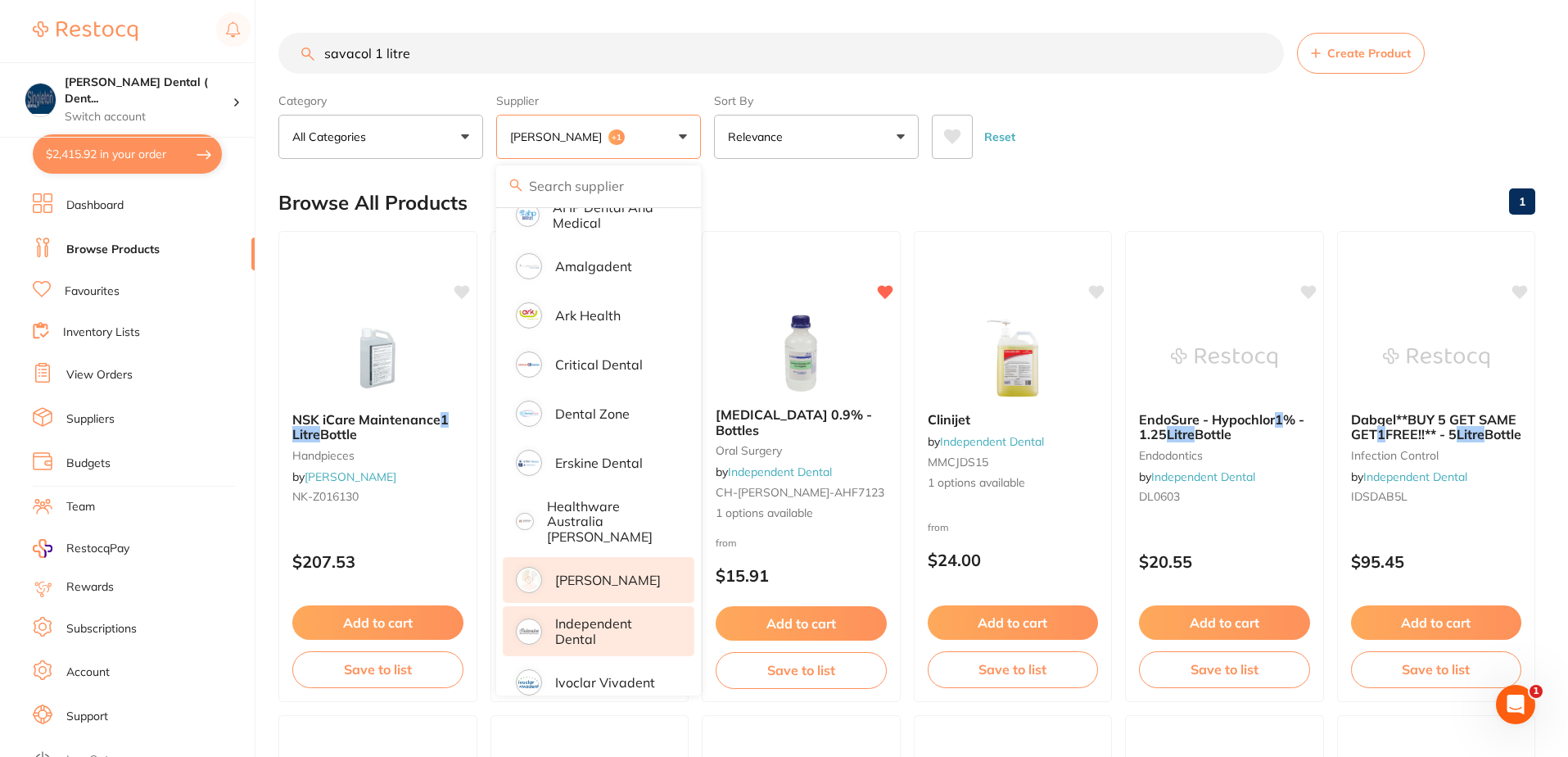
click at [620, 572] on p "[PERSON_NAME]" at bounding box center [609, 580] width 106 height 15
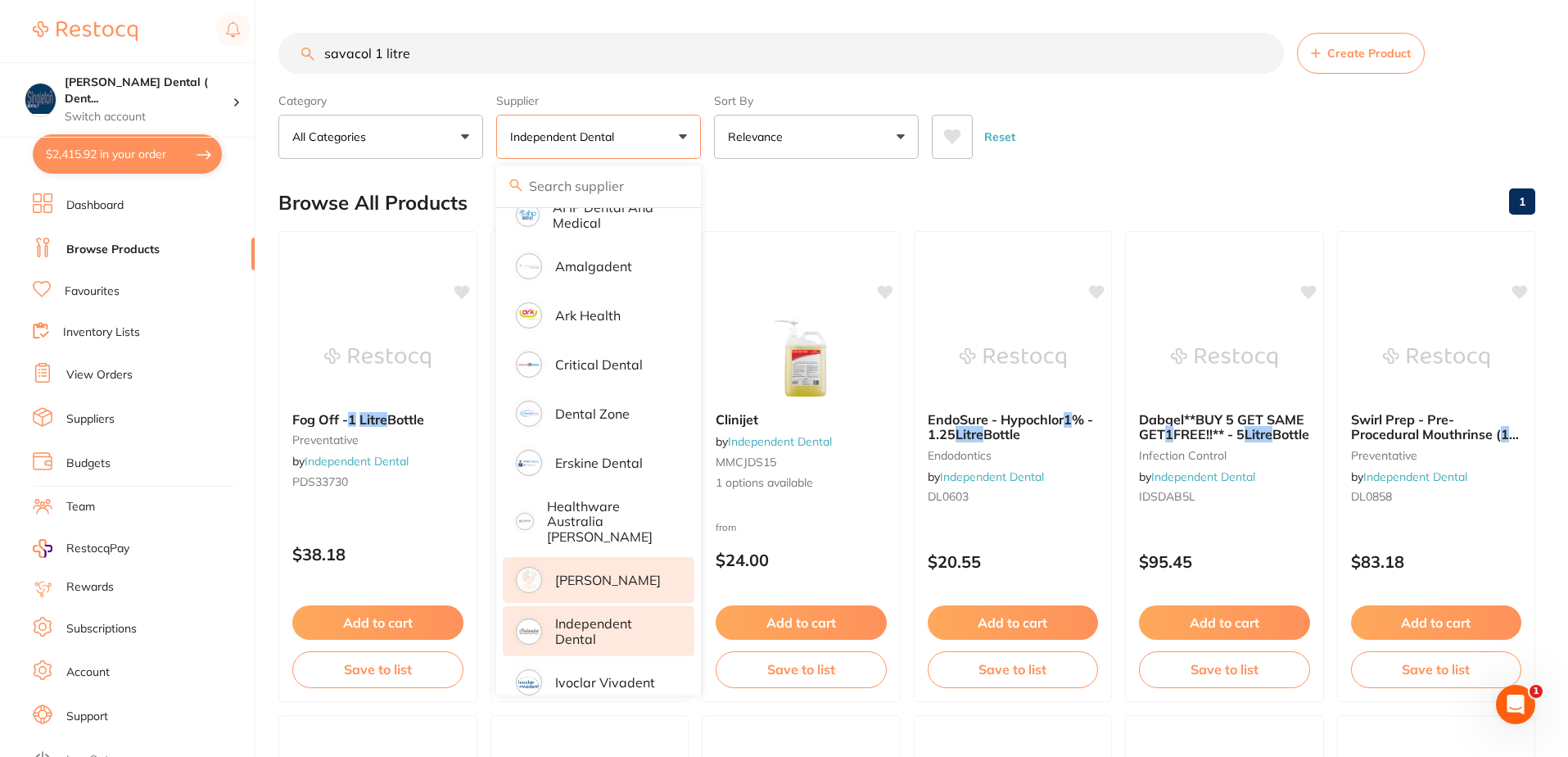
scroll to position [0, 0]
click at [620, 572] on p "[PERSON_NAME]" at bounding box center [609, 580] width 106 height 15
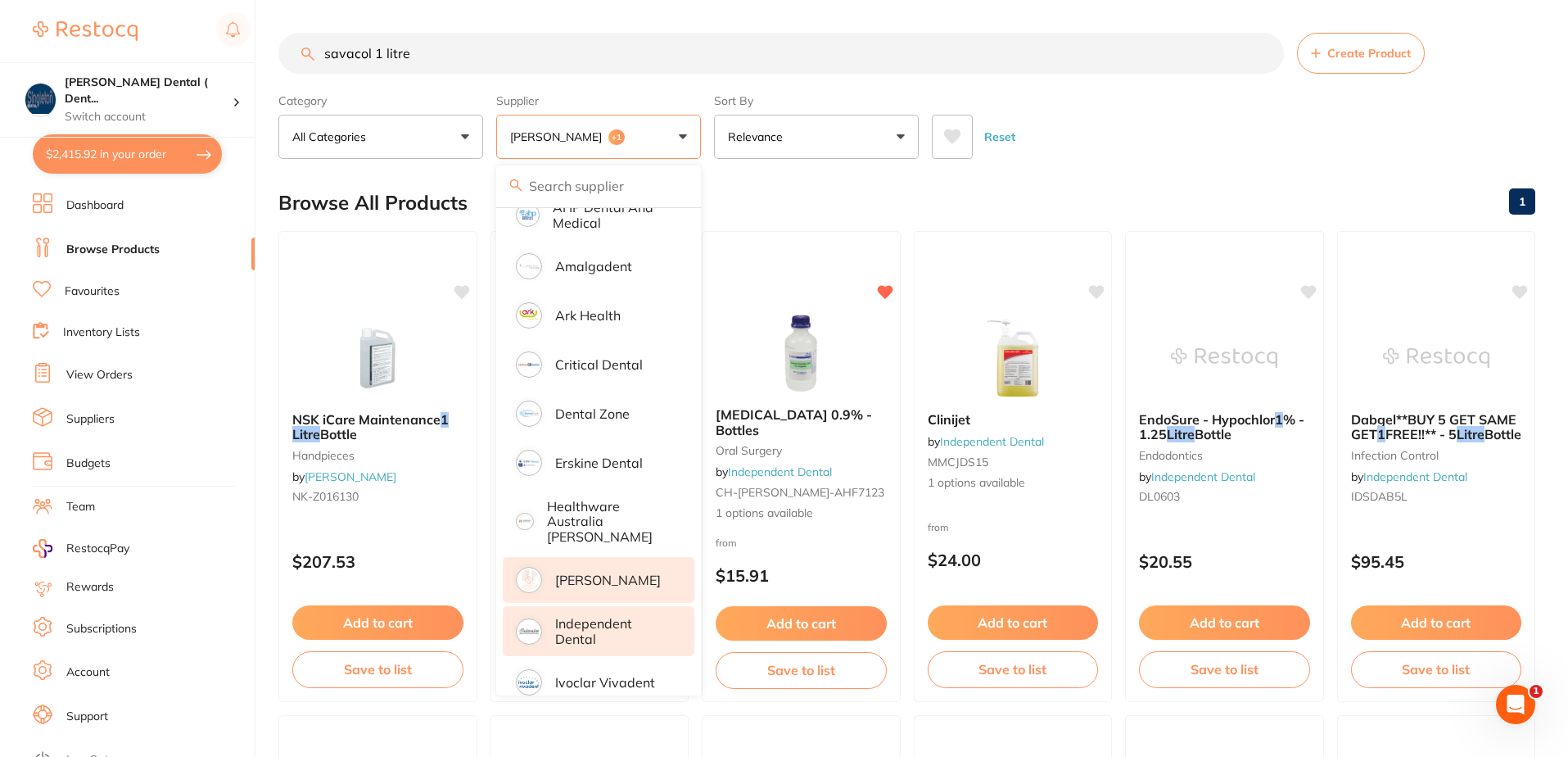
click at [1005, 135] on button "Reset" at bounding box center [1000, 136] width 41 height 44
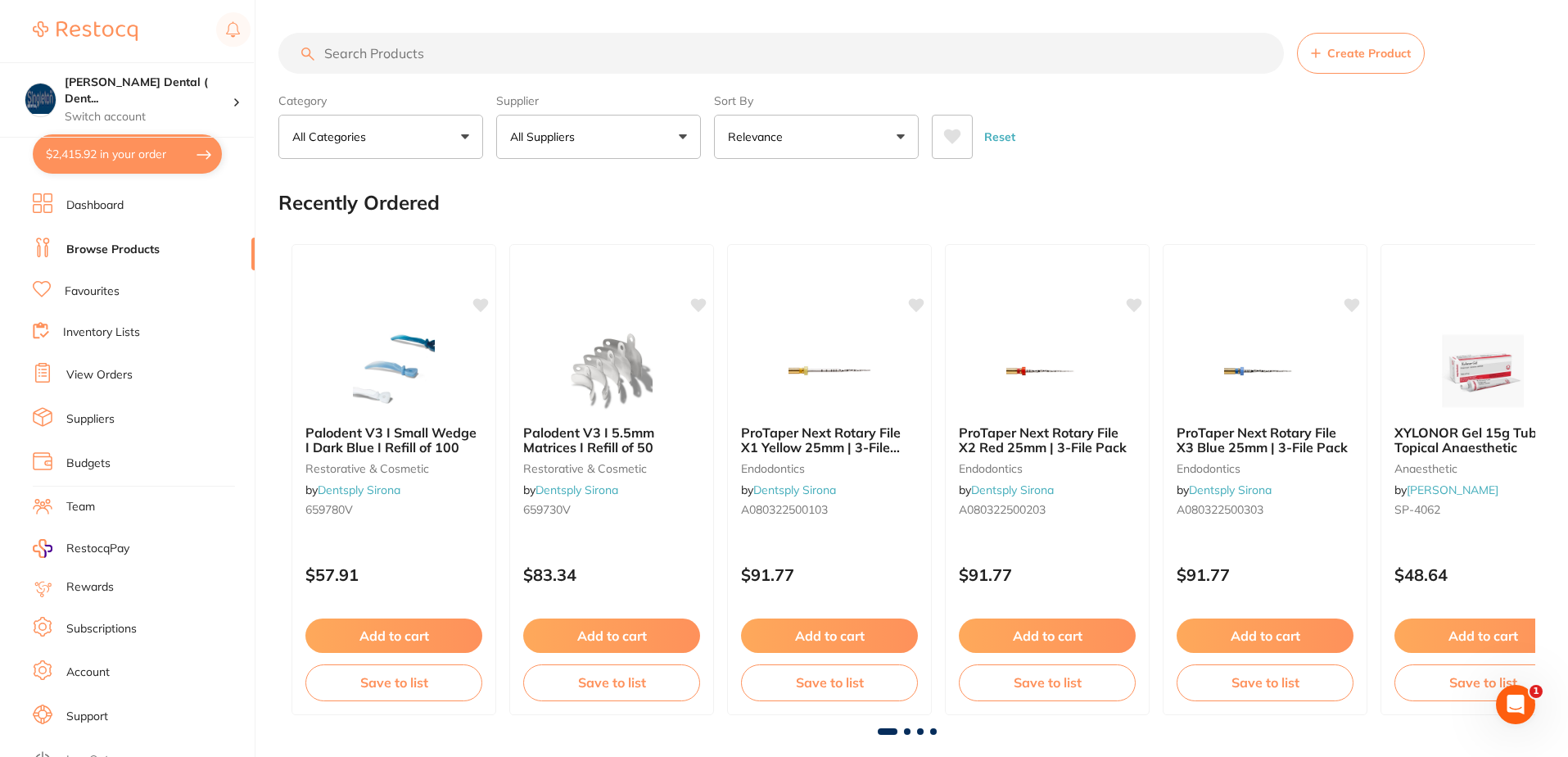
scroll to position [213, 0]
click at [683, 136] on button "All Suppliers" at bounding box center [599, 136] width 205 height 44
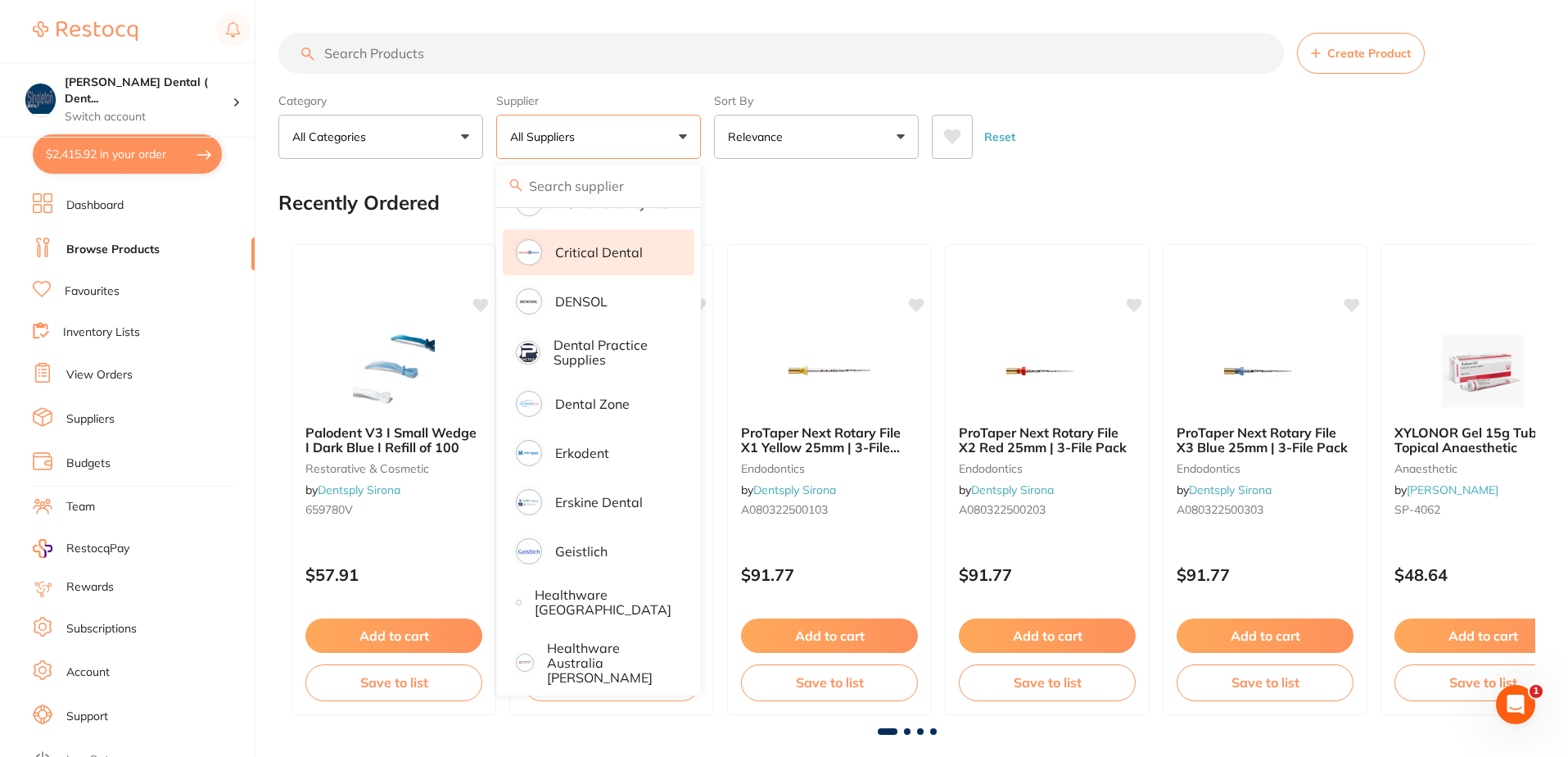
scroll to position [623, 0]
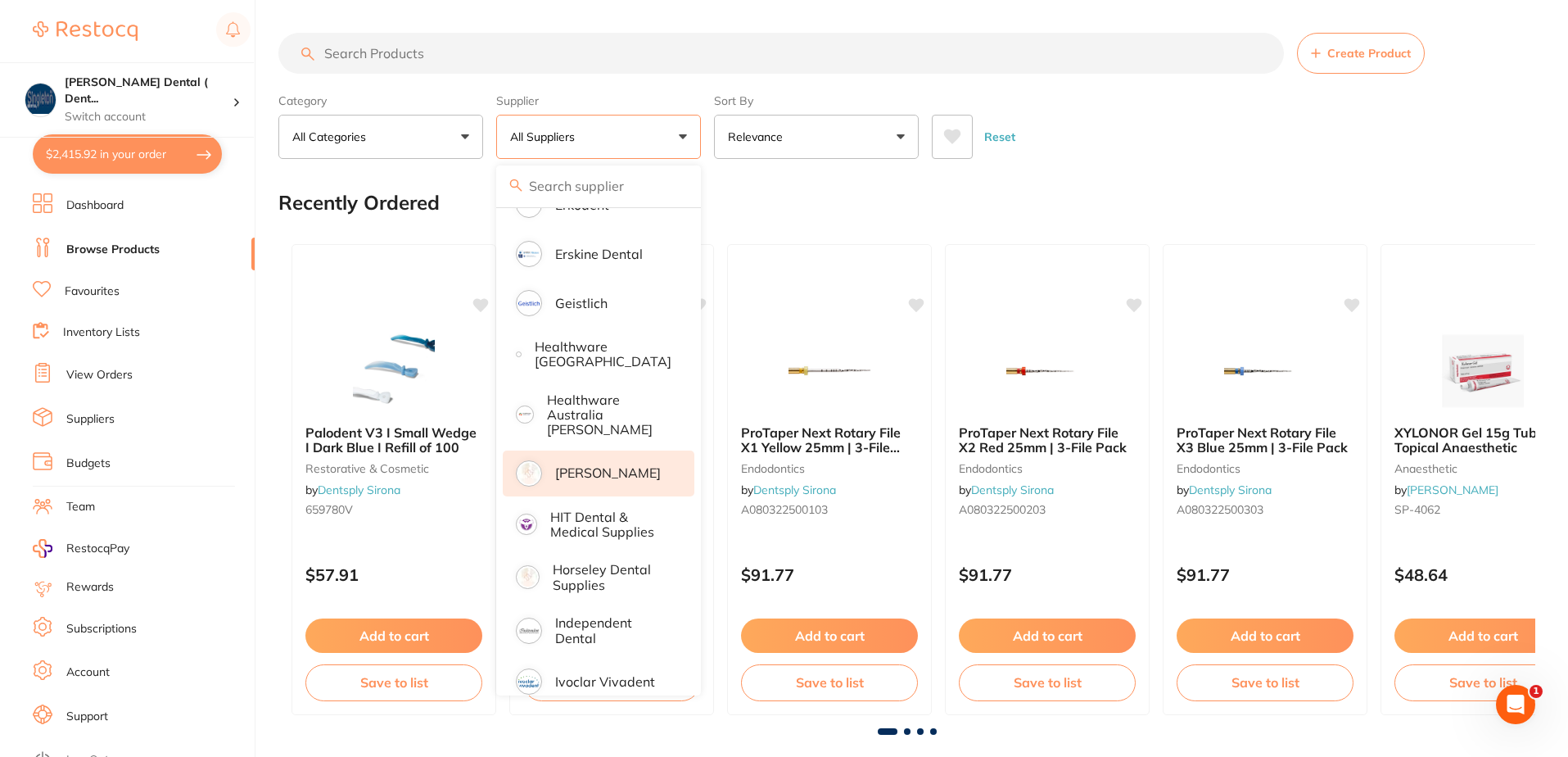
click at [577, 465] on p "[PERSON_NAME]" at bounding box center [609, 473] width 106 height 15
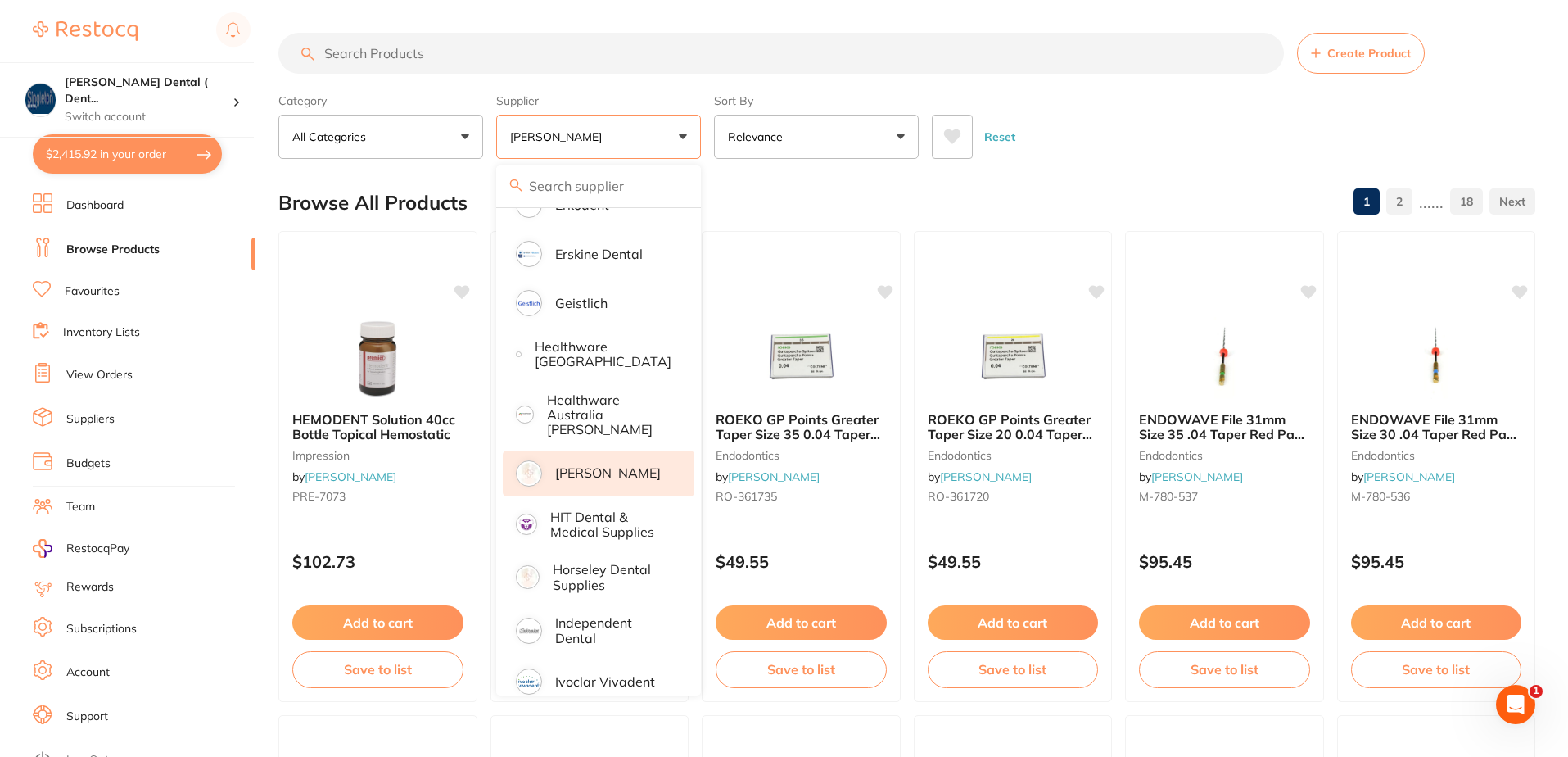
scroll to position [0, 0]
click at [461, 53] on input "search" at bounding box center [781, 53] width 1006 height 41
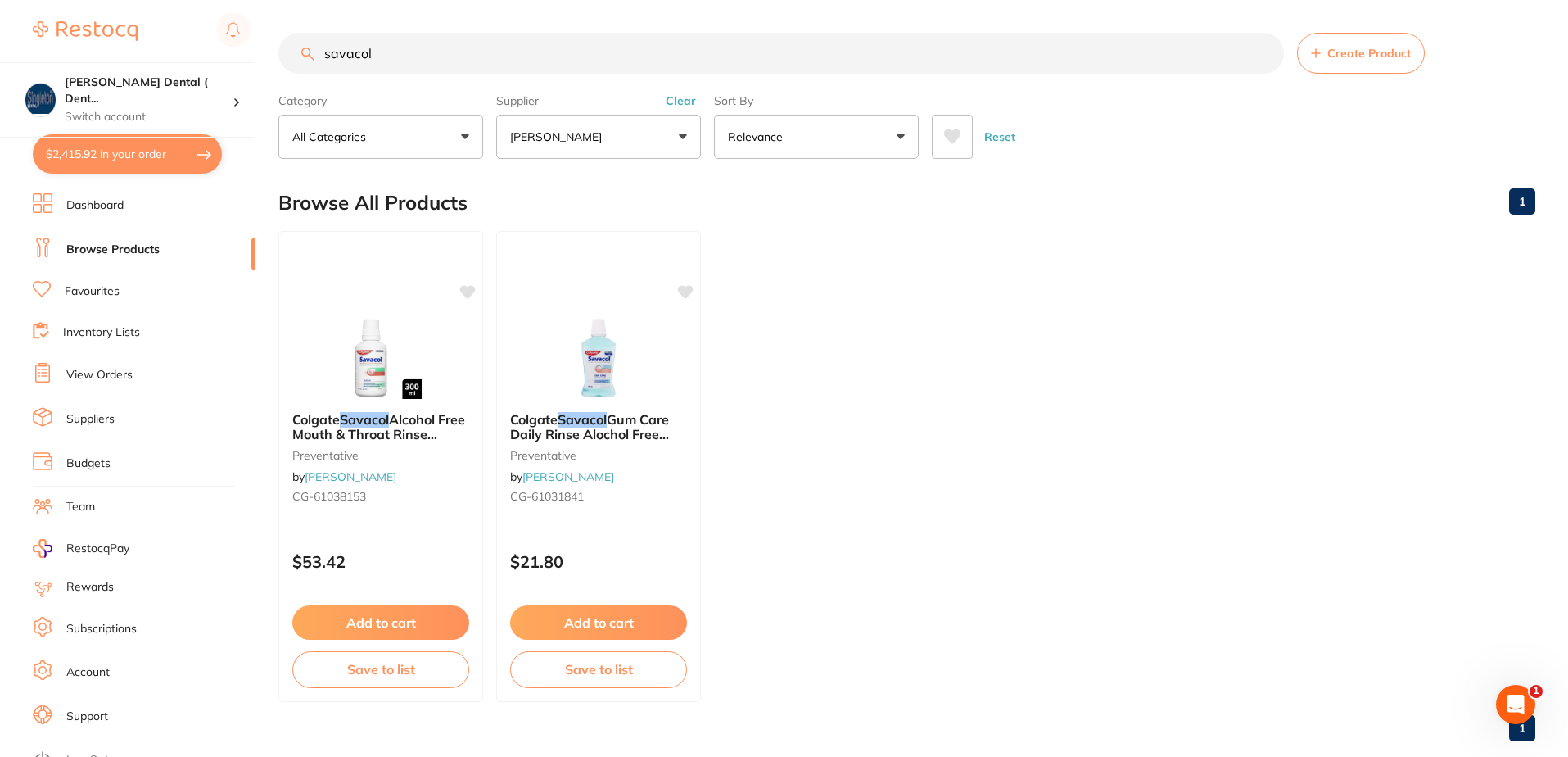
drag, startPoint x: 381, startPoint y: 54, endPoint x: 281, endPoint y: 54, distance: 100.0
click at [286, 54] on input "savacol" at bounding box center [781, 53] width 1006 height 41
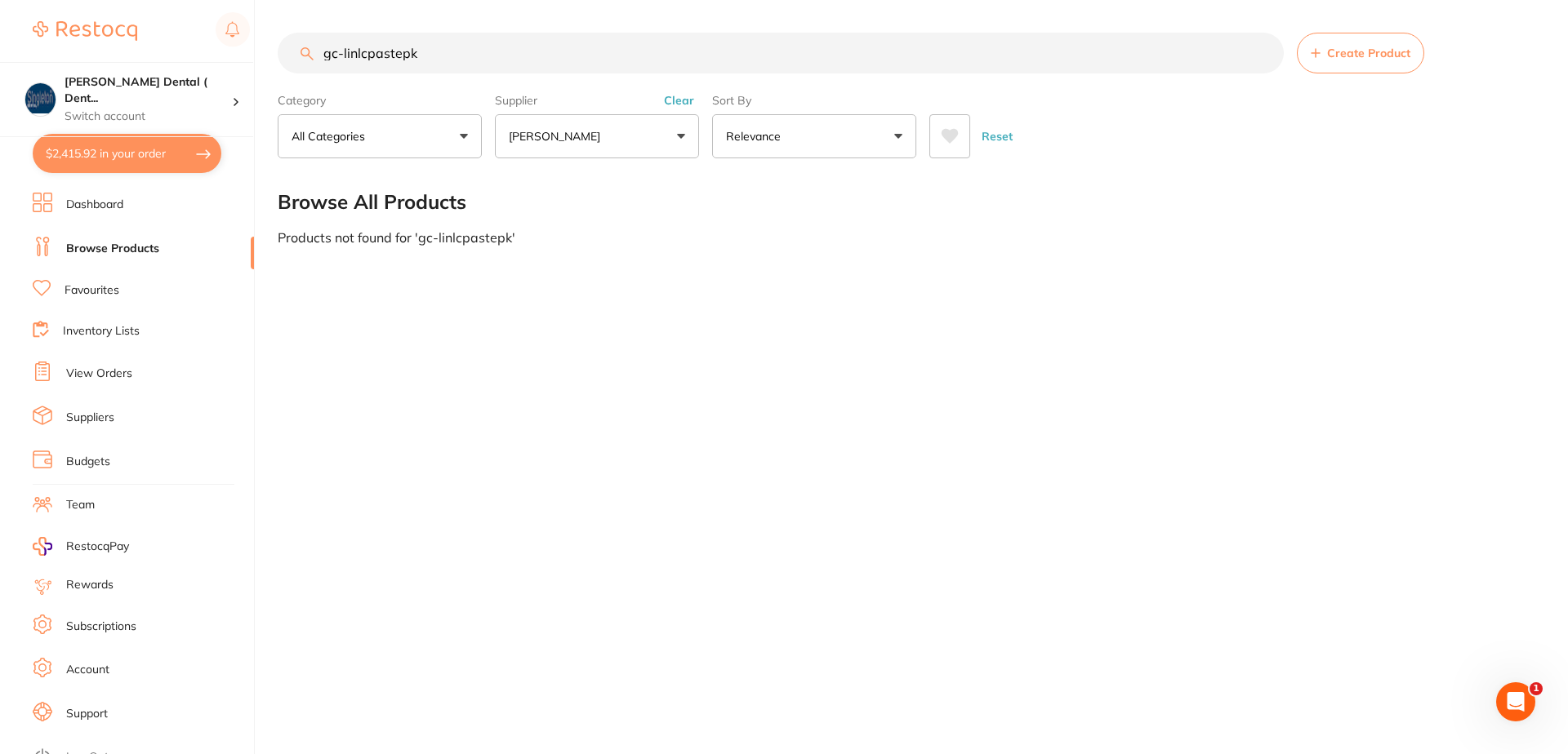
type input "gc-linlcpastepk"
click at [674, 133] on button "[PERSON_NAME]" at bounding box center [597, 136] width 204 height 44
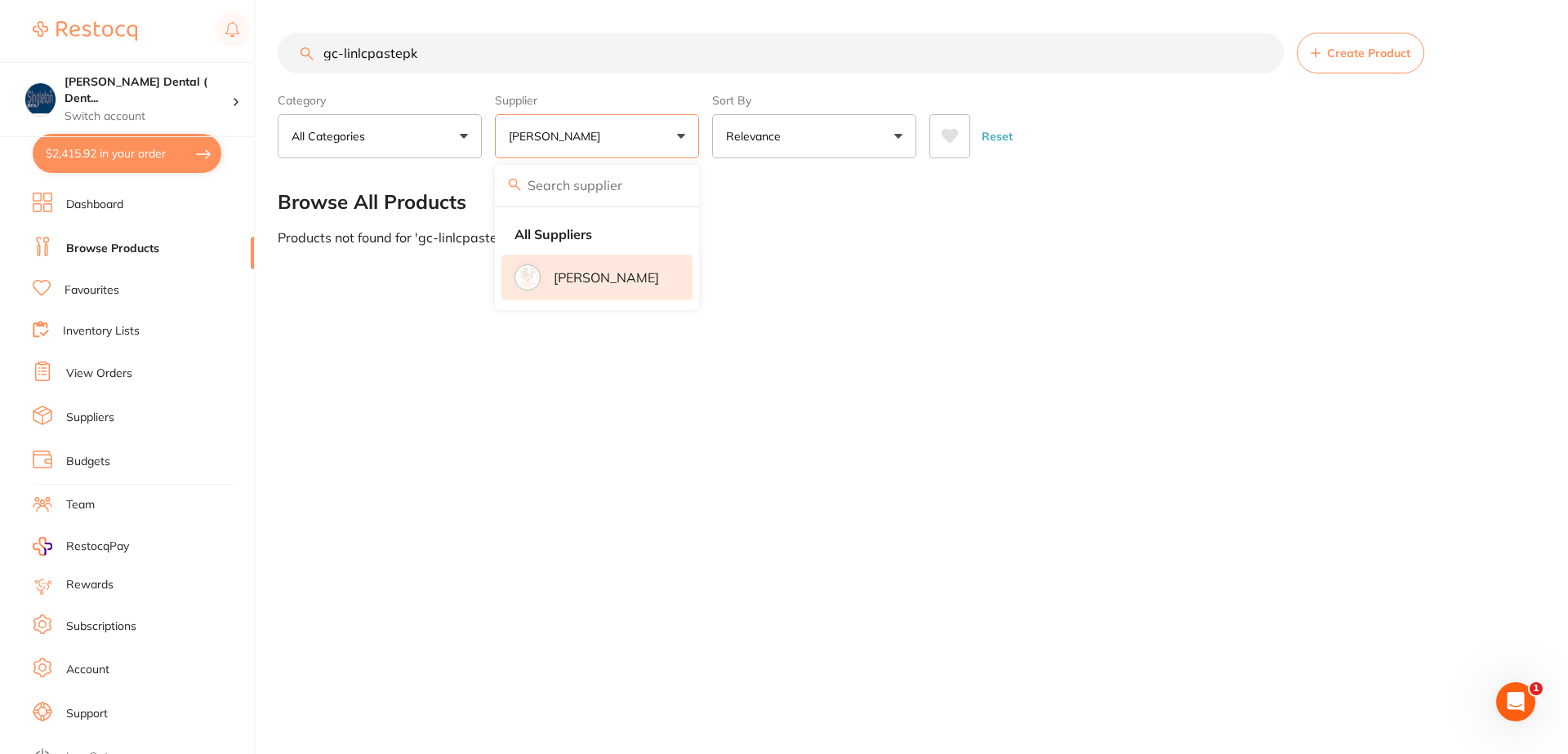
click at [998, 134] on button "Reset" at bounding box center [997, 136] width 41 height 44
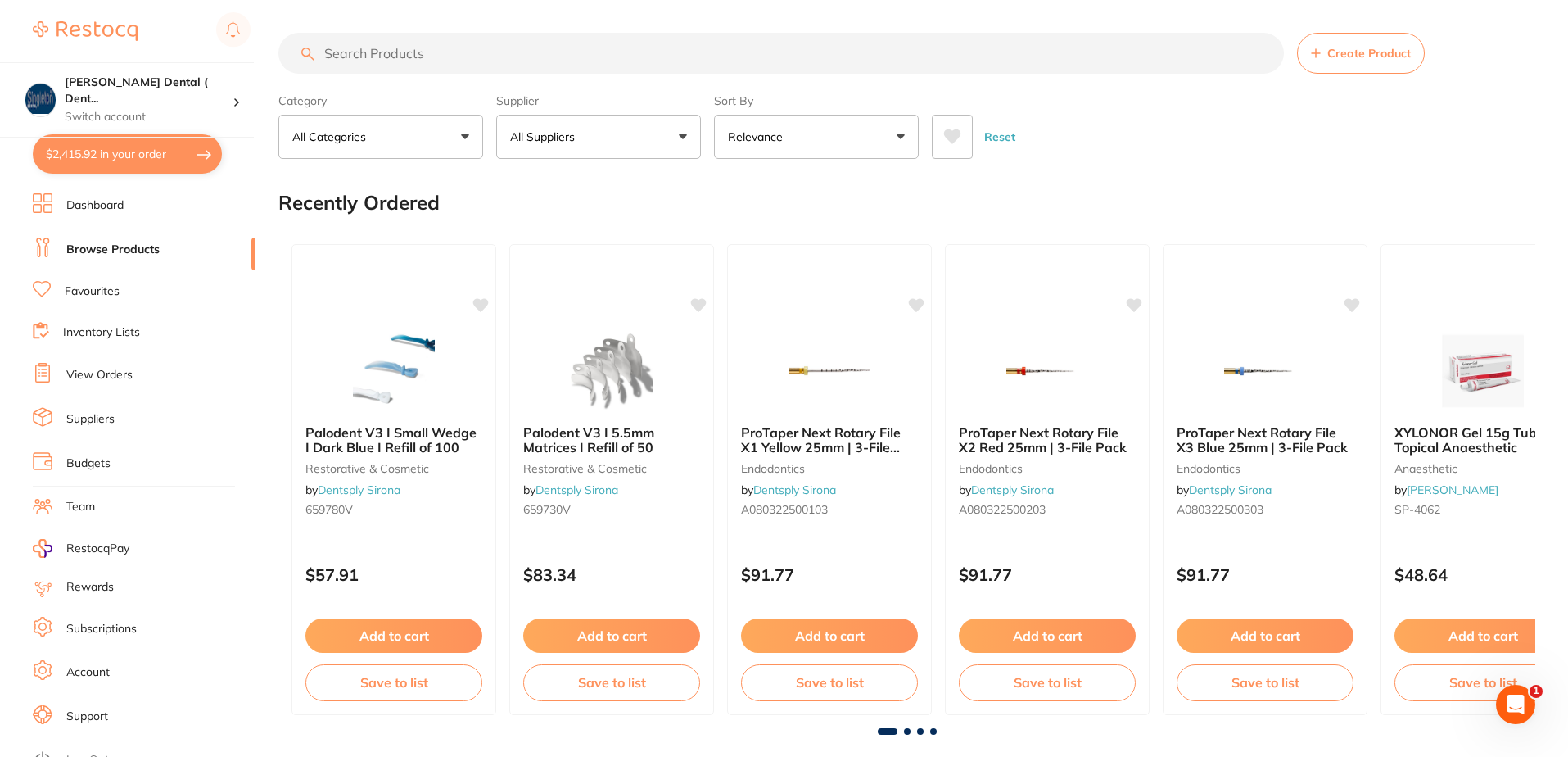
click at [683, 135] on button "All Suppliers" at bounding box center [599, 136] width 205 height 44
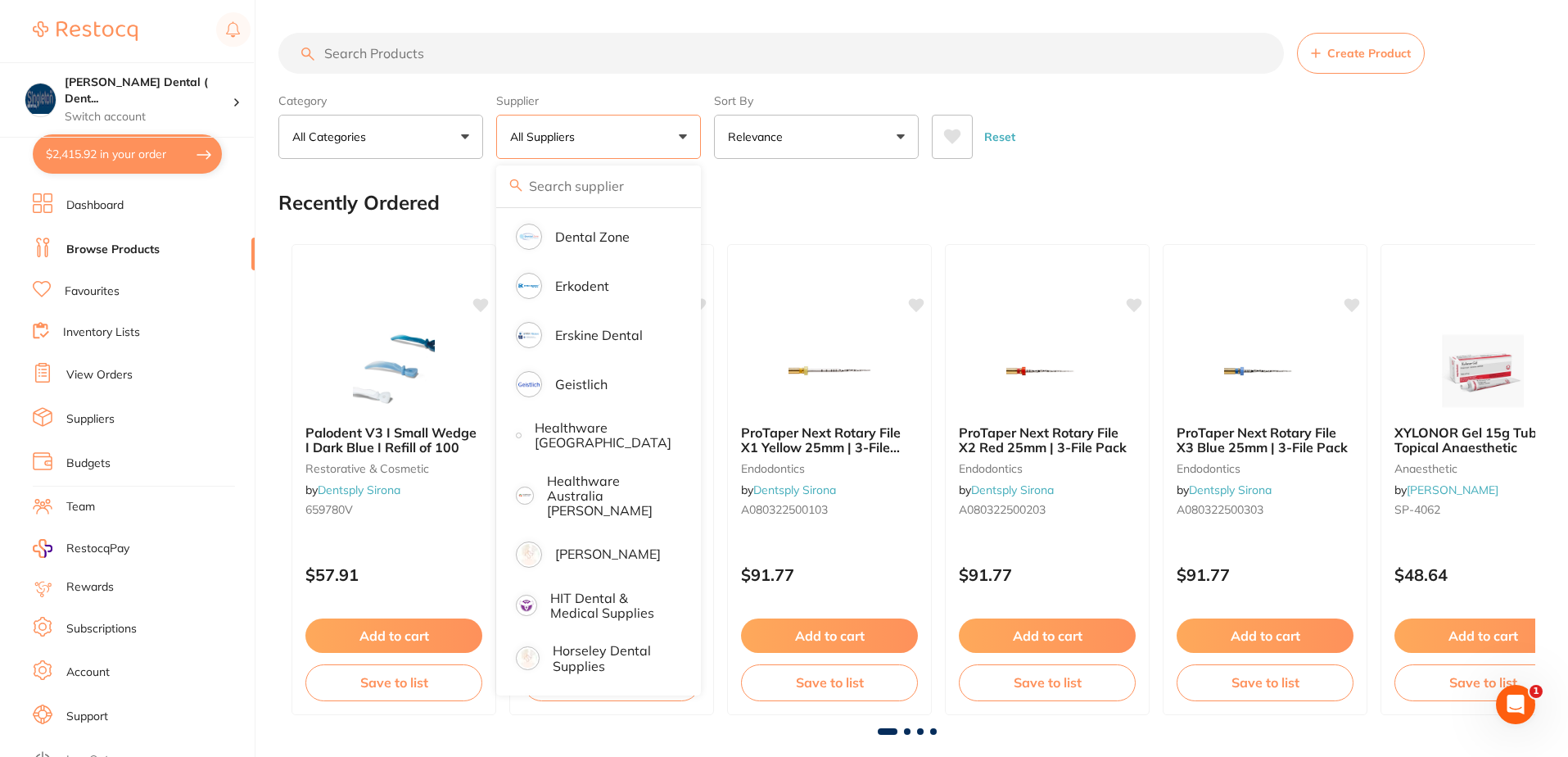
scroll to position [656, 0]
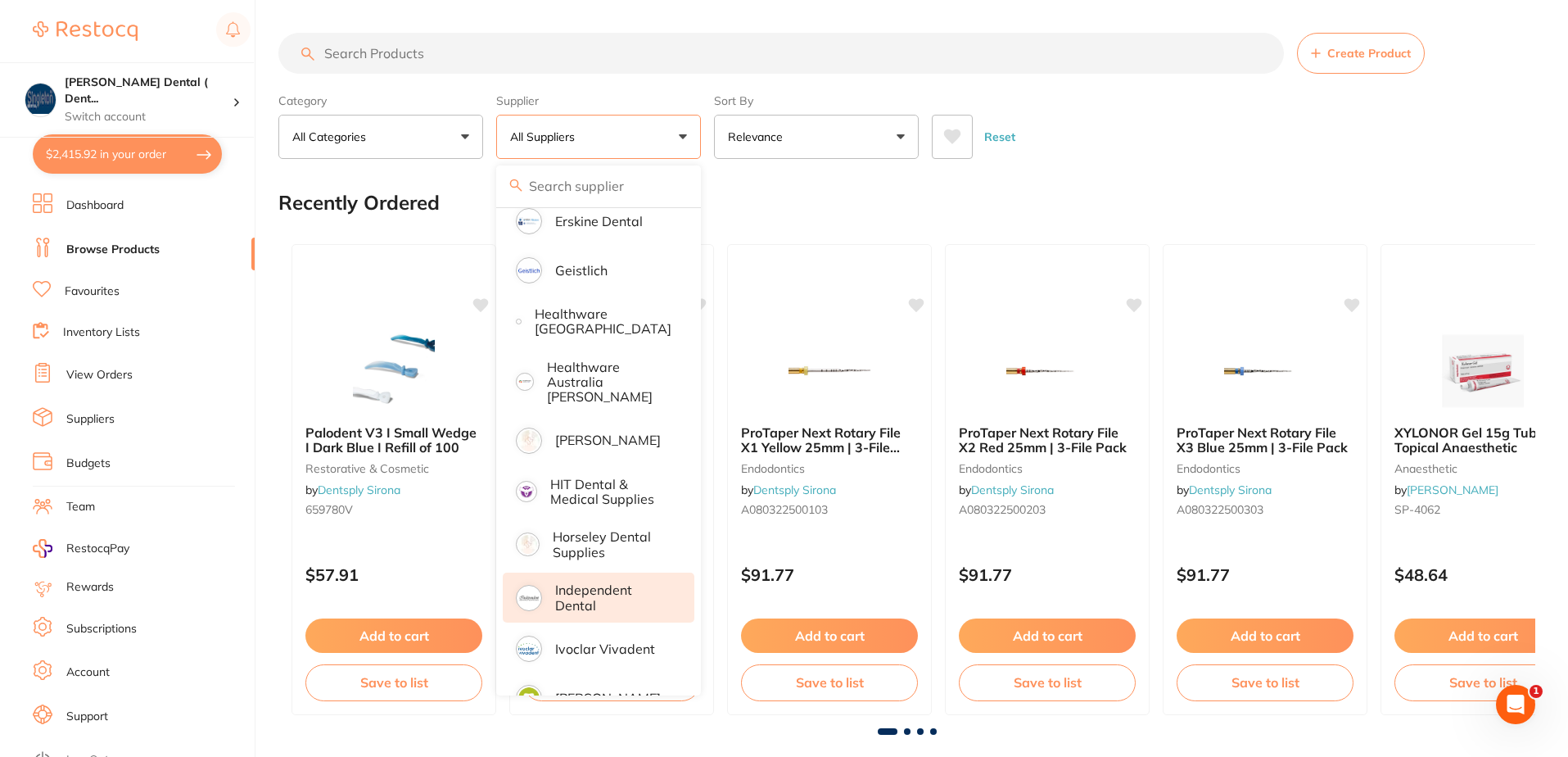
click at [584, 582] on p "Independent Dental" at bounding box center [613, 597] width 116 height 30
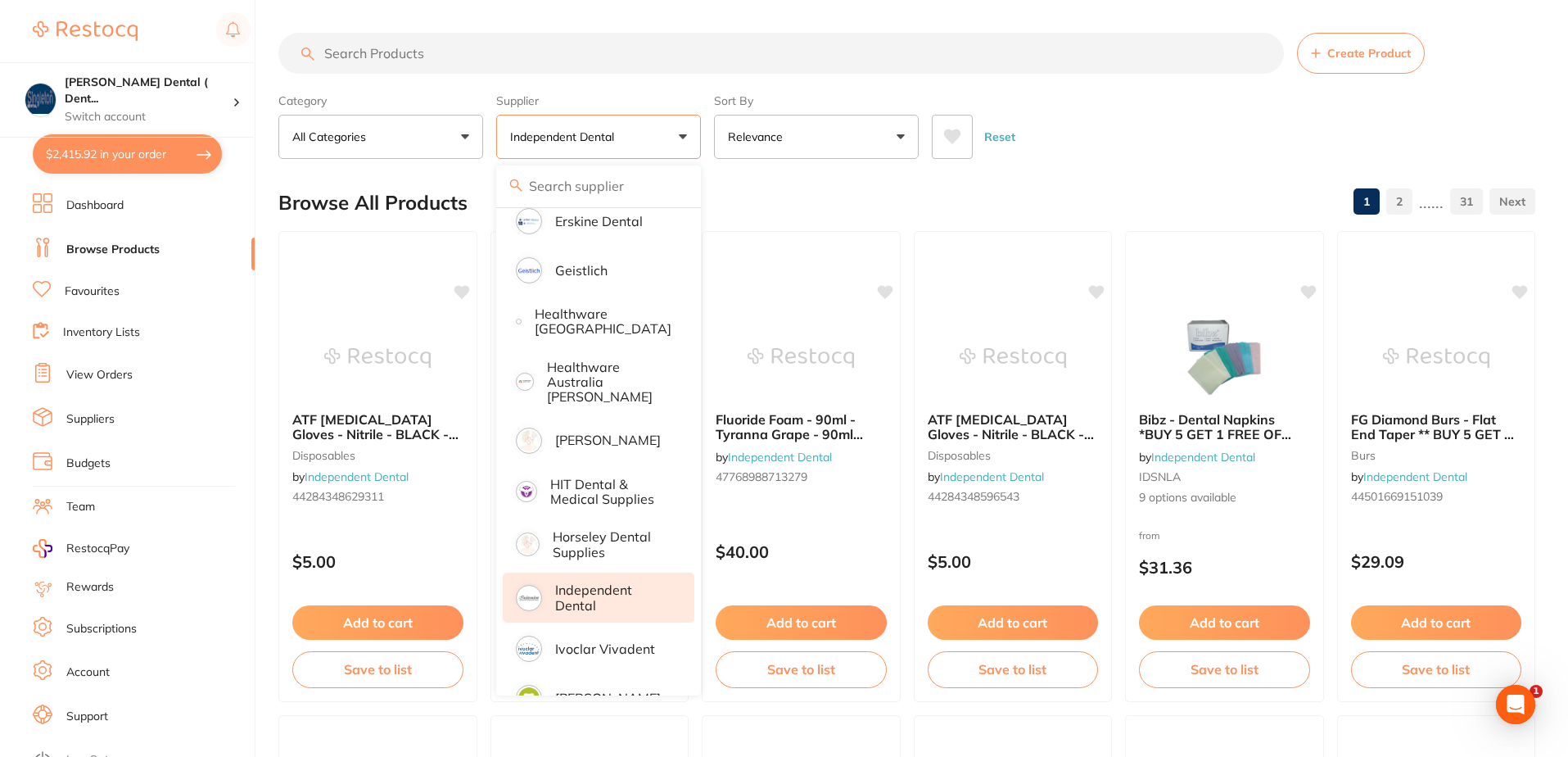
scroll to position [0, 0]
click at [425, 52] on input "search" at bounding box center [781, 53] width 1006 height 41
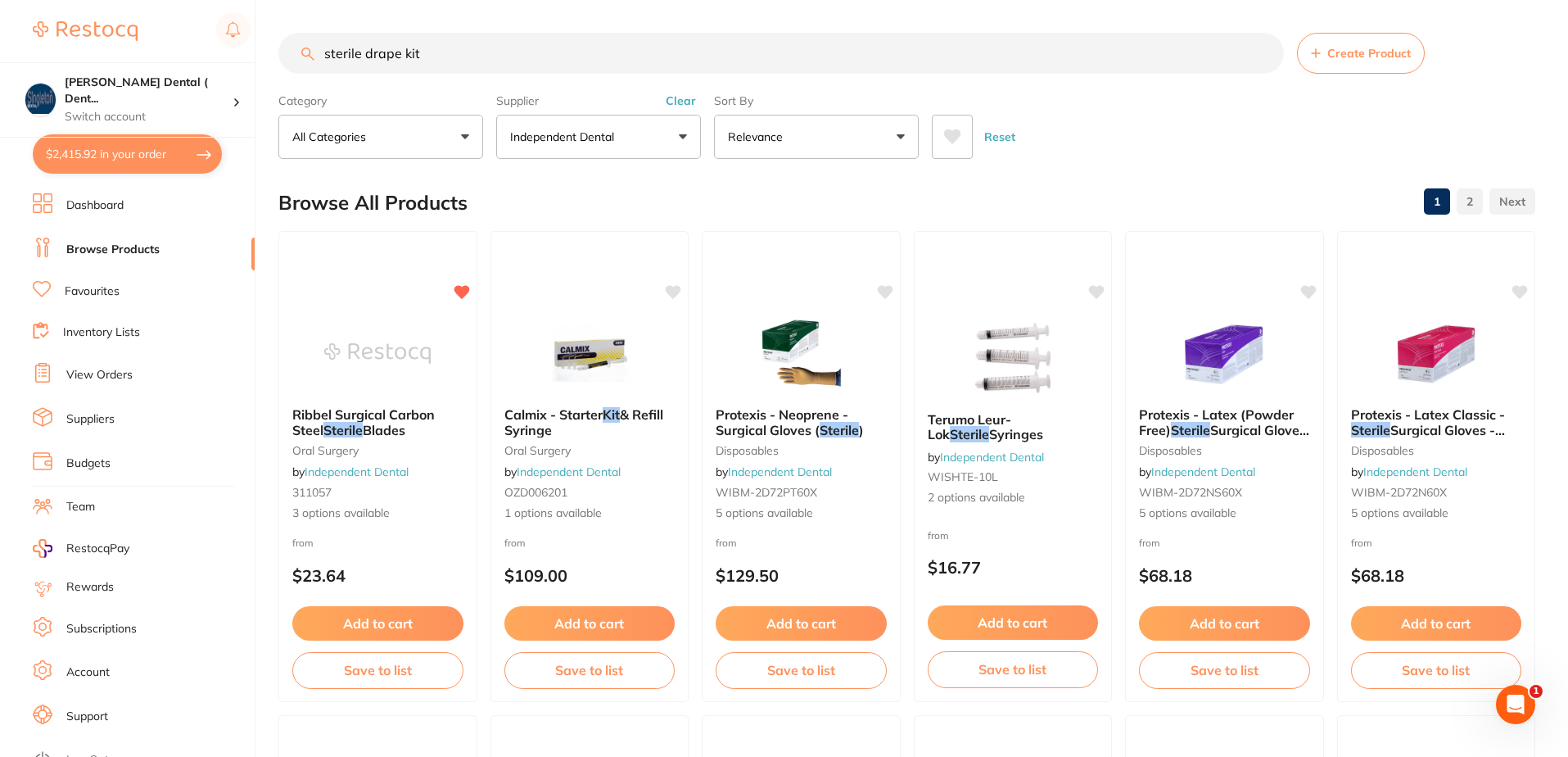
type input "sterile drape kit"
click at [135, 154] on button "$2,415.92 in your order" at bounding box center [127, 154] width 189 height 39
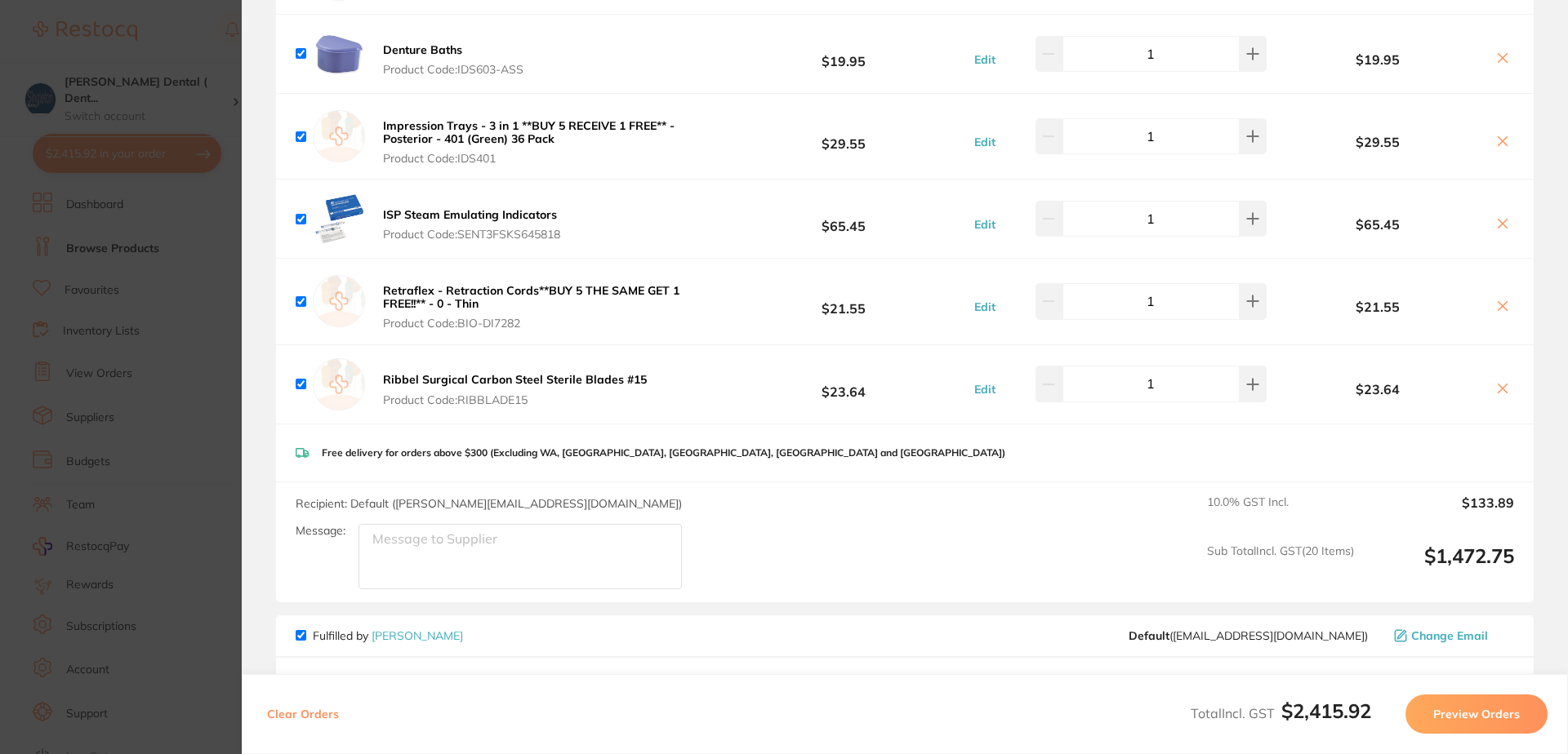
scroll to position [2612, 0]
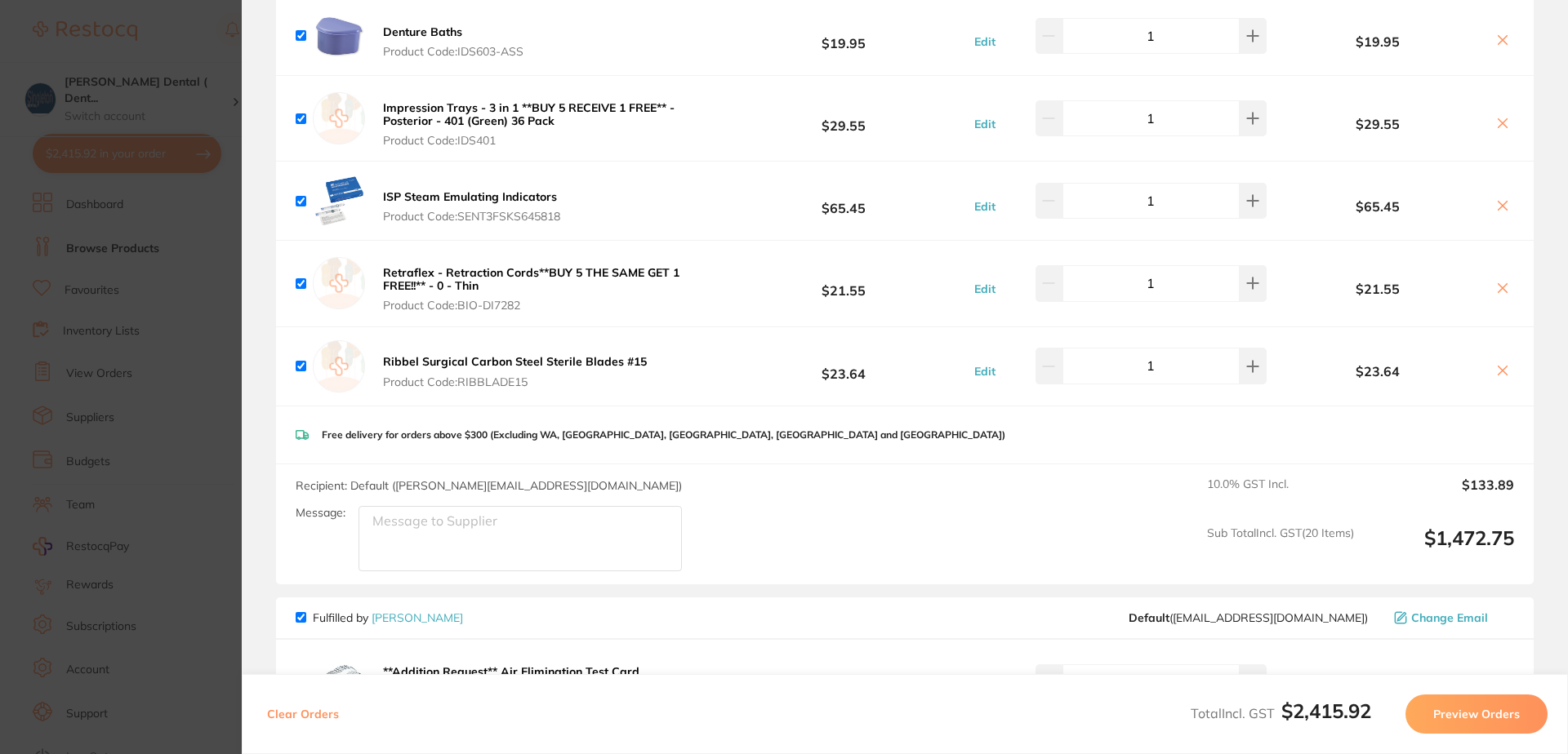
click at [1496, 377] on icon at bounding box center [1502, 371] width 13 height 13
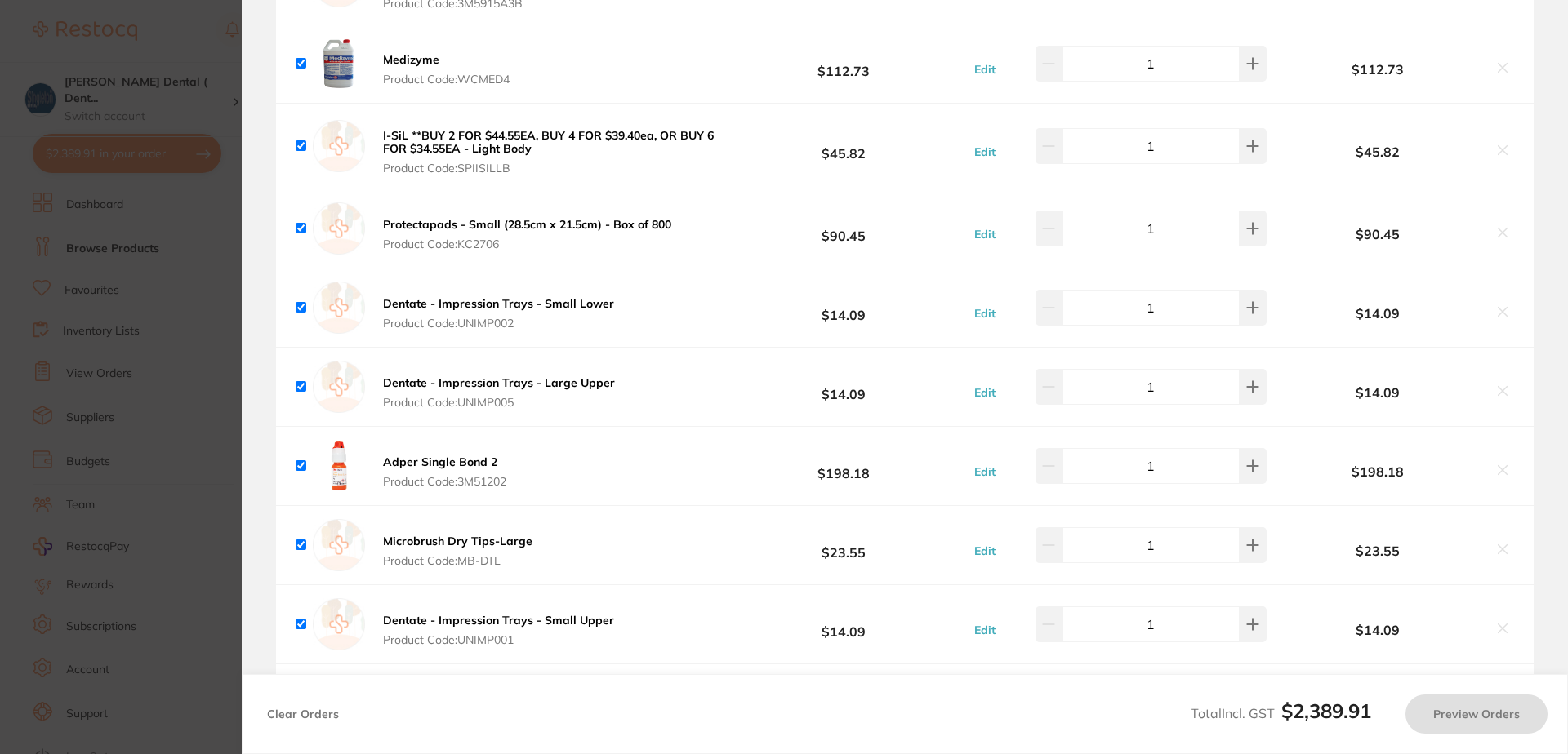
checkbox input "true"
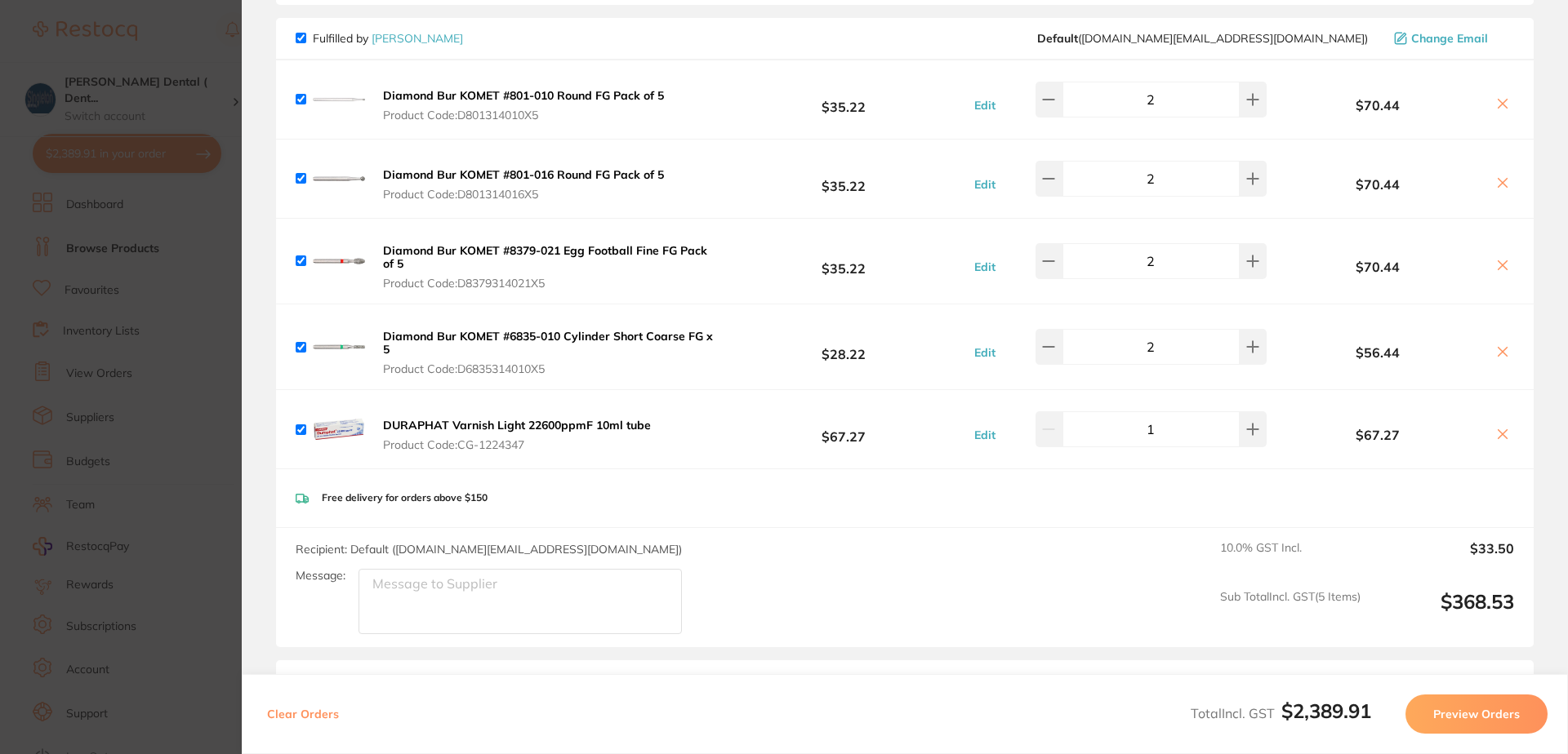
scroll to position [0, 0]
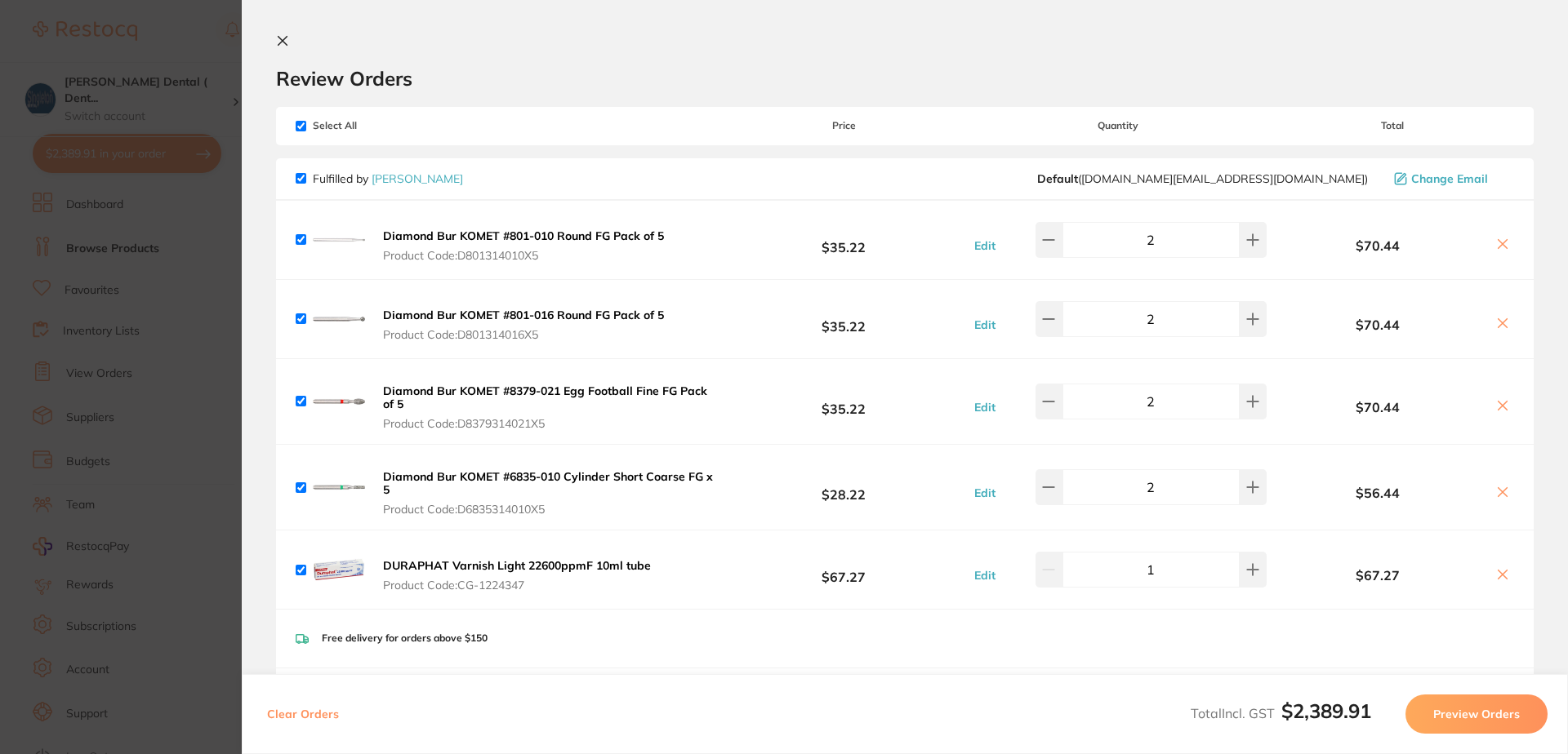
click at [286, 36] on icon at bounding box center [282, 41] width 13 height 13
